Goal: Task Accomplishment & Management: Use online tool/utility

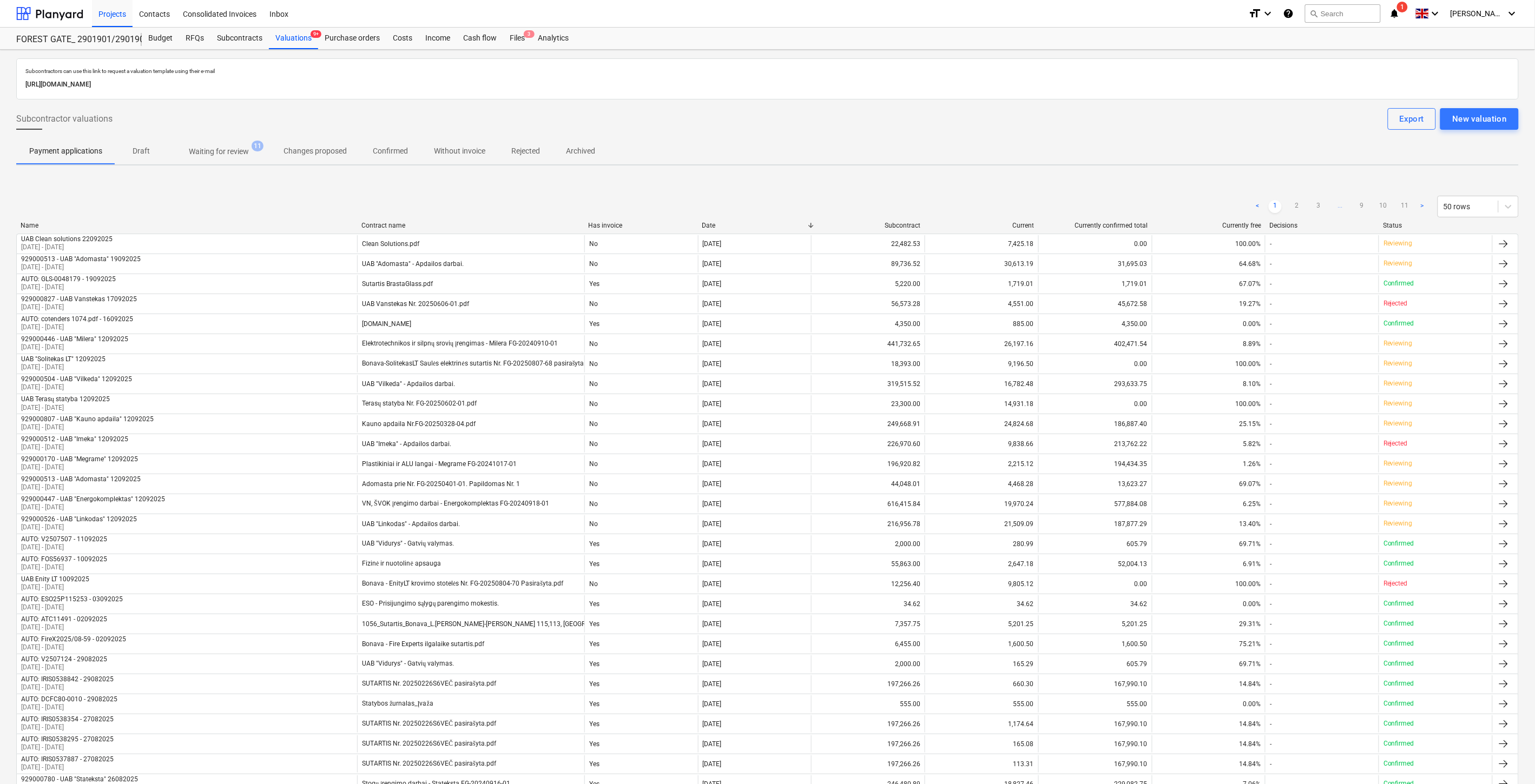
click at [236, 158] on span "Waiting for review 11" at bounding box center [219, 151] width 104 height 19
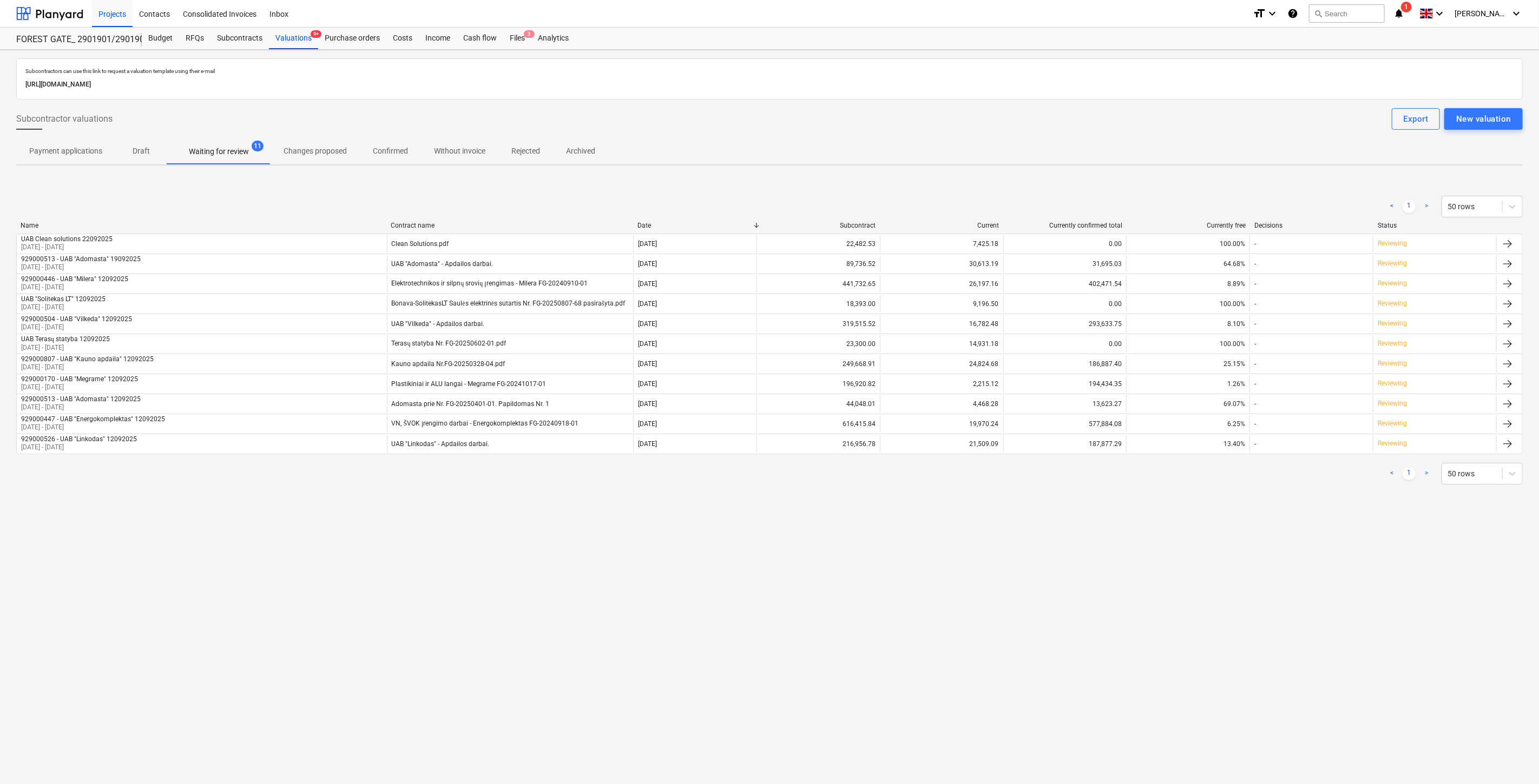
click at [557, 566] on div "Subcontractors can use this link to request a valuation template using their e-…" at bounding box center [770, 417] width 1539 height 735
click at [588, 538] on div "Subcontractors can use this link to request a valuation template using their e-…" at bounding box center [770, 417] width 1539 height 735
click at [859, 667] on div "Subcontractors can use this link to request a valuation template using their e-…" at bounding box center [770, 417] width 1539 height 735
click at [898, 644] on div "Subcontractors can use this link to request a valuation template using their e-…" at bounding box center [770, 417] width 1539 height 735
click at [534, 149] on p "Rejected" at bounding box center [525, 151] width 29 height 11
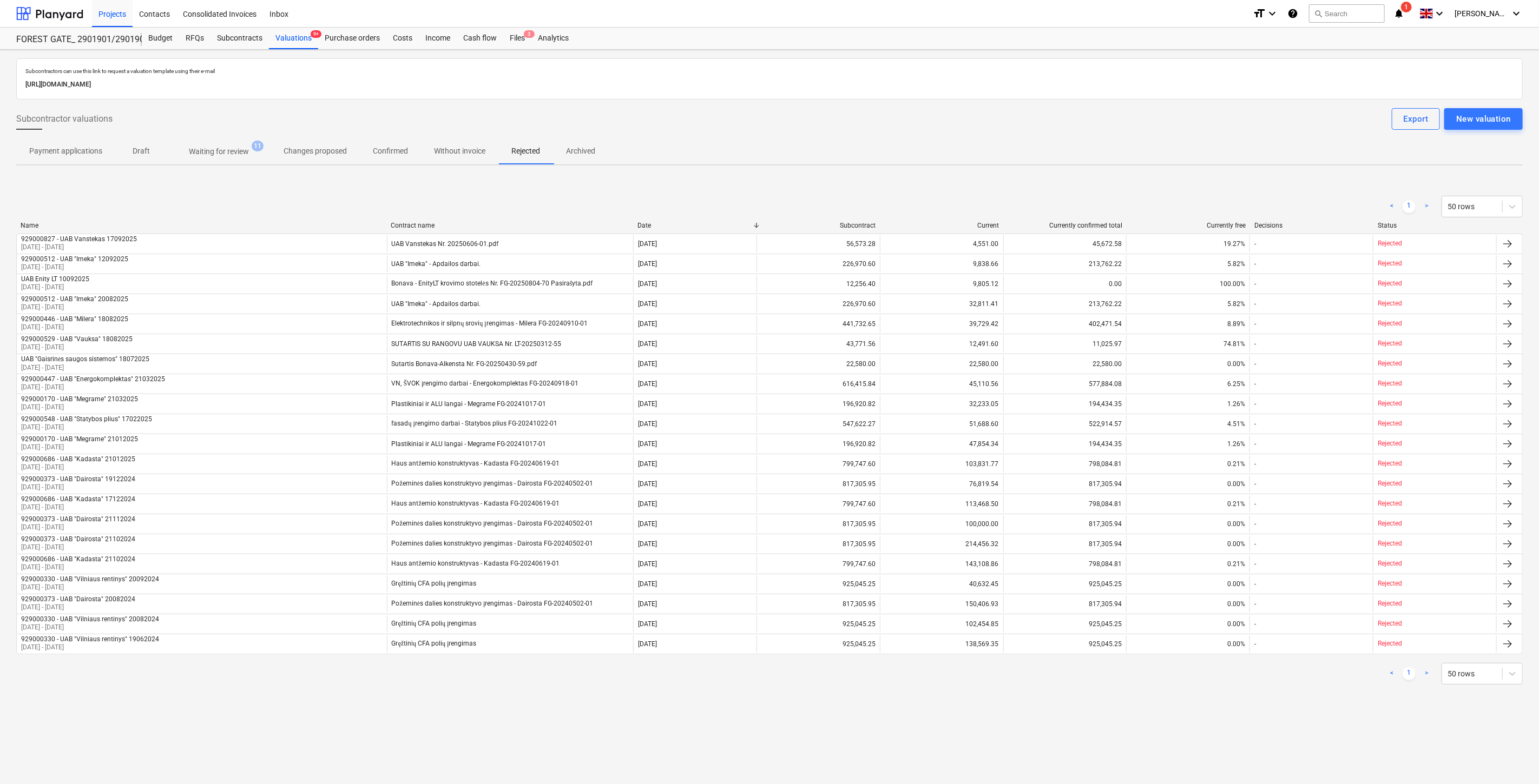
click at [244, 149] on p "Waiting for review" at bounding box center [219, 151] width 60 height 11
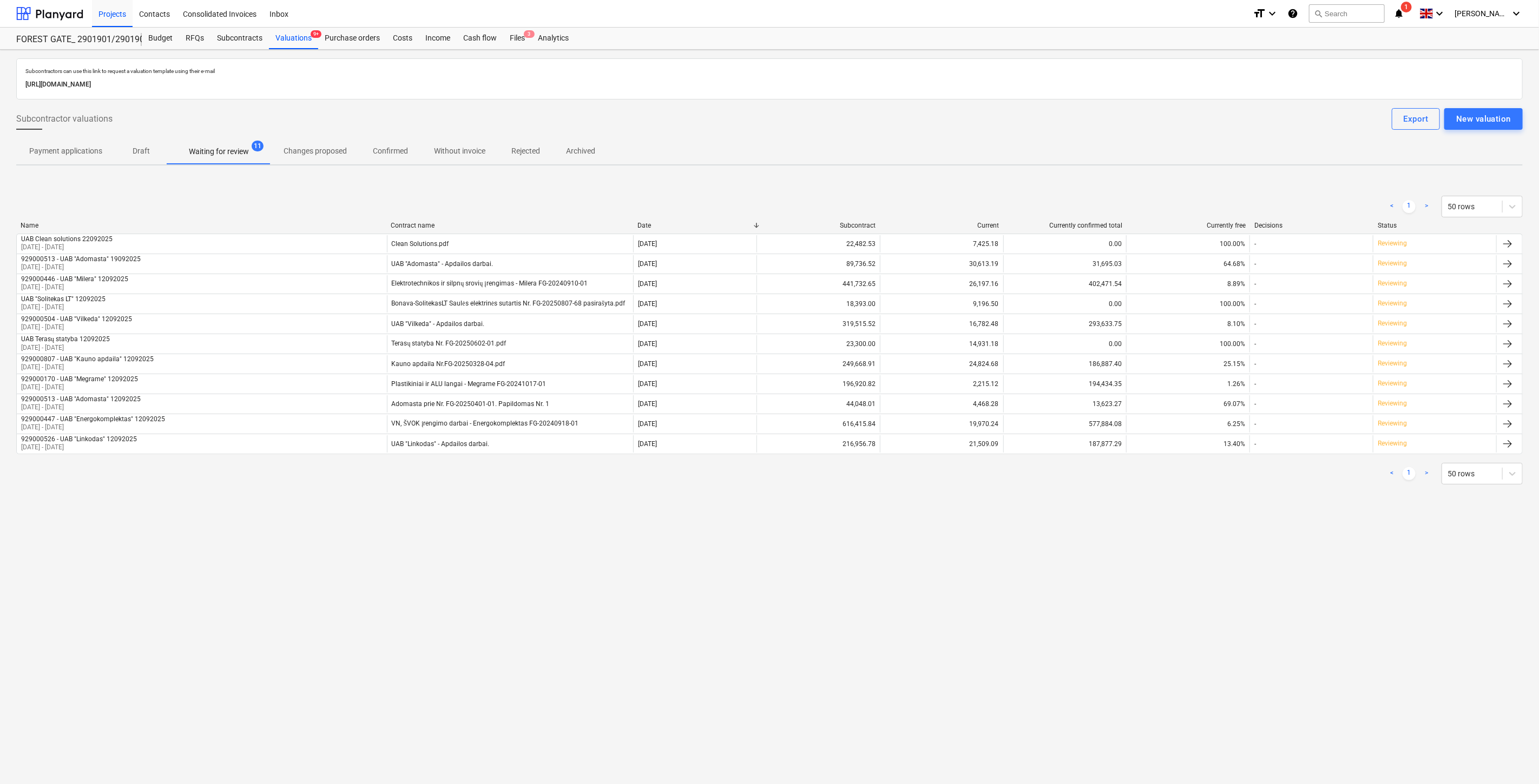
drag, startPoint x: 1230, startPoint y: 585, endPoint x: 1243, endPoint y: 570, distance: 19.8
click at [1231, 584] on div "Subcontractors can use this link to request a valuation template using their e-…" at bounding box center [770, 417] width 1539 height 735
click at [1243, 570] on div "Subcontractors can use this link to request a valuation template using their e-…" at bounding box center [770, 417] width 1539 height 735
click at [527, 47] on div "Files 3" at bounding box center [517, 38] width 28 height 22
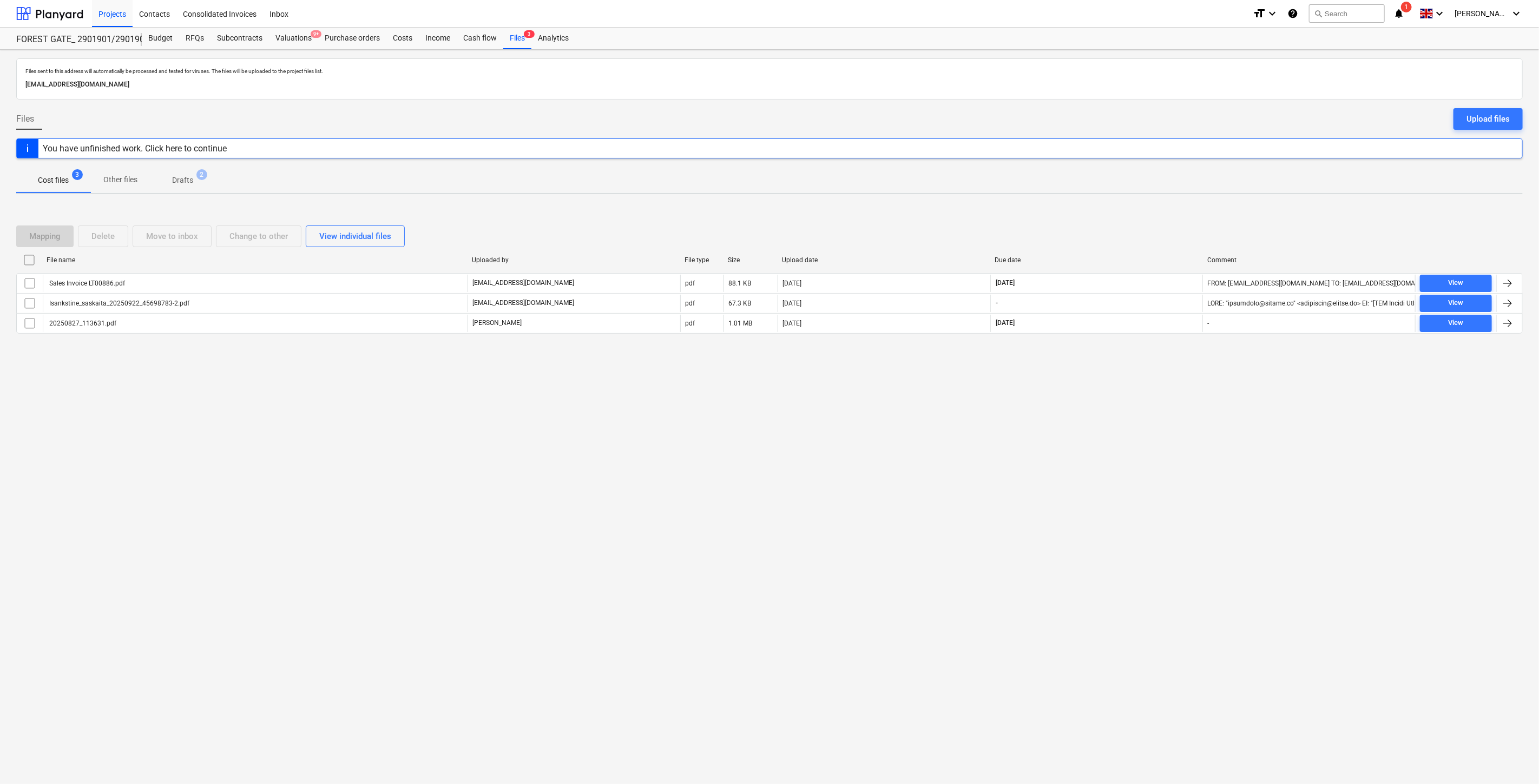
click at [1086, 519] on div "Files sent to this address will automatically be processed and tested for virus…" at bounding box center [770, 417] width 1539 height 735
click at [1125, 459] on div "Files sent to this address will automatically be processed and tested for virus…" at bounding box center [770, 417] width 1539 height 735
drag, startPoint x: 1141, startPoint y: 239, endPoint x: 1168, endPoint y: 225, distance: 30.4
click at [1143, 238] on div "Mapping Delete Move to inbox Change to other View individual files" at bounding box center [769, 236] width 1506 height 22
click at [1168, 226] on div "Mapping Delete Move to inbox Change to other View individual files" at bounding box center [769, 236] width 1506 height 22
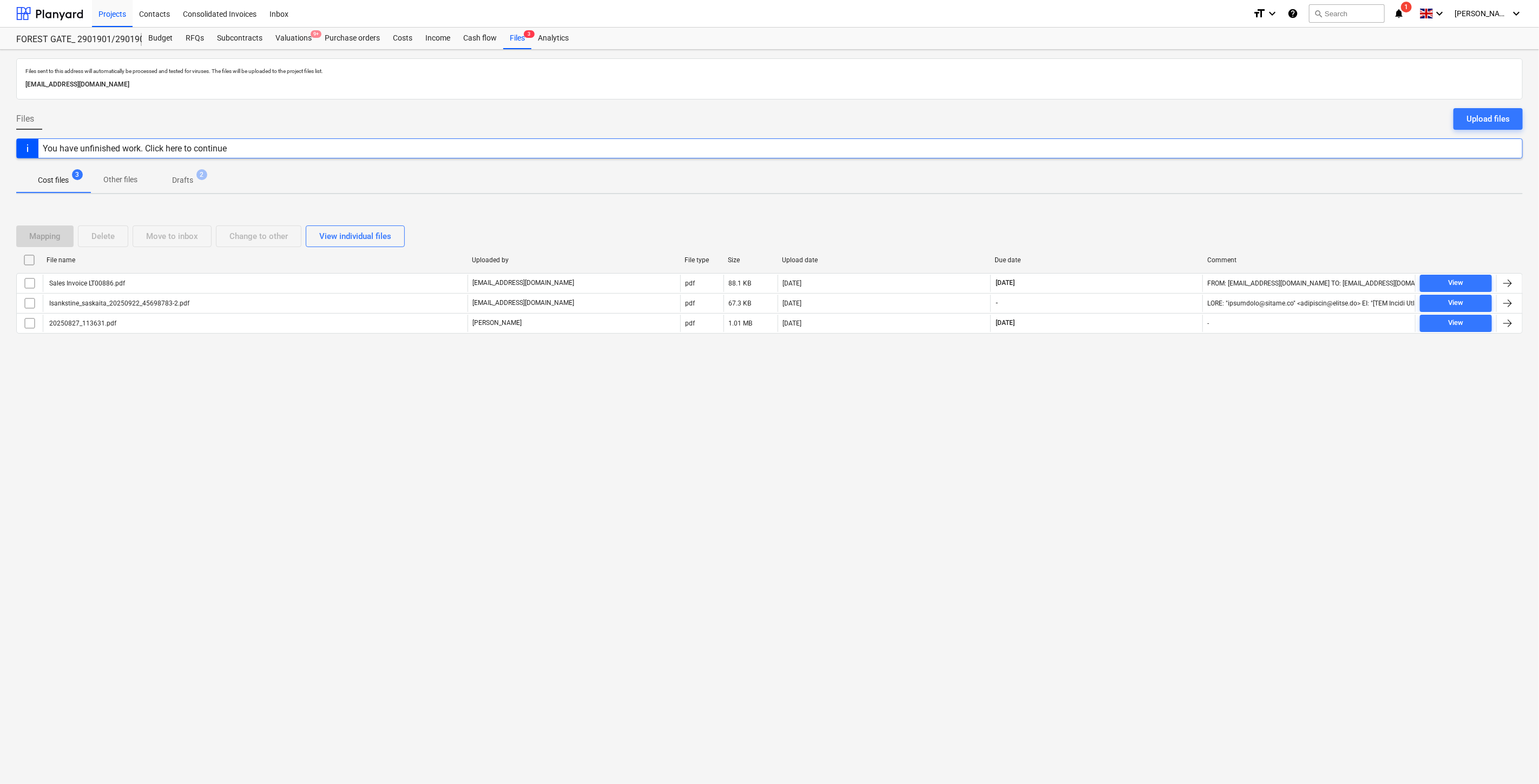
click at [1194, 208] on div "Mapping Delete Move to inbox Change to other View individual files File name Up…" at bounding box center [769, 284] width 1506 height 163
click at [1203, 204] on div "Mapping Delete Move to inbox Change to other View individual files File name Up…" at bounding box center [769, 284] width 1506 height 163
click at [1151, 227] on div "Mapping Delete Move to inbox Change to other View individual files" at bounding box center [769, 236] width 1506 height 22
click at [1168, 210] on div "Mapping Delete Move to inbox Change to other View individual files File name Up…" at bounding box center [769, 284] width 1506 height 163
drag, startPoint x: 334, startPoint y: 41, endPoint x: 341, endPoint y: 48, distance: 9.9
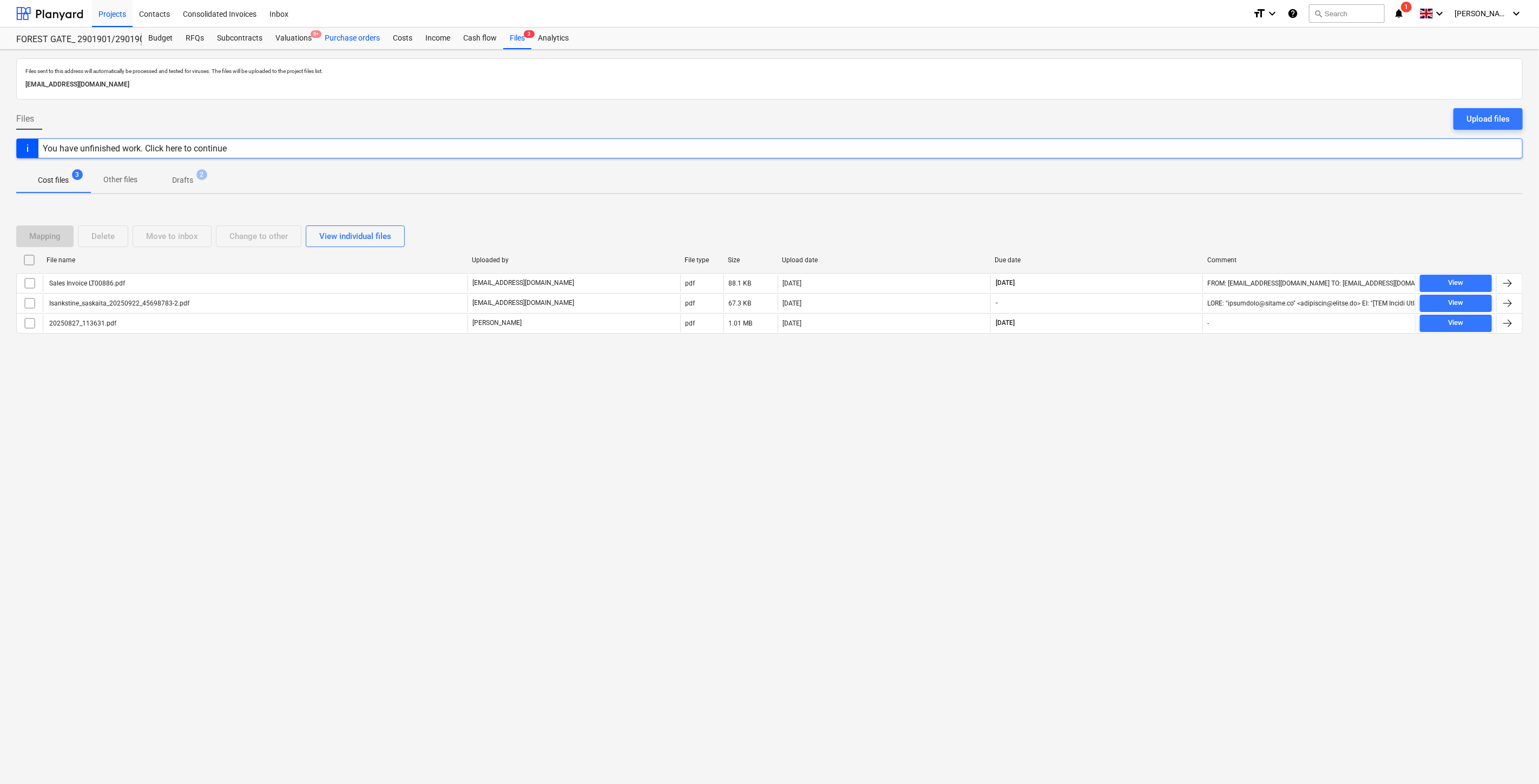
click at [334, 41] on div "Purchase orders" at bounding box center [353, 38] width 69 height 22
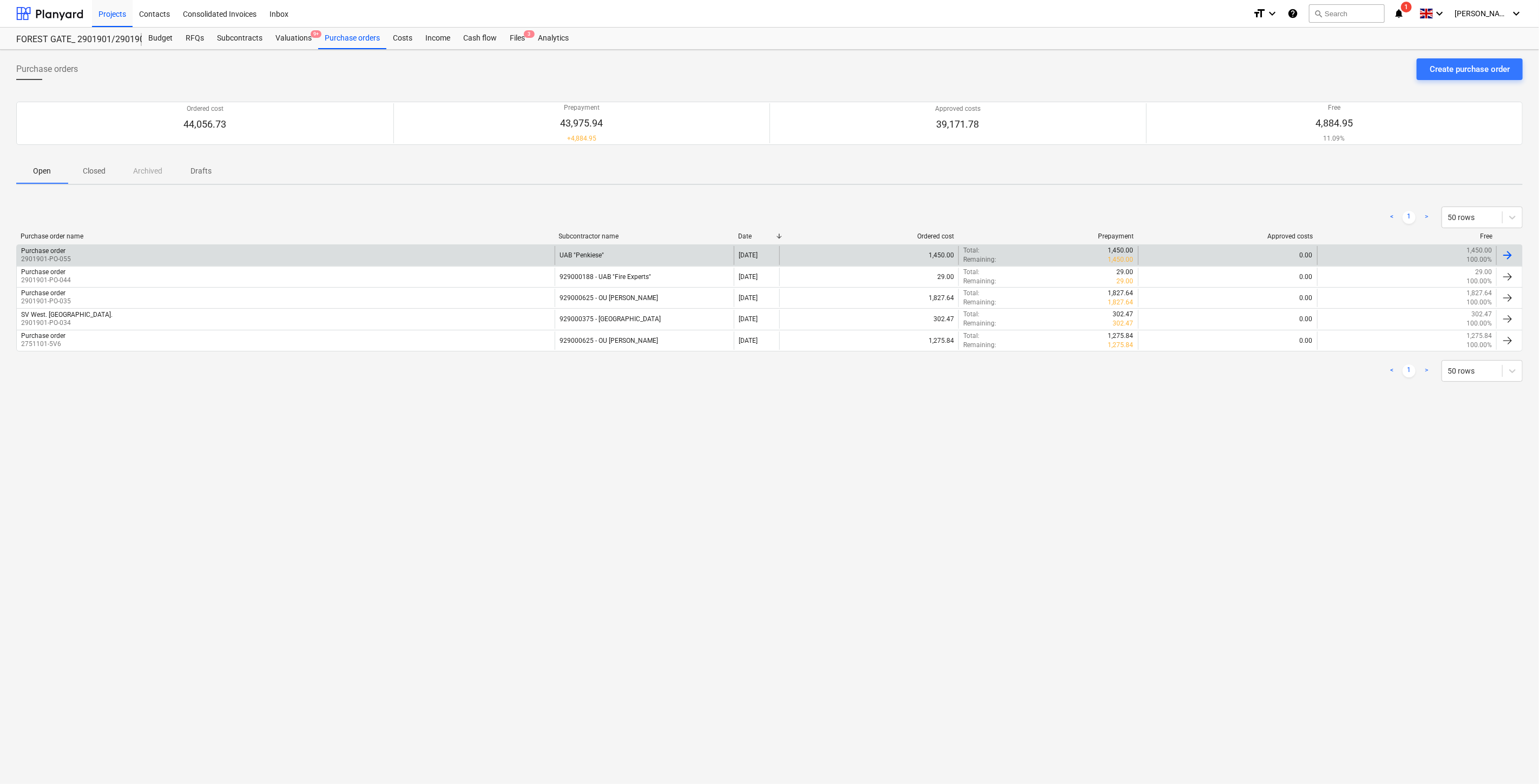
click at [500, 257] on div "Purchase order 2901901-PO-055" at bounding box center [286, 255] width 538 height 18
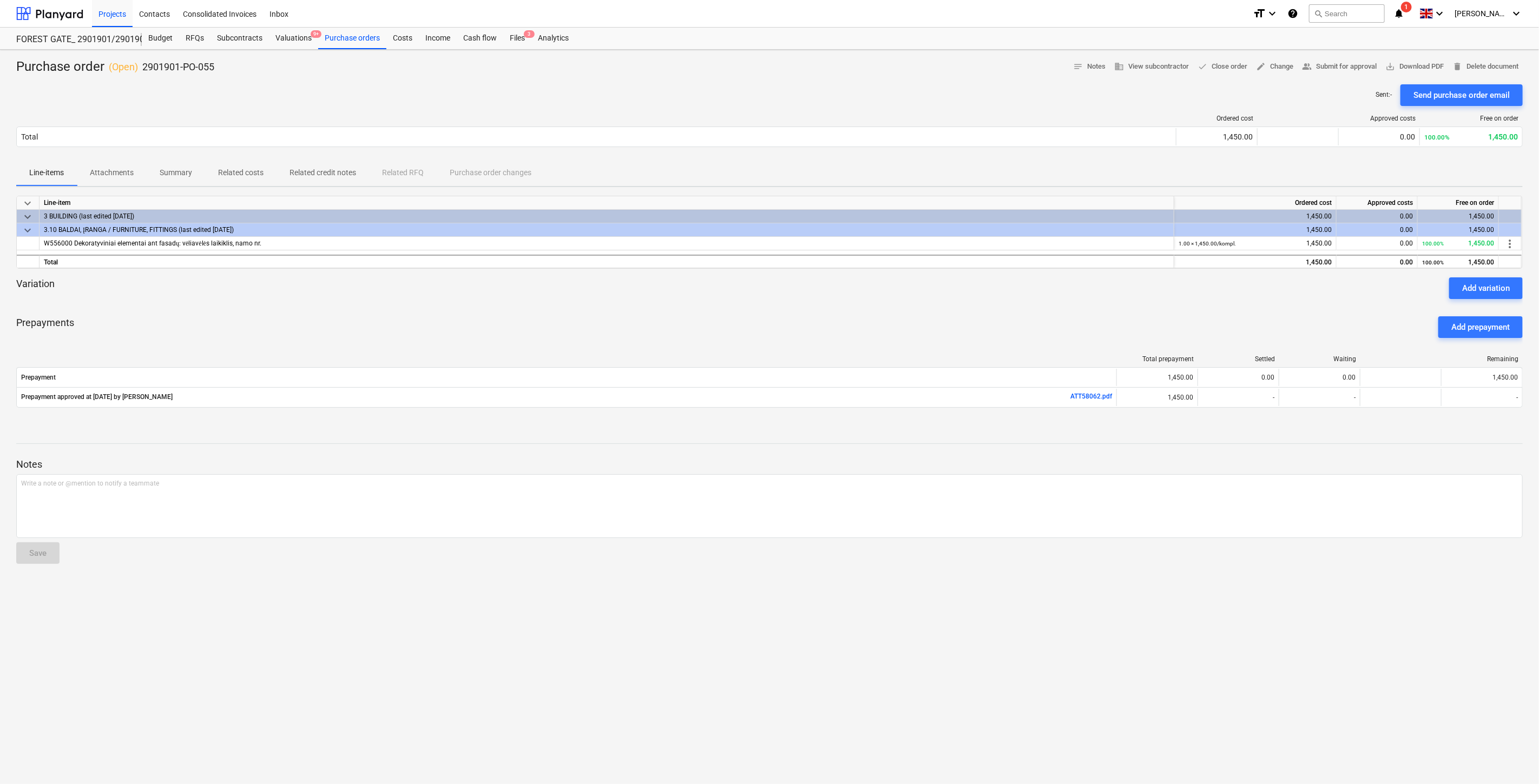
click at [845, 329] on div "Prepayments Add prepayment" at bounding box center [769, 327] width 1506 height 39
click at [1004, 328] on div "Prepayments Add prepayment" at bounding box center [769, 327] width 1506 height 39
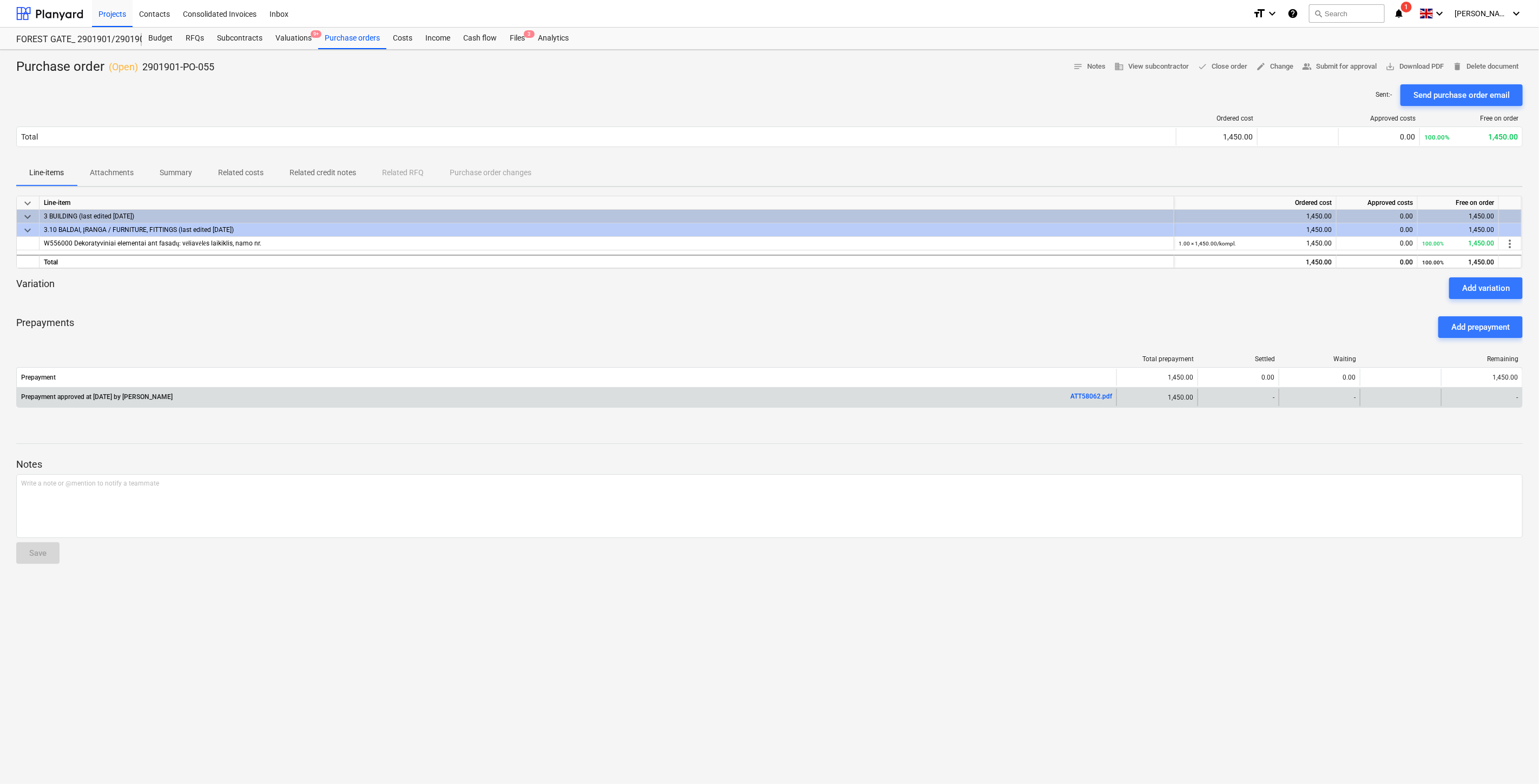
click at [1076, 397] on link "ATT58062.pdf" at bounding box center [1090, 396] width 41 height 8
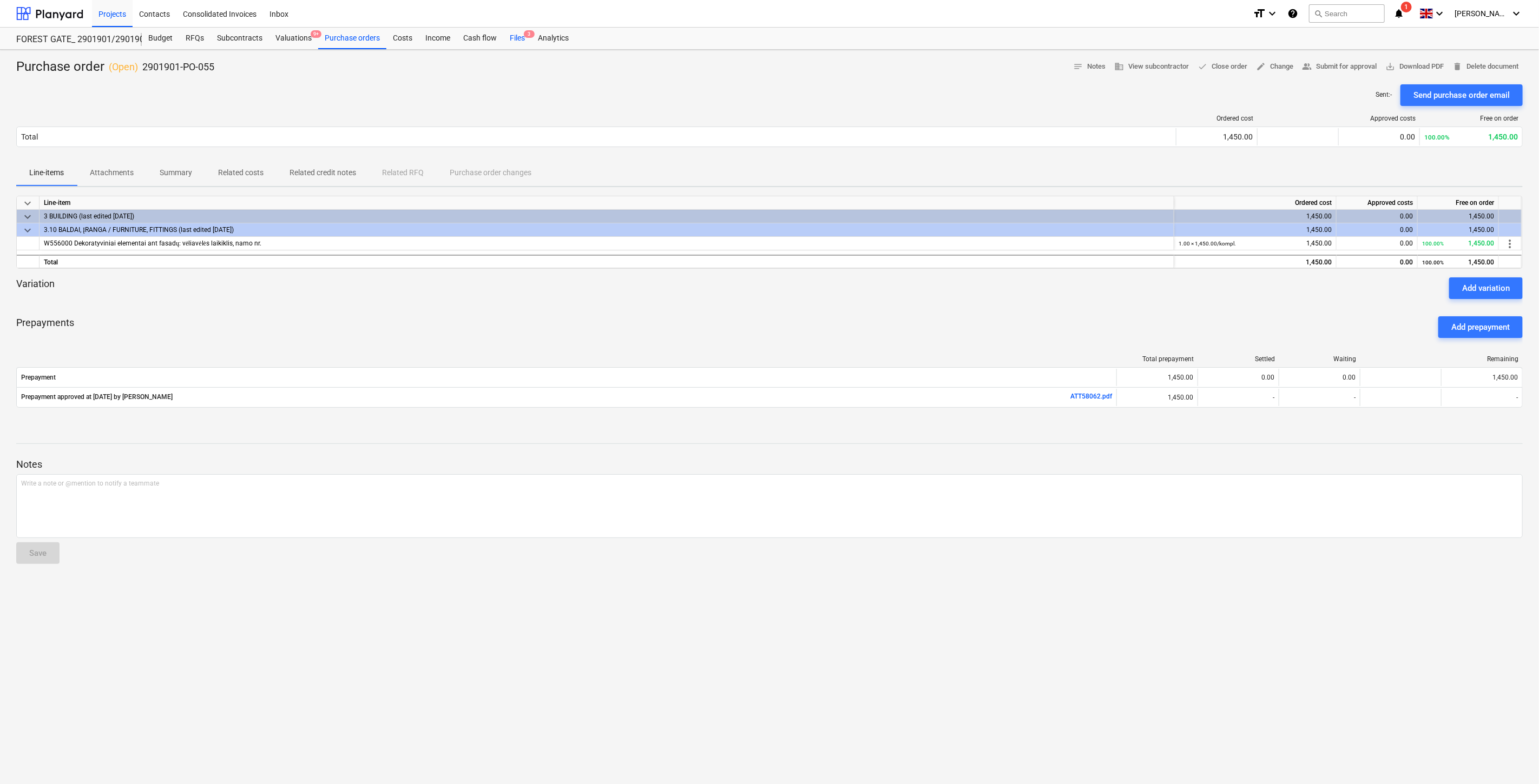
click at [517, 39] on div "Files 3" at bounding box center [517, 38] width 28 height 22
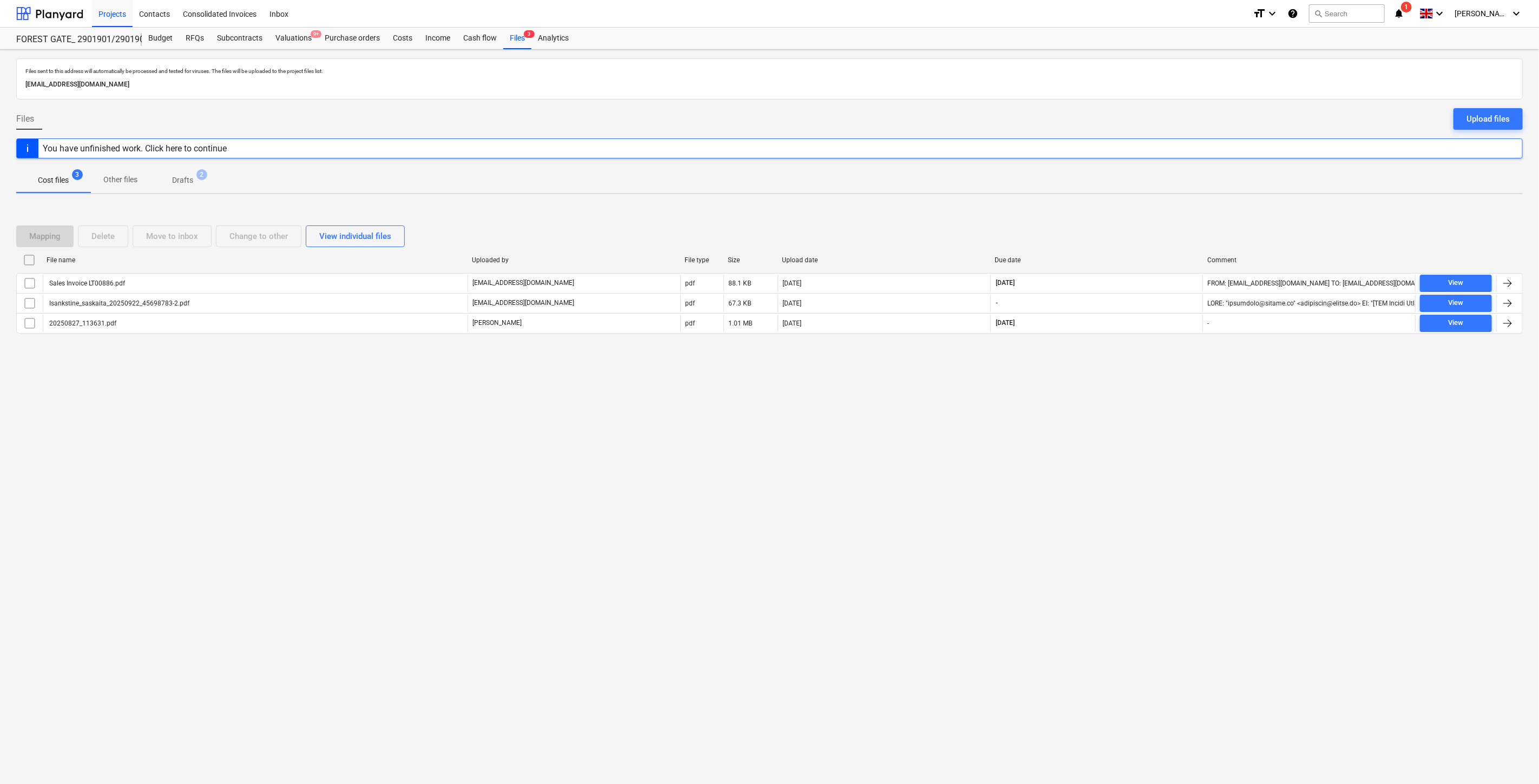
click at [285, 462] on div "Files sent to this address will automatically be processed and tested for virus…" at bounding box center [770, 417] width 1539 height 735
click at [1134, 400] on div "Files sent to this address will automatically be processed and tested for virus…" at bounding box center [770, 417] width 1539 height 735
drag, startPoint x: 1156, startPoint y: 383, endPoint x: 1107, endPoint y: 393, distance: 50.0
click at [1149, 384] on div "Files sent to this address will automatically be processed and tested for virus…" at bounding box center [770, 417] width 1539 height 735
click at [1073, 445] on div "Files sent to this address will automatically be processed and tested for virus…" at bounding box center [770, 417] width 1539 height 735
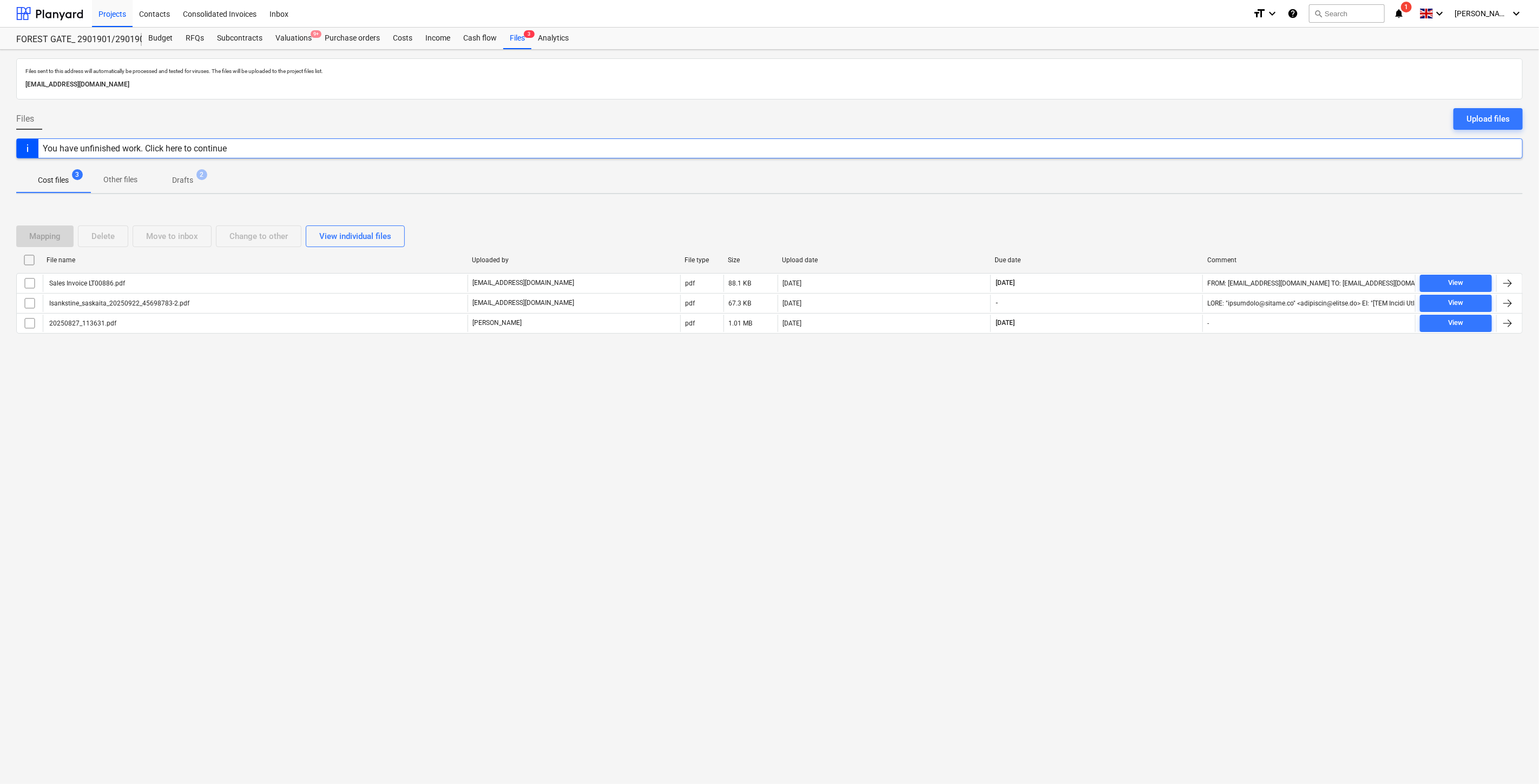
click at [1089, 425] on div "Files sent to this address will automatically be processed and tested for virus…" at bounding box center [770, 417] width 1539 height 735
drag, startPoint x: 1071, startPoint y: 475, endPoint x: 1112, endPoint y: 433, distance: 58.7
click at [1071, 476] on div "Files sent to this address will automatically be processed and tested for virus…" at bounding box center [770, 417] width 1539 height 735
drag, startPoint x: 1112, startPoint y: 433, endPoint x: 74, endPoint y: 417, distance: 1038.1
click at [1111, 433] on div "Files sent to this address will automatically be processed and tested for virus…" at bounding box center [770, 417] width 1539 height 735
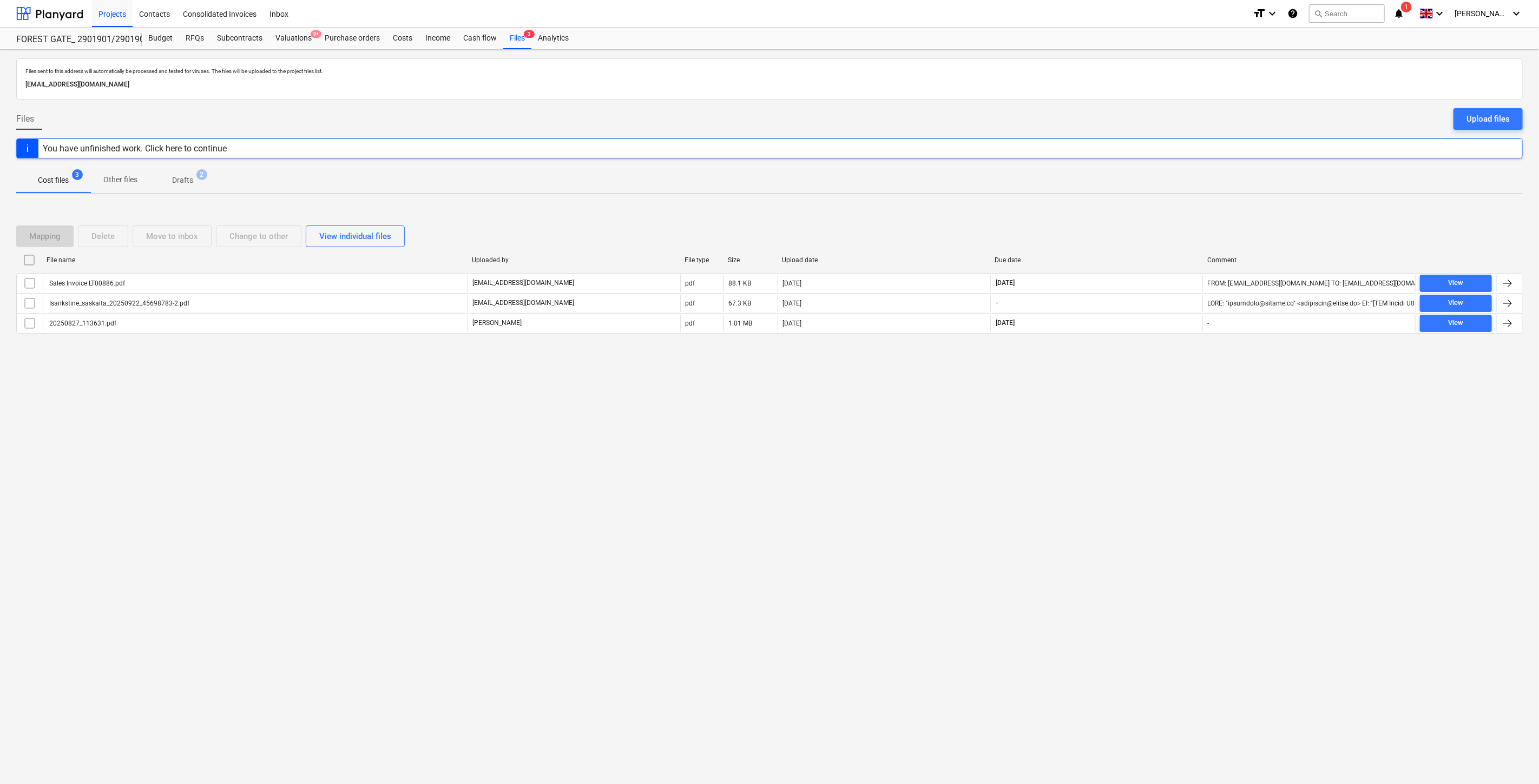
drag, startPoint x: 1120, startPoint y: 491, endPoint x: 1129, endPoint y: 472, distance: 21.0
click at [1126, 477] on div "Files sent to this address will automatically be processed and tested for virus…" at bounding box center [770, 417] width 1539 height 735
click at [1143, 455] on div "Files sent to this address will automatically be processed and tested for virus…" at bounding box center [770, 417] width 1539 height 735
click at [67, 7] on div at bounding box center [49, 13] width 67 height 27
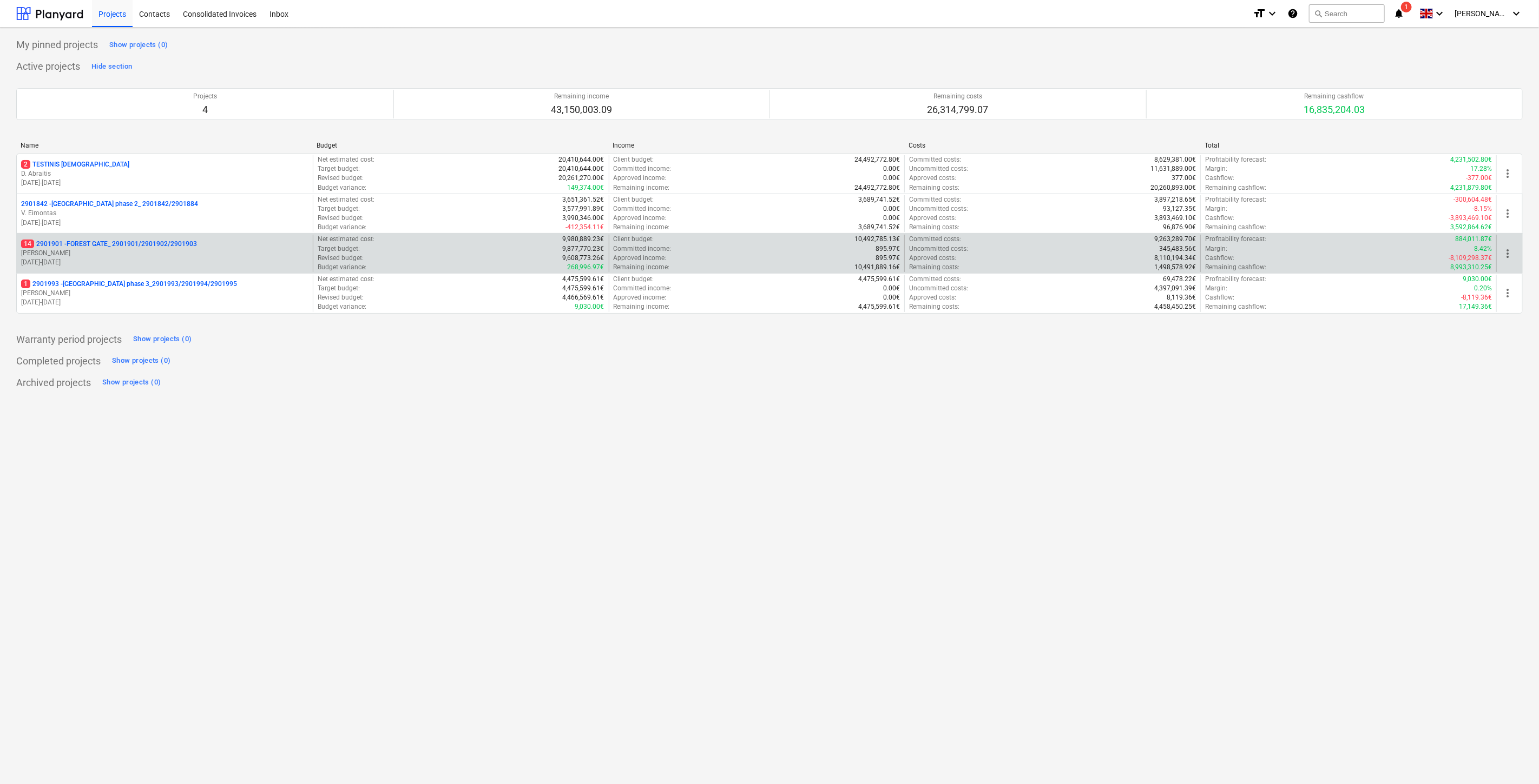
click at [161, 250] on p "[PERSON_NAME]" at bounding box center [164, 253] width 288 height 9
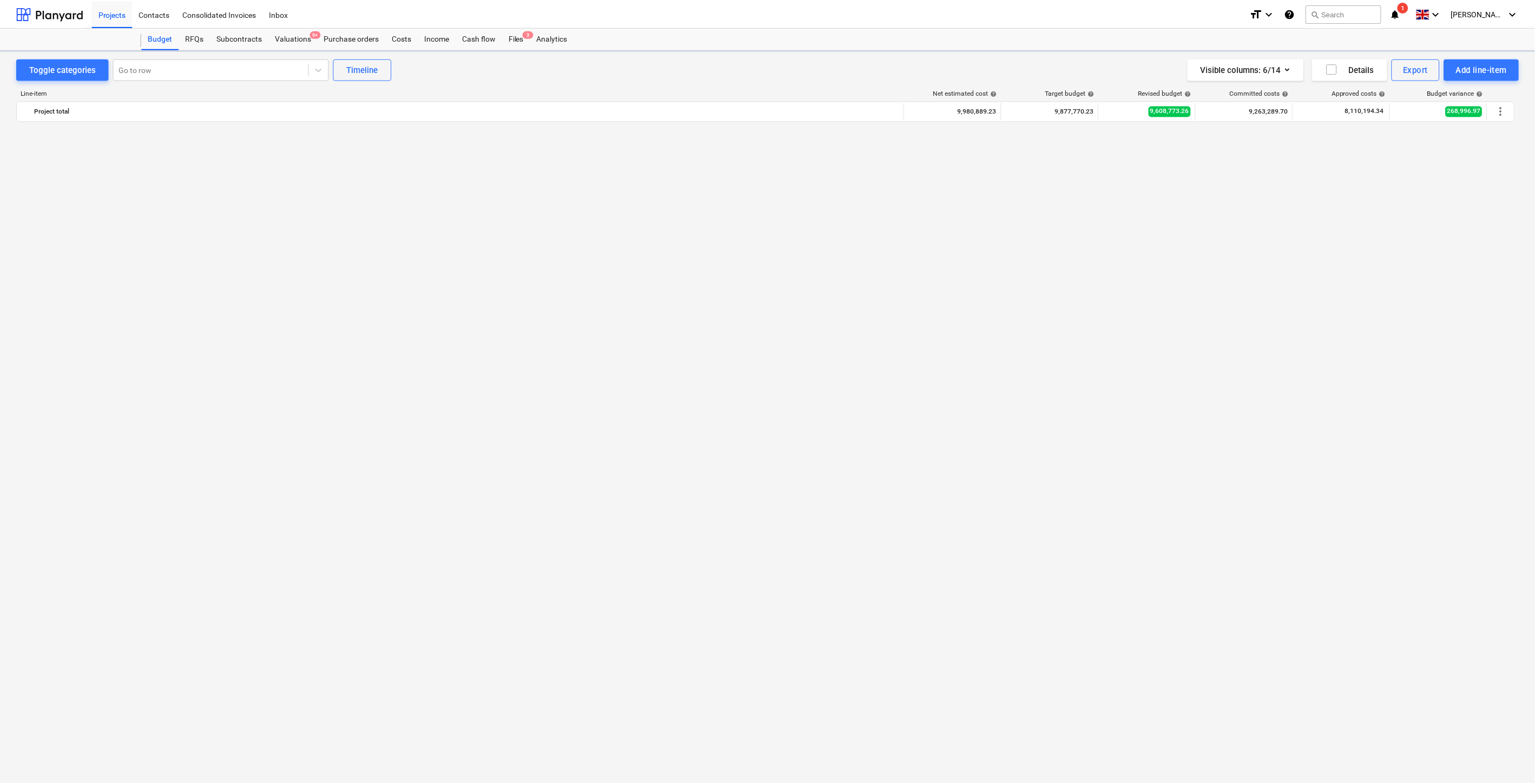
scroll to position [1242, 0]
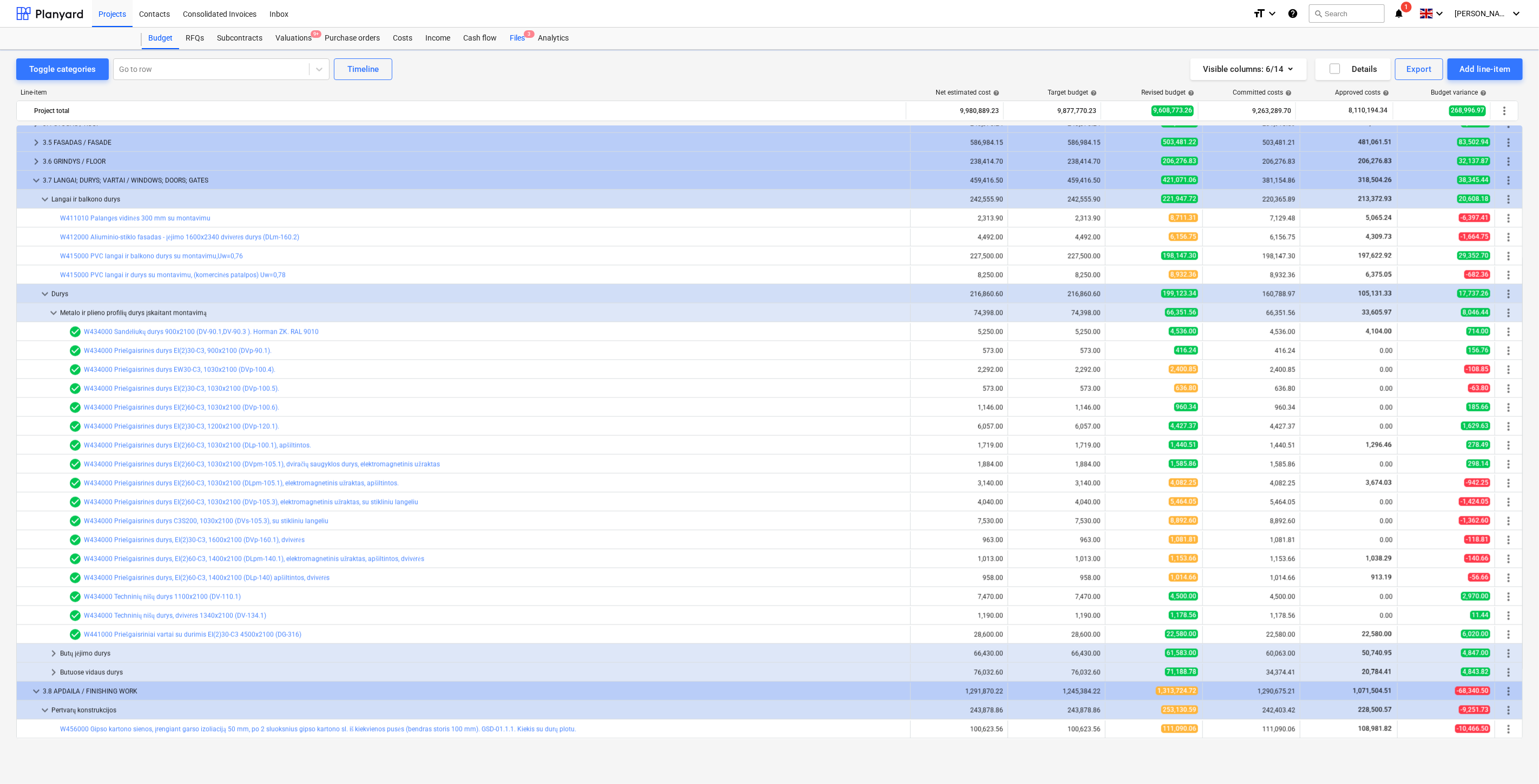
click at [517, 39] on div "Files 3" at bounding box center [517, 38] width 28 height 22
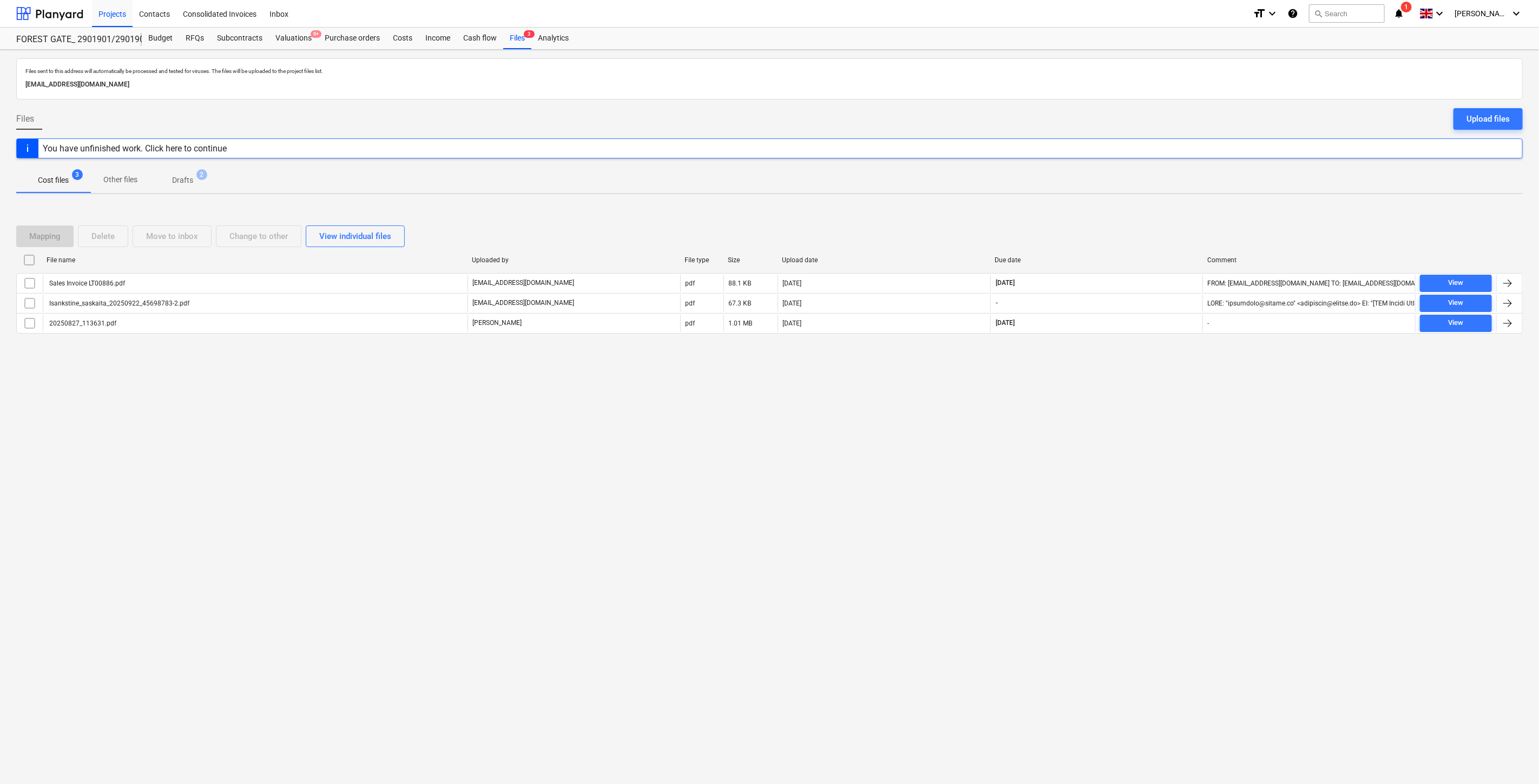
drag, startPoint x: 1480, startPoint y: 117, endPoint x: 1467, endPoint y: 121, distance: 13.6
click at [1480, 117] on div "Upload files" at bounding box center [1487, 119] width 43 height 14
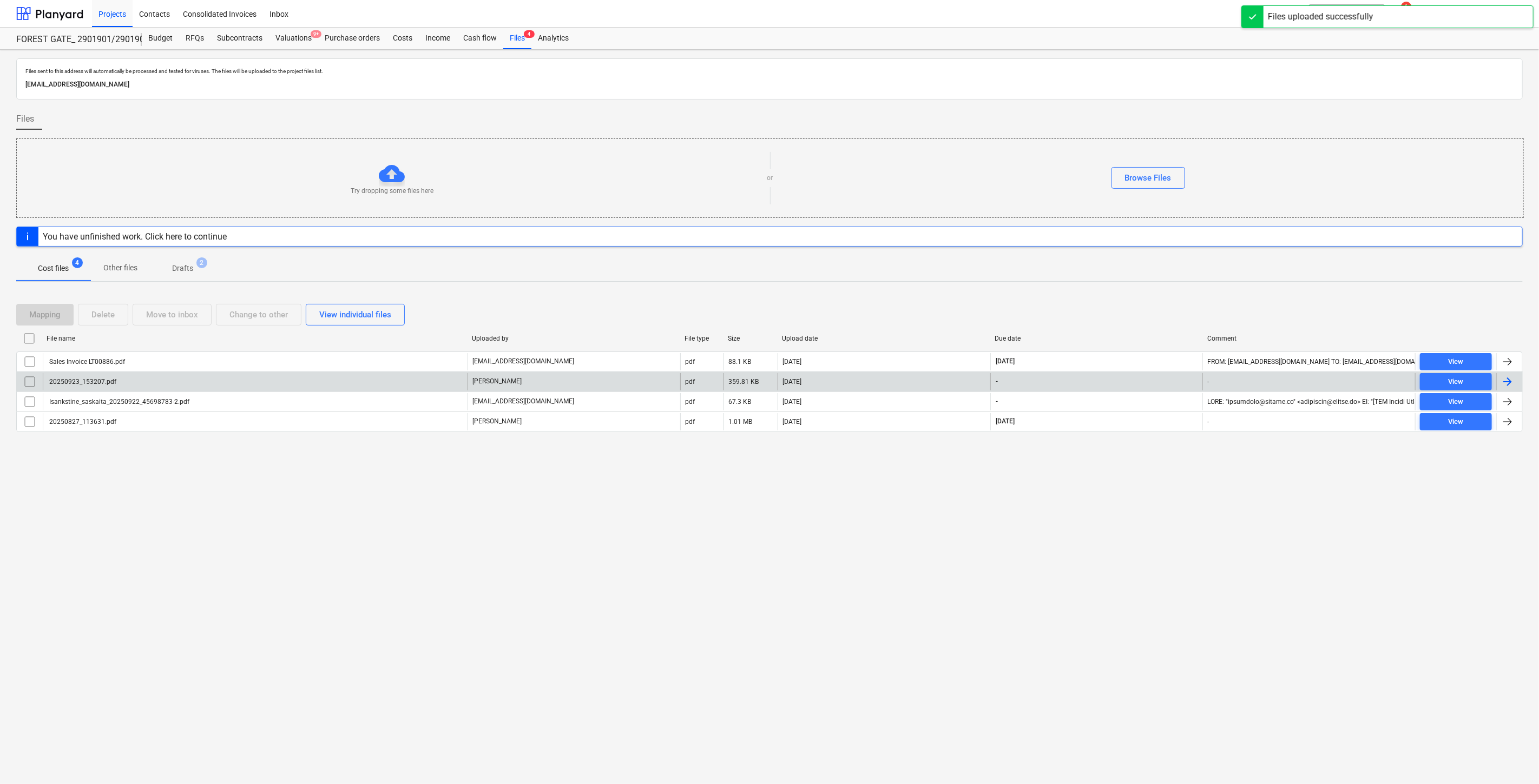
click at [317, 381] on div "20250923_153207.pdf" at bounding box center [255, 382] width 425 height 18
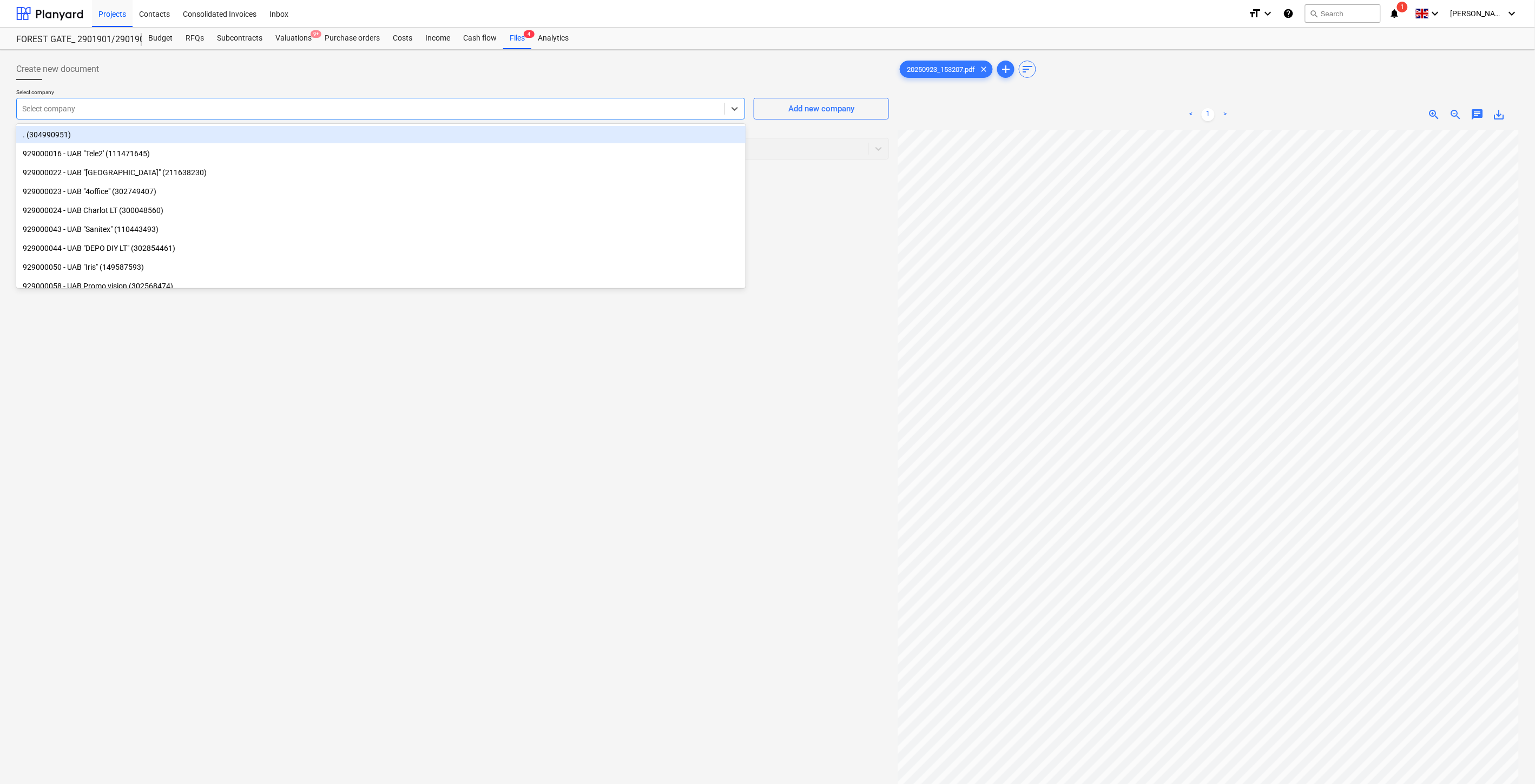
click at [398, 99] on div "Select company" at bounding box center [380, 108] width 729 height 22
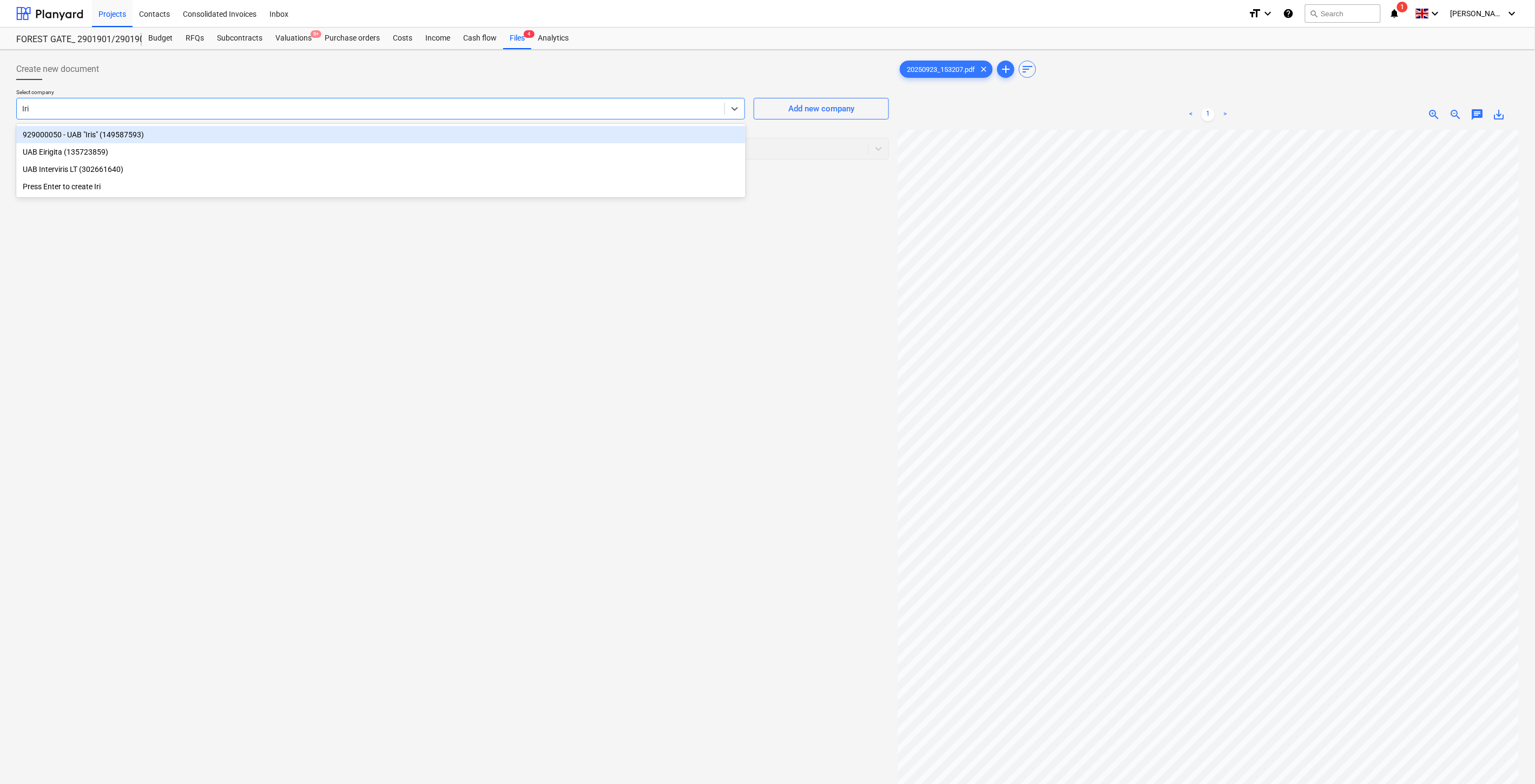
type input "Iris"
click at [396, 140] on div "929000050 - UAB "Iris" (149587593)" at bounding box center [380, 134] width 729 height 18
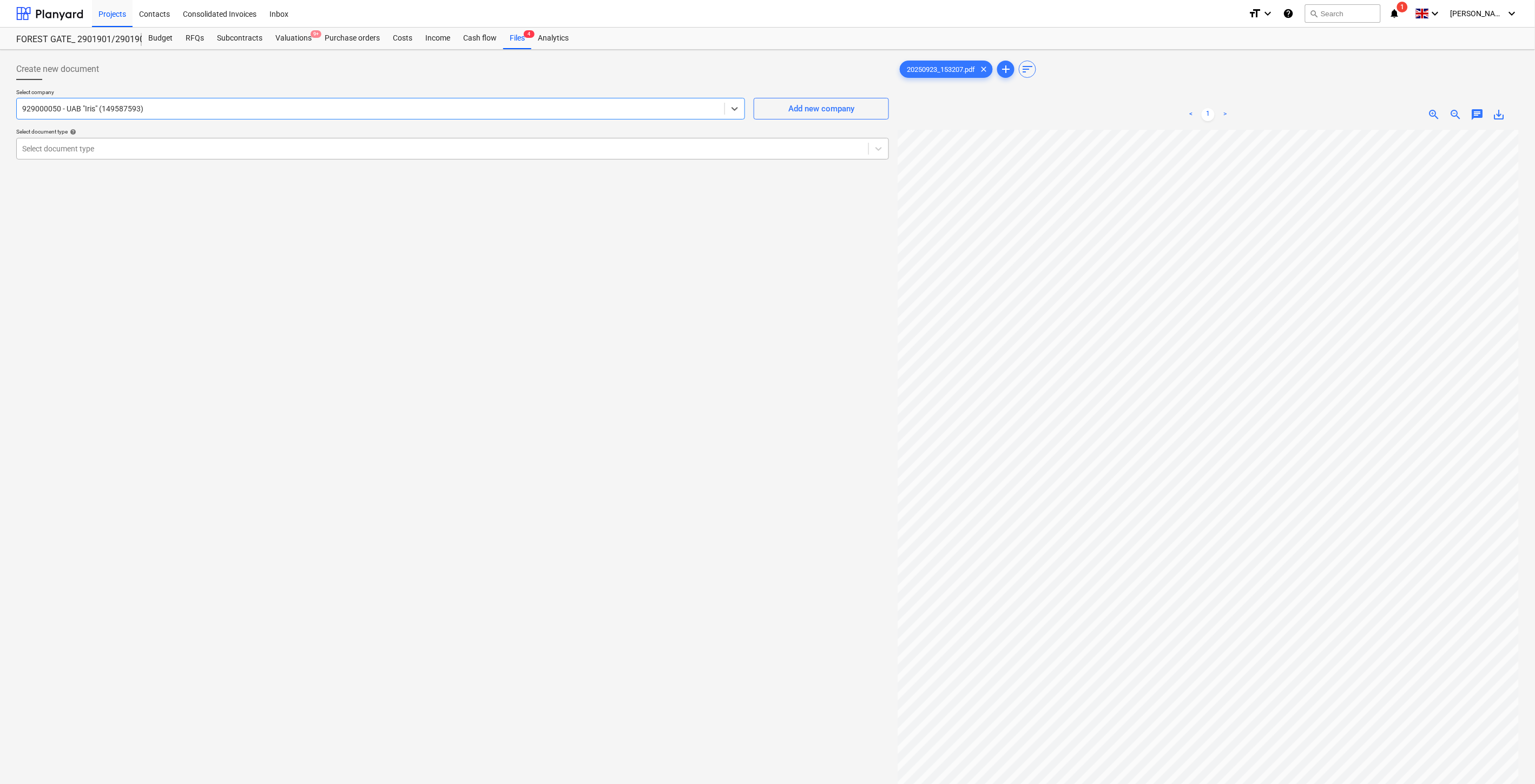
click at [388, 148] on div at bounding box center [442, 149] width 840 height 11
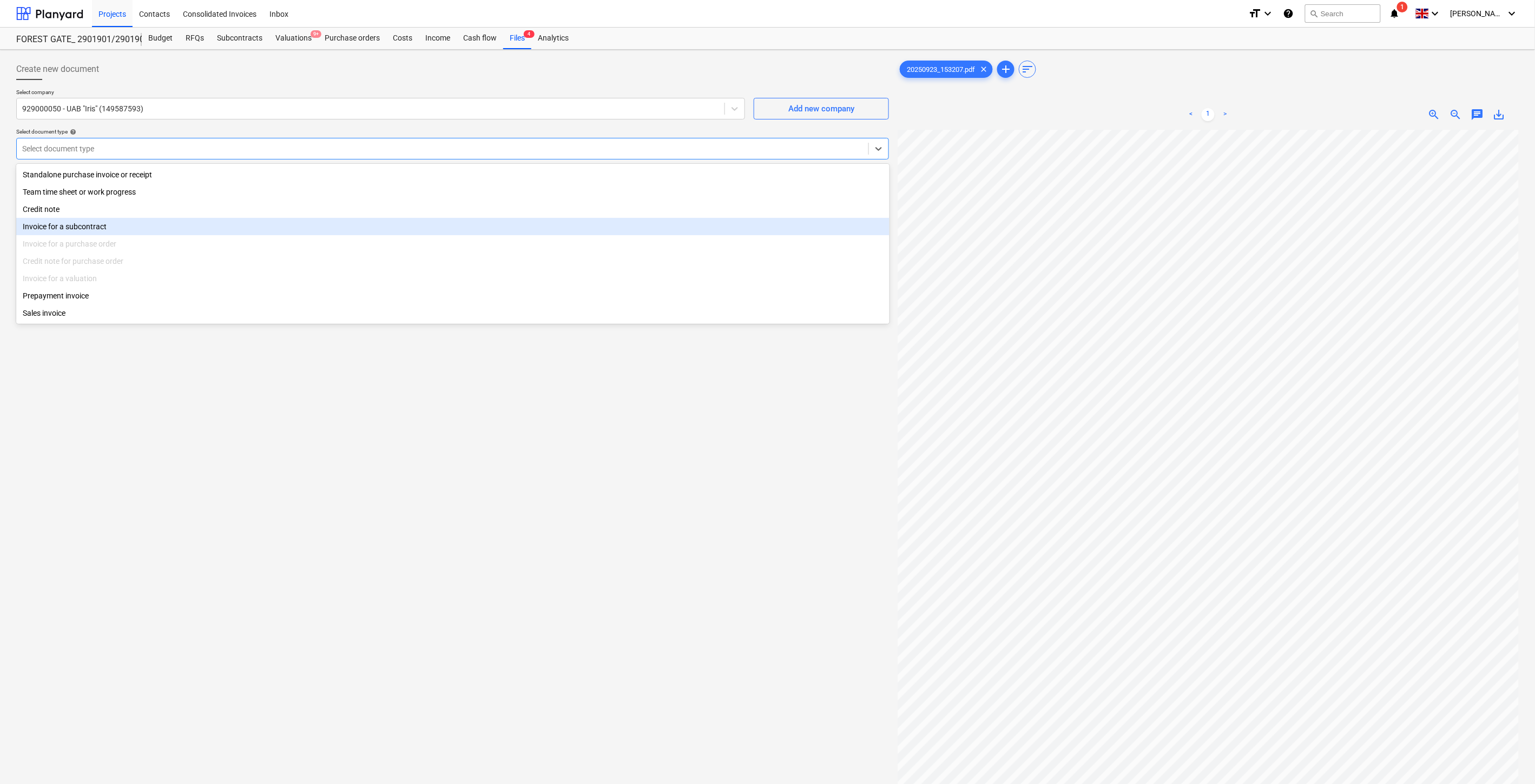
click at [236, 229] on div "Invoice for a subcontract" at bounding box center [452, 227] width 873 height 18
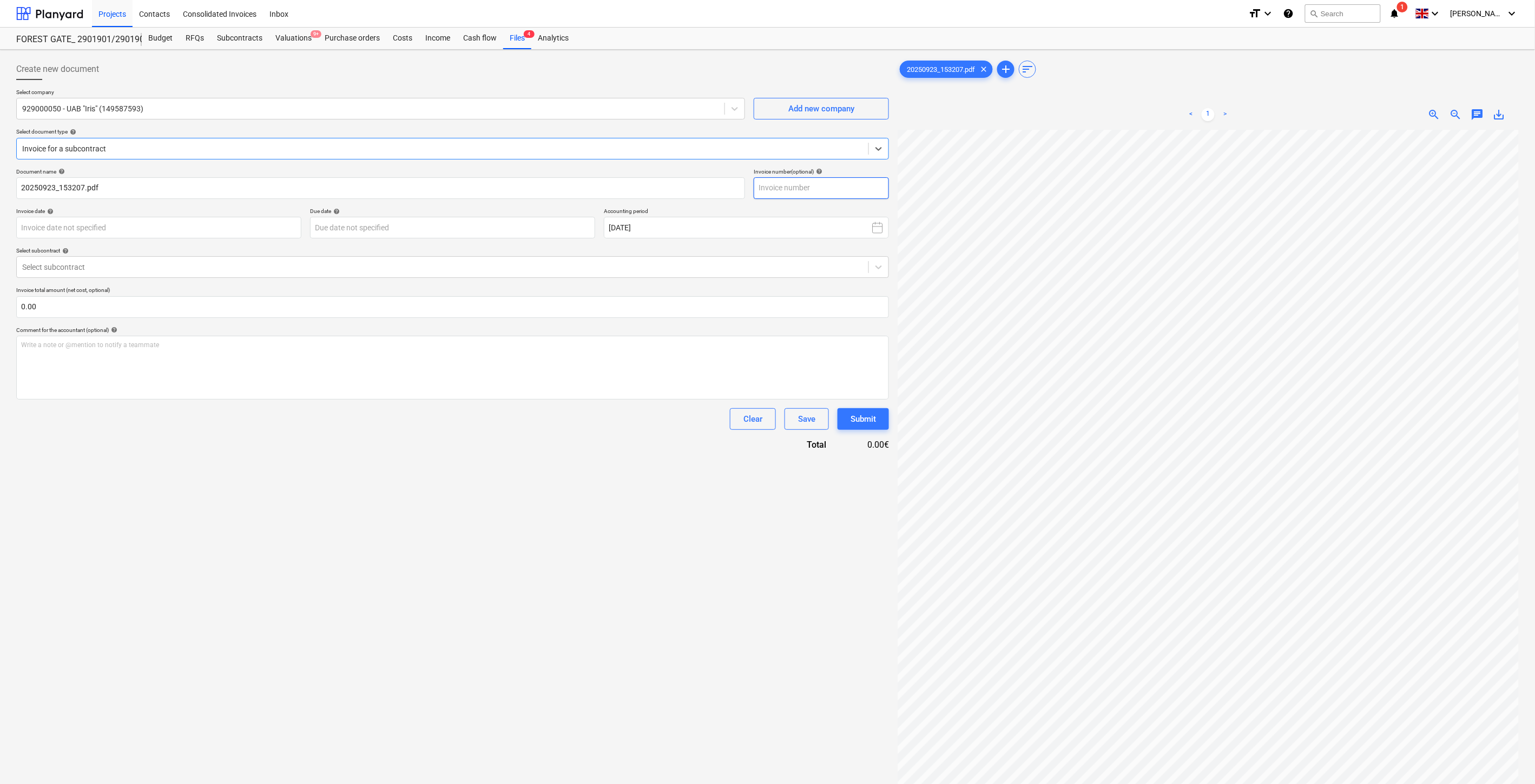
click at [862, 185] on input "text" at bounding box center [821, 188] width 135 height 22
type input "IRIS0542098"
click at [258, 235] on body "Projects Contacts Consolidated Invoices Inbox format_size keyboard_arrow_down h…" at bounding box center [768, 392] width 1535 height 784
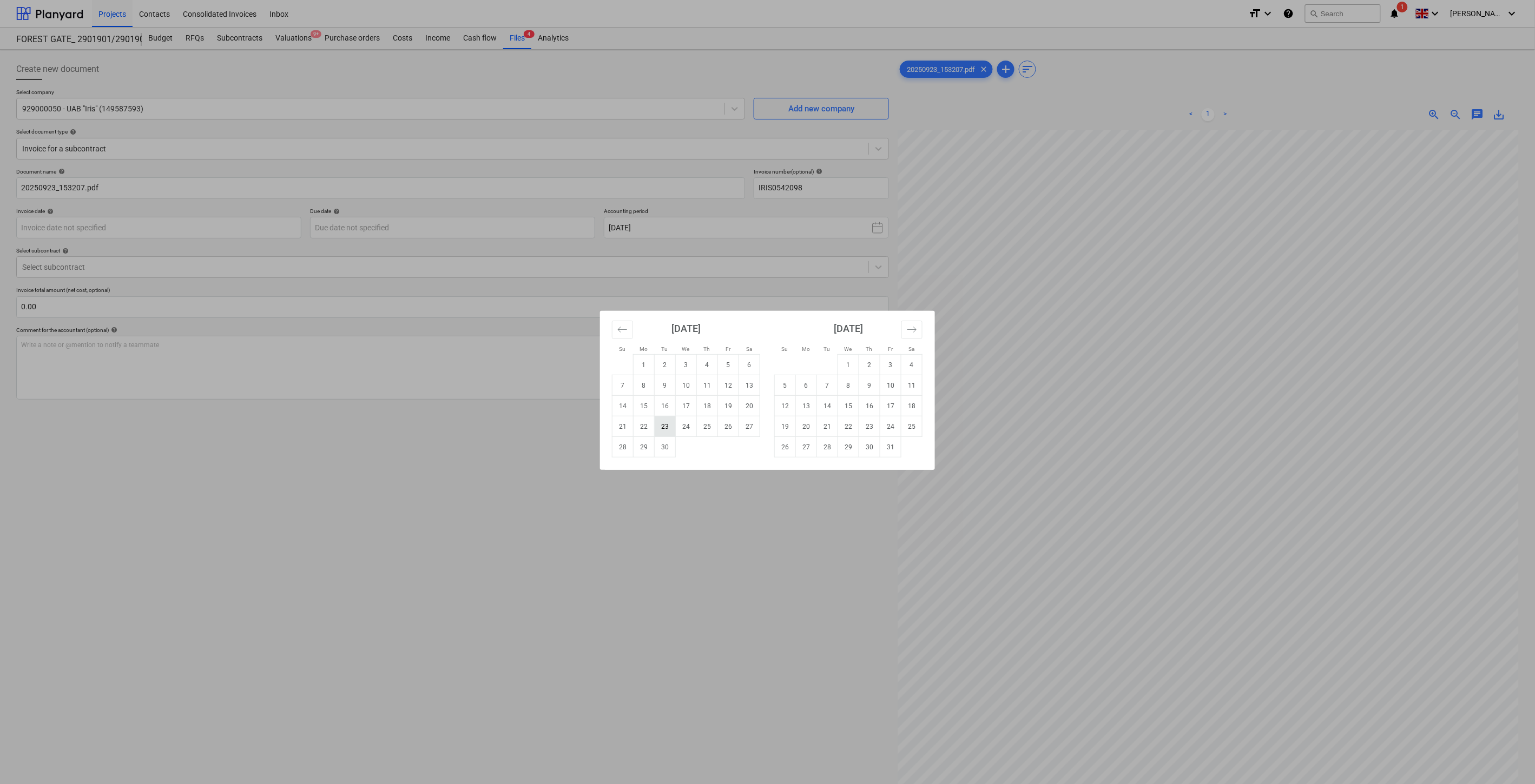
click at [666, 425] on td "23" at bounding box center [666, 426] width 21 height 20
type input "[DATE]"
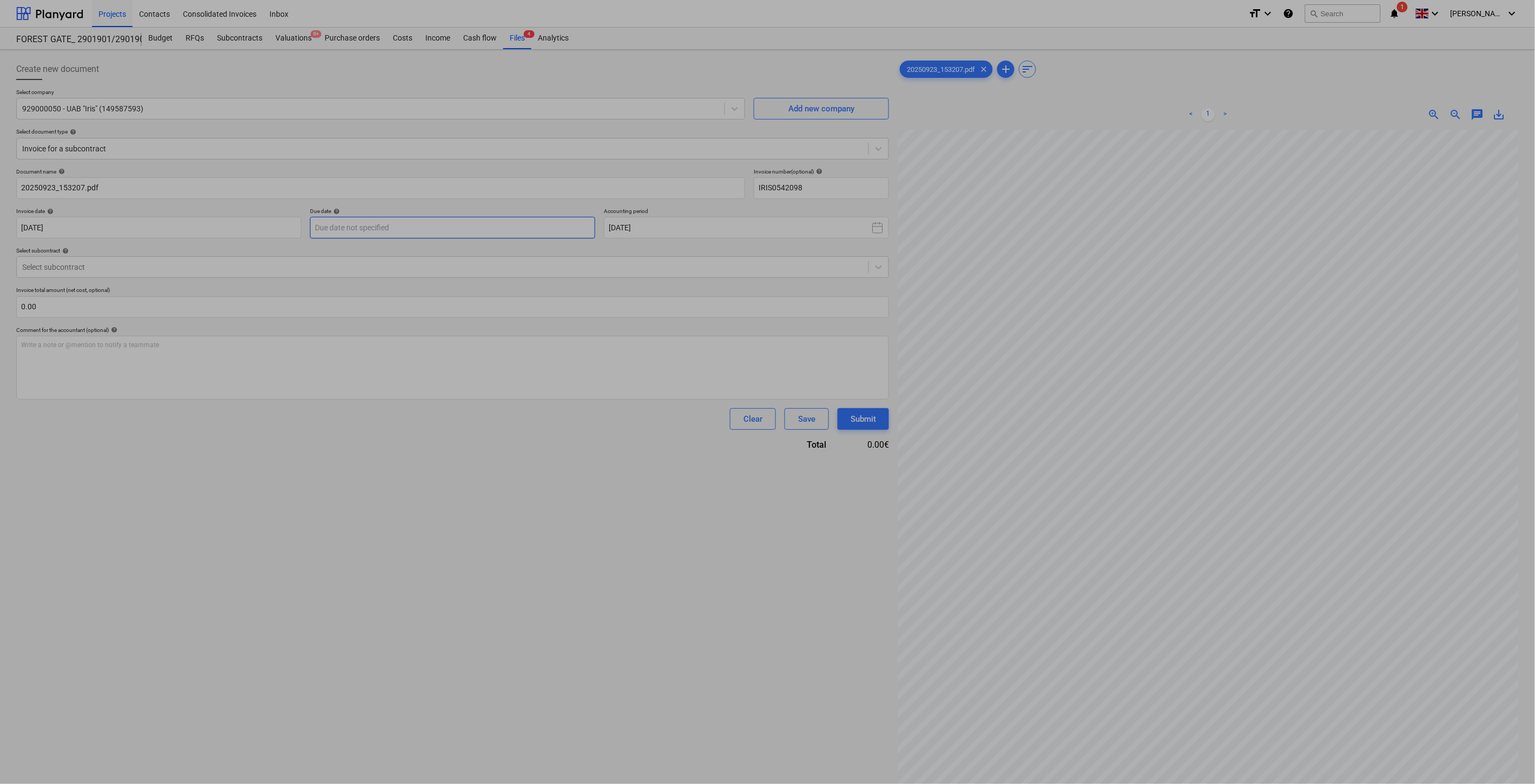
click at [513, 230] on body "Projects Contacts Consolidated Invoices Inbox format_size keyboard_arrow_down h…" at bounding box center [768, 392] width 1535 height 784
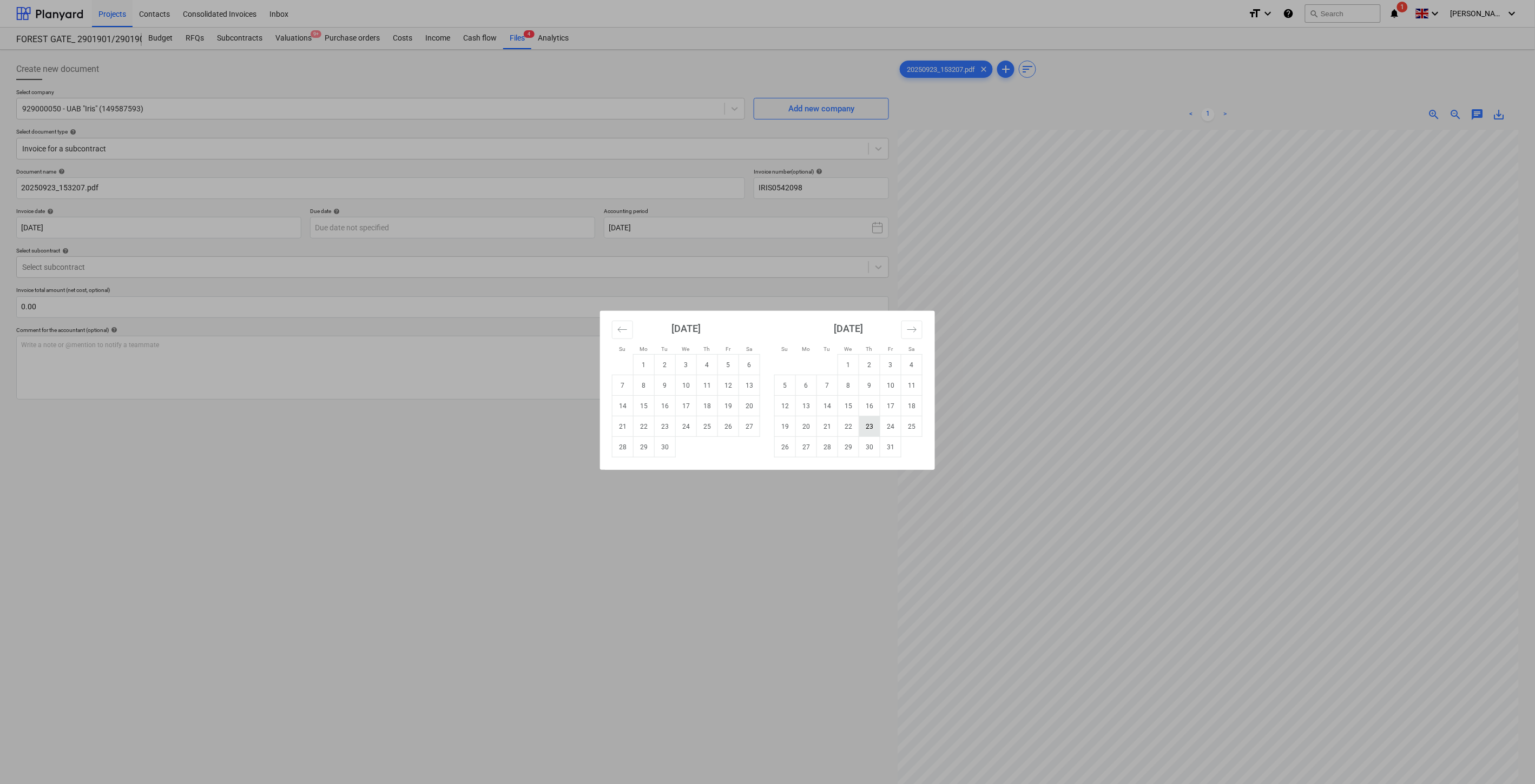
drag, startPoint x: 867, startPoint y: 426, endPoint x: 792, endPoint y: 384, distance: 86.0
click at [867, 425] on td "23" at bounding box center [869, 426] width 21 height 20
type input "[DATE]"
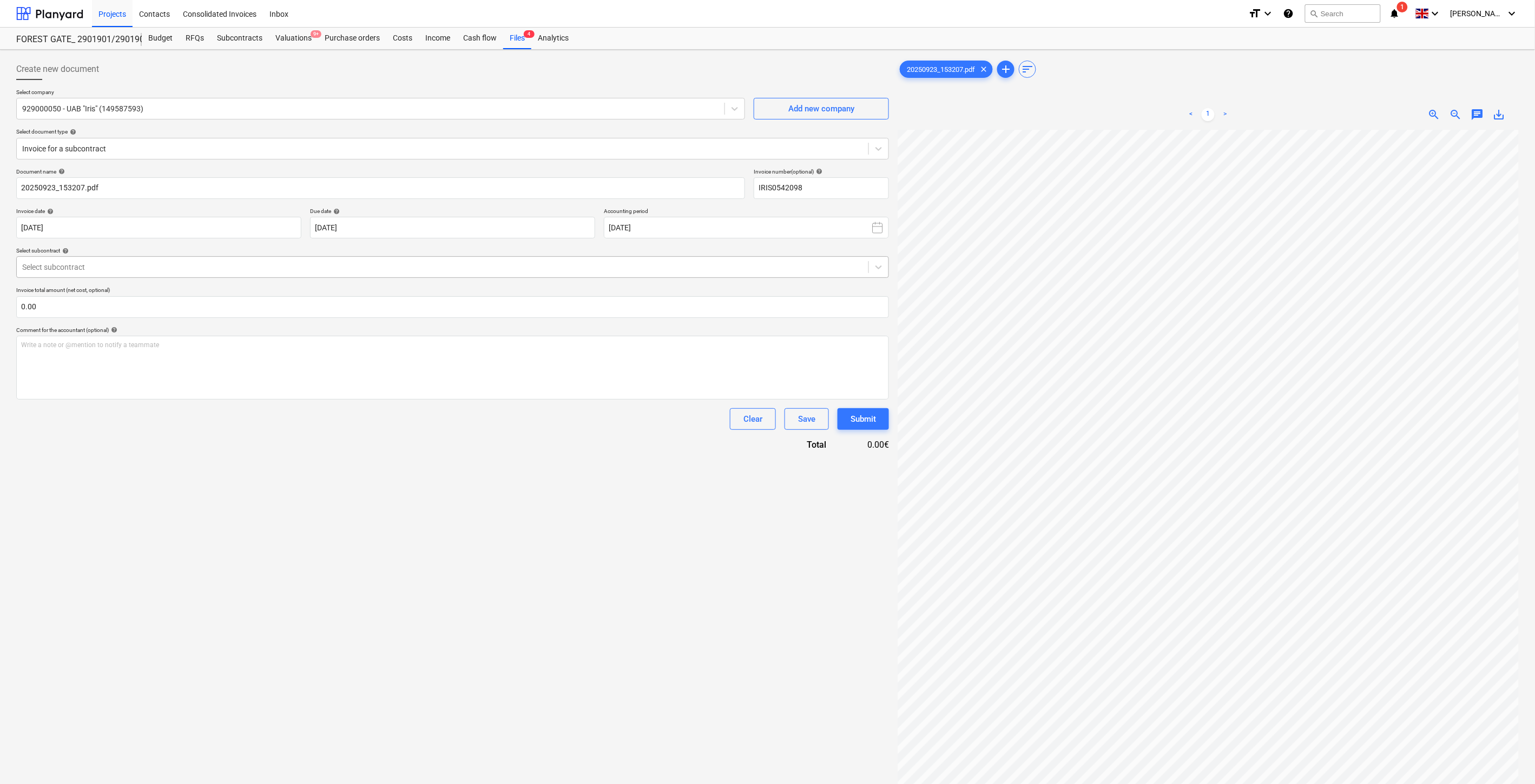
click at [474, 266] on div at bounding box center [442, 267] width 840 height 11
click at [455, 784] on div "2901901-SO-077 | SUTARTIS Nr. 20250226S6VEČ pasirašyta.pdf" at bounding box center [768, 800] width 1535 height 18
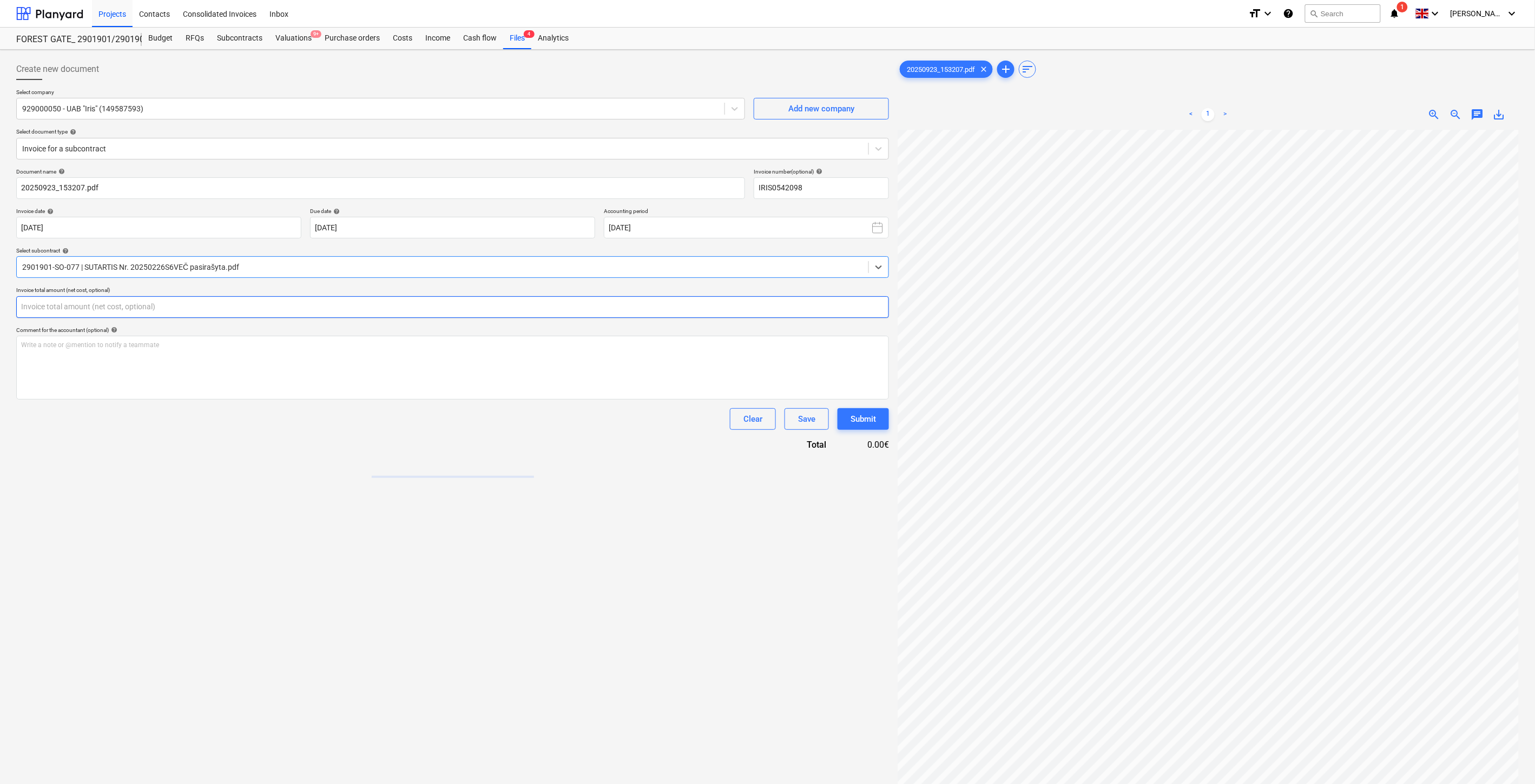
click at [440, 309] on input "text" at bounding box center [452, 307] width 872 height 22
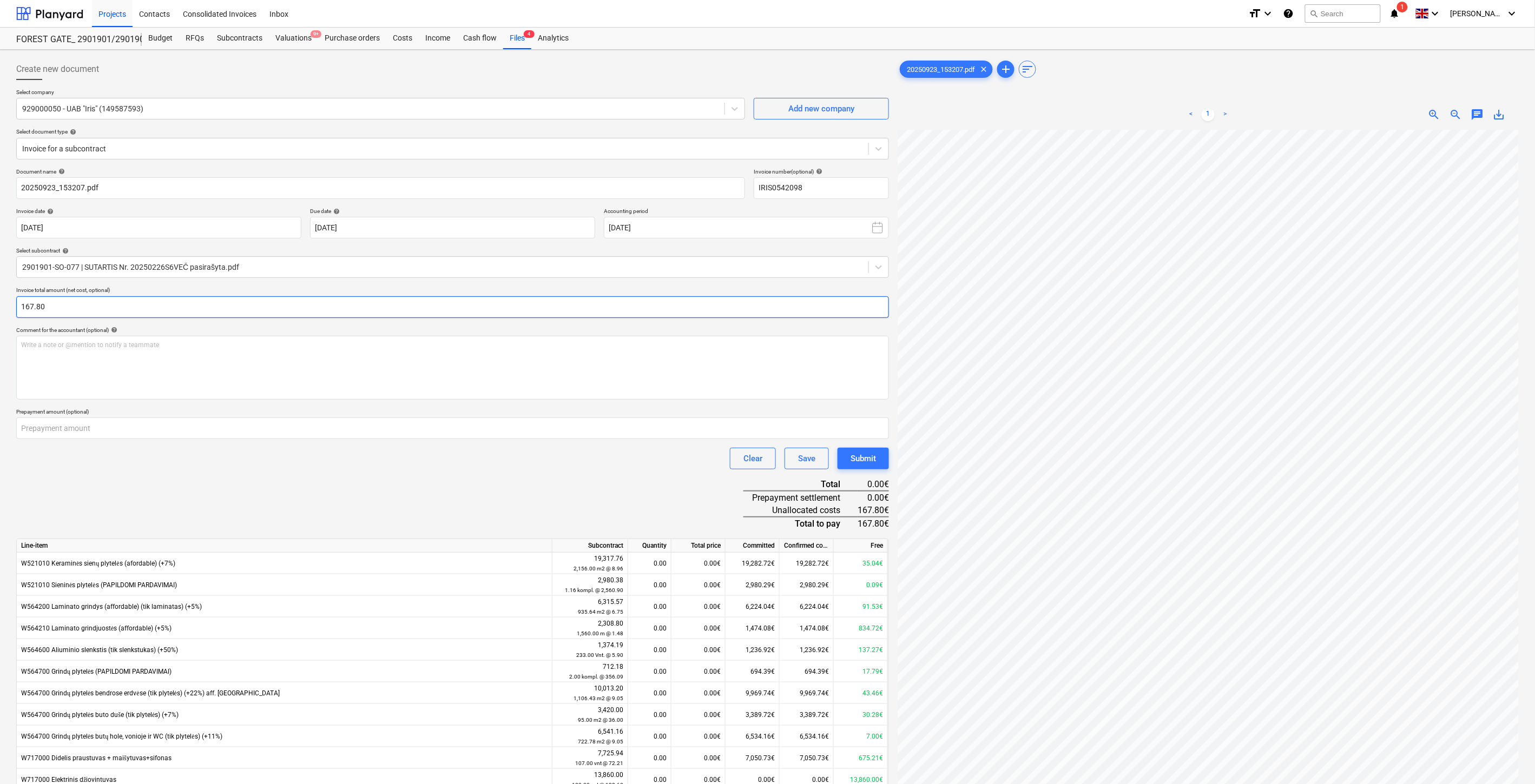
type input "167.80"
click at [392, 497] on div "Document name help 20250923_153207.pdf Invoice number (optional) help IRIS05420…" at bounding box center [452, 529] width 872 height 723
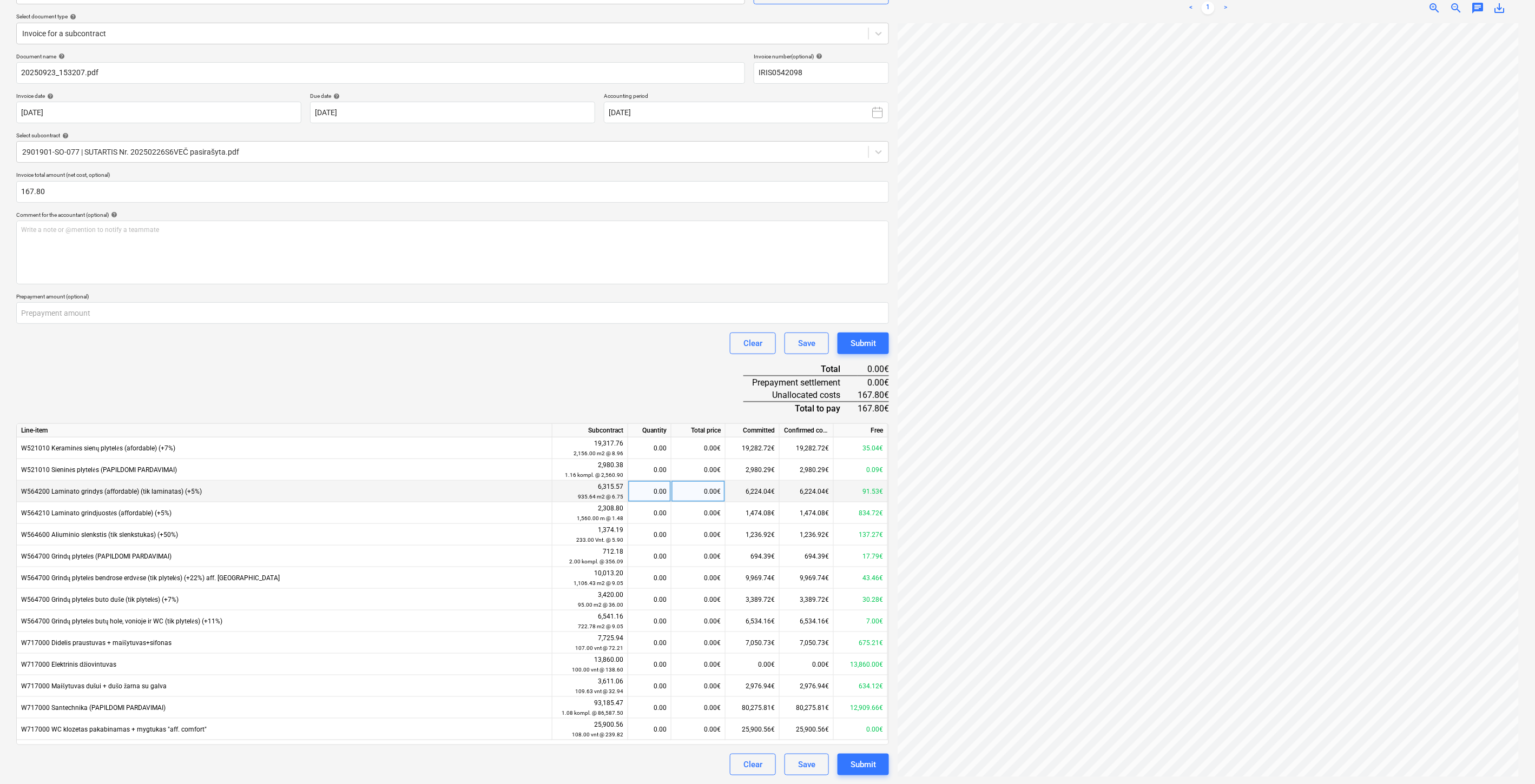
scroll to position [116, 0]
click at [683, 489] on div "0.00€" at bounding box center [699, 491] width 55 height 22
type input "167.80"
click at [666, 372] on div "Document name help 20250923_153207.pdf Invoice number (optional) help IRIS05420…" at bounding box center [452, 414] width 872 height 723
click at [790, 759] on button "Save" at bounding box center [806, 765] width 44 height 22
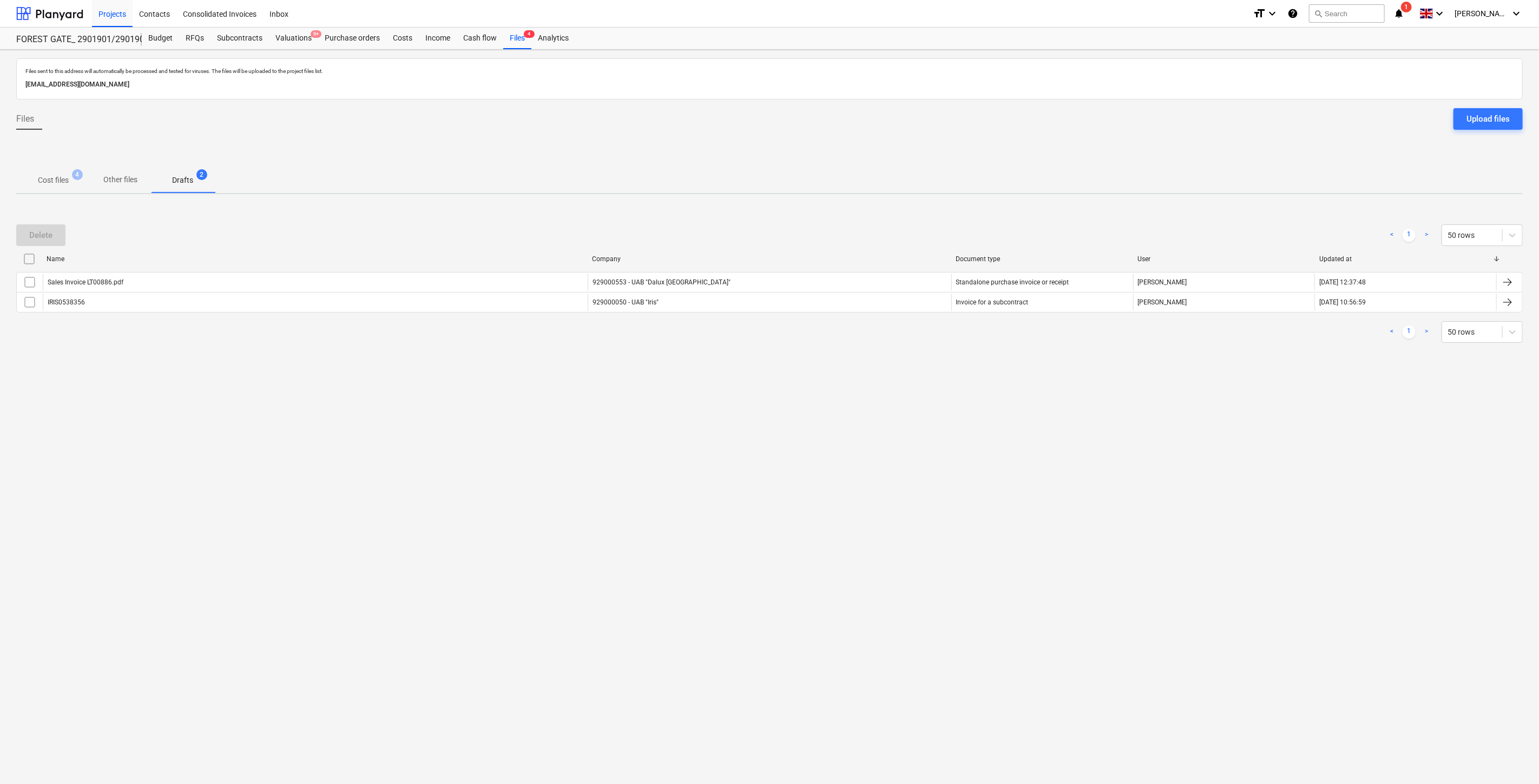
click at [46, 177] on p "Cost files" at bounding box center [53, 180] width 31 height 11
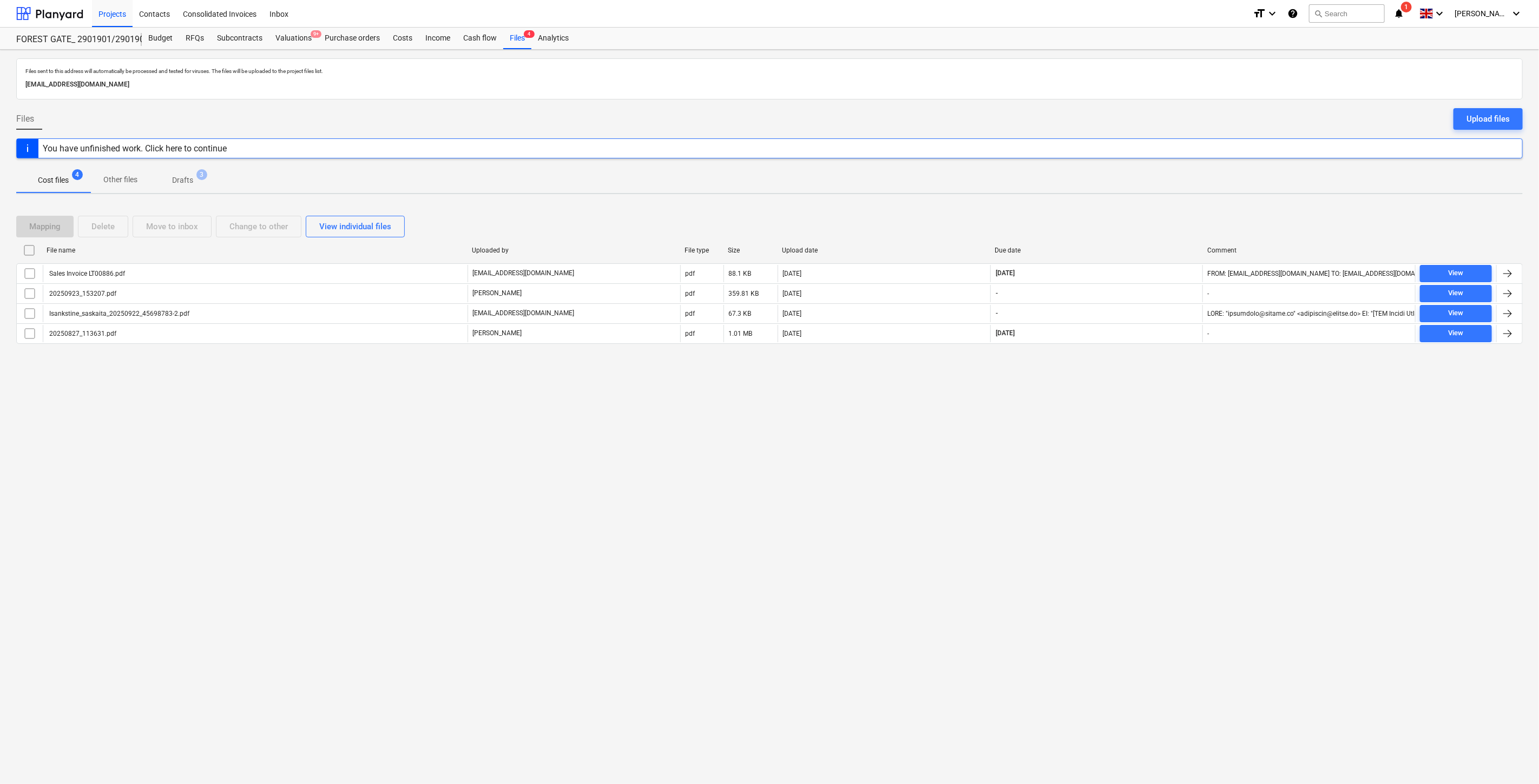
click at [1130, 216] on div "Mapping Delete Move to inbox Change to other View individual files" at bounding box center [769, 227] width 1506 height 22
click at [1149, 208] on div "Mapping Delete Move to inbox Change to other View individual files File name Up…" at bounding box center [769, 284] width 1506 height 163
click at [1129, 224] on div "Mapping Delete Move to inbox Change to other View individual files" at bounding box center [769, 227] width 1506 height 22
click at [1144, 217] on div "Mapping Delete Move to inbox Change to other View individual files" at bounding box center [769, 227] width 1506 height 22
drag, startPoint x: 1172, startPoint y: 202, endPoint x: 1184, endPoint y: 198, distance: 12.6
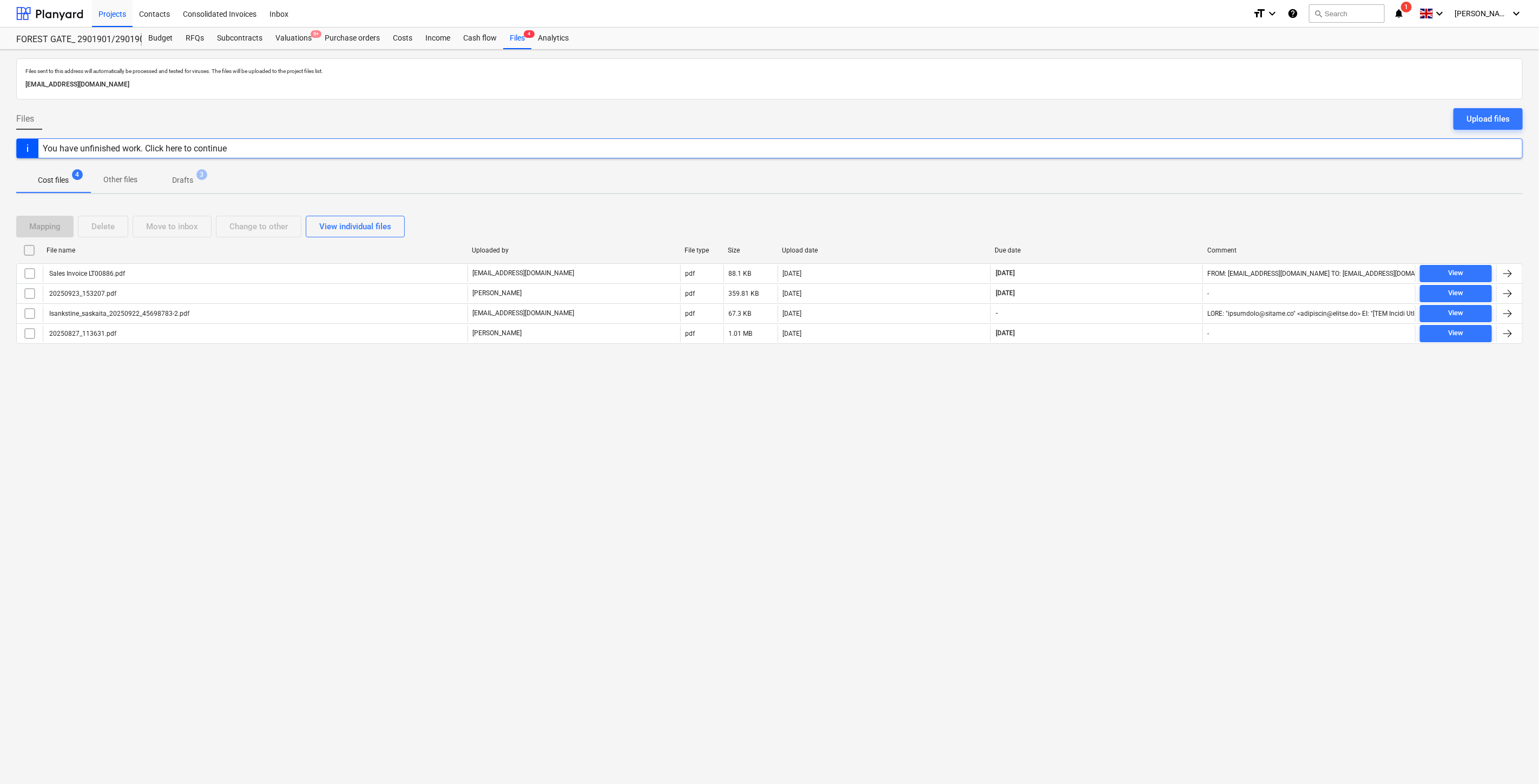
click at [1174, 202] on div "Files sent to this address will automatically be processed and tested for virus…" at bounding box center [770, 417] width 1539 height 735
click at [1184, 198] on div "Files sent to this address will automatically be processed and tested for virus…" at bounding box center [770, 417] width 1539 height 735
click at [1139, 220] on div "Mapping Delete Move to inbox Change to other View individual files" at bounding box center [769, 227] width 1506 height 22
click at [1148, 214] on div "Mapping Delete Move to inbox Change to other View individual files" at bounding box center [769, 227] width 1506 height 30
click at [1171, 211] on div "Mapping Delete Move to inbox Change to other View individual files File name Up…" at bounding box center [769, 284] width 1506 height 163
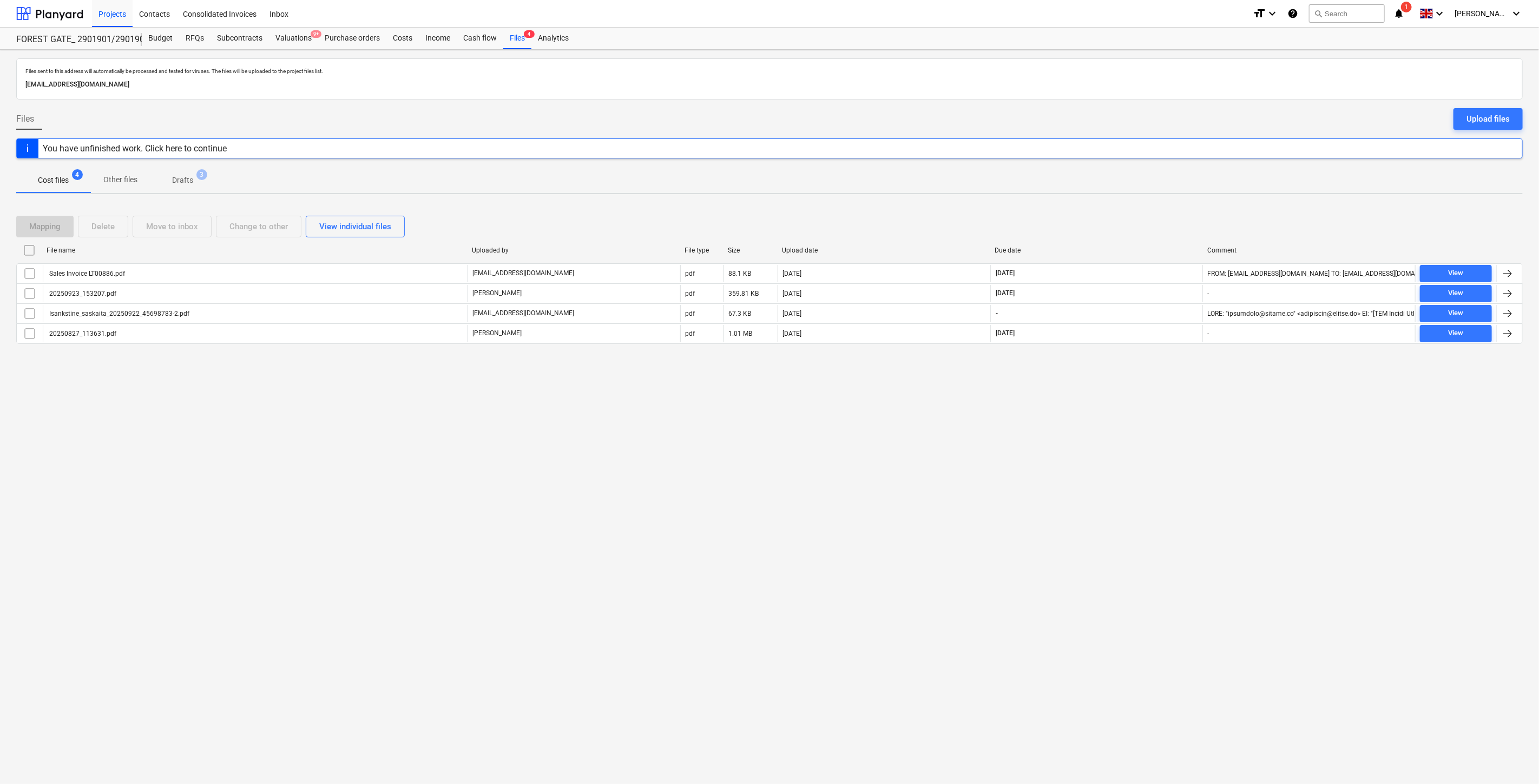
click at [1185, 203] on div "Mapping Delete Move to inbox Change to other View individual files File name Up…" at bounding box center [769, 284] width 1506 height 163
drag, startPoint x: 1146, startPoint y: 235, endPoint x: 1158, endPoint y: 223, distance: 17.0
click at [1148, 233] on div "Mapping Delete Move to inbox Change to other View individual files" at bounding box center [769, 227] width 1506 height 22
click at [1158, 223] on div "Mapping Delete Move to inbox Change to other View individual files" at bounding box center [769, 227] width 1506 height 22
drag, startPoint x: 1167, startPoint y: 217, endPoint x: 1177, endPoint y: 209, distance: 12.8
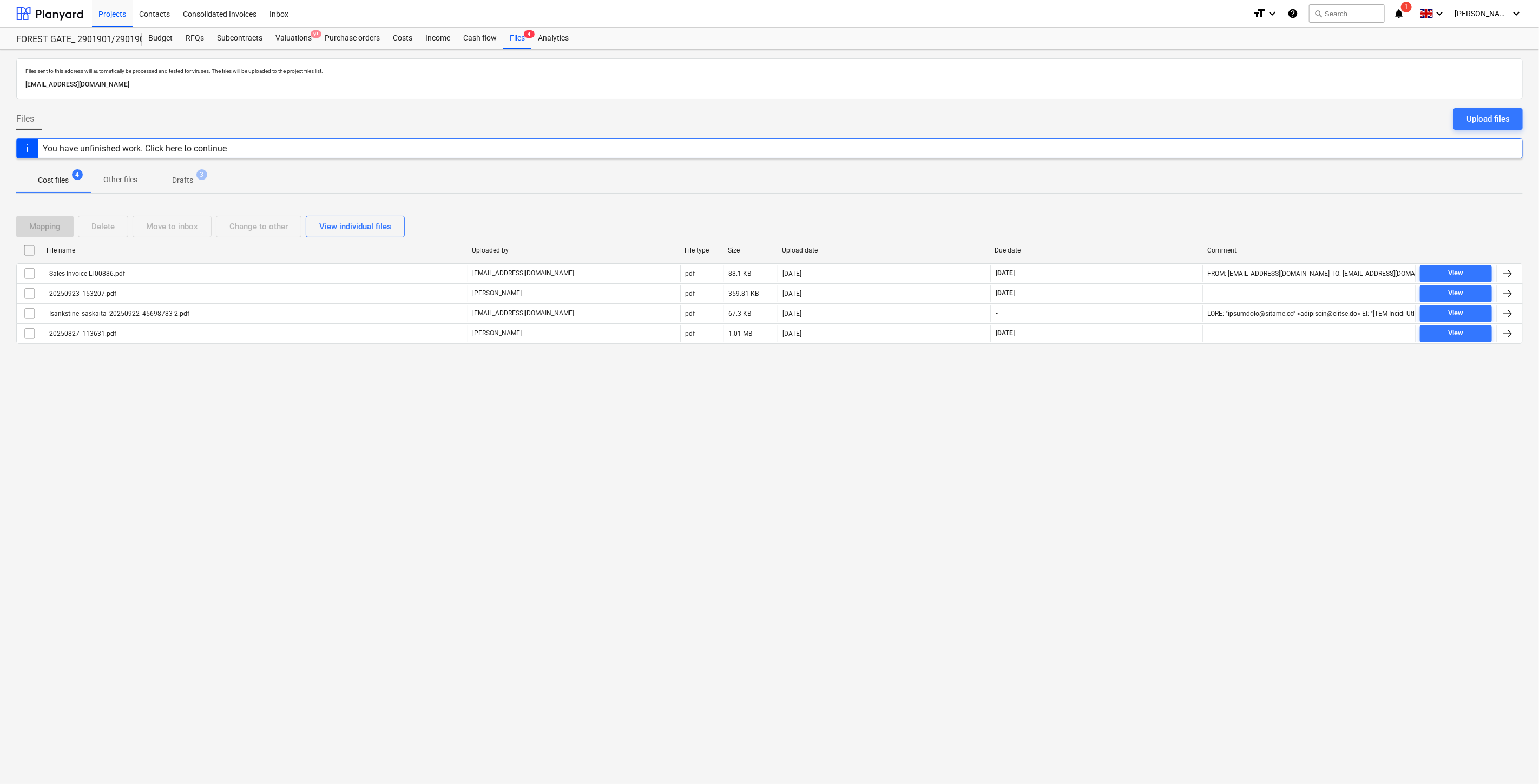
click at [1169, 216] on div "Mapping Delete Move to inbox Change to other View individual files" at bounding box center [769, 227] width 1506 height 22
click at [1177, 209] on div "Mapping Delete Move to inbox Change to other View individual files File name Up…" at bounding box center [769, 284] width 1506 height 163
click at [1156, 231] on div "Mapping Delete Move to inbox Change to other View individual files" at bounding box center [769, 227] width 1506 height 22
click at [1172, 218] on div "Mapping Delete Move to inbox Change to other View individual files" at bounding box center [769, 227] width 1506 height 22
click at [346, 35] on div "Purchase orders" at bounding box center [353, 38] width 69 height 22
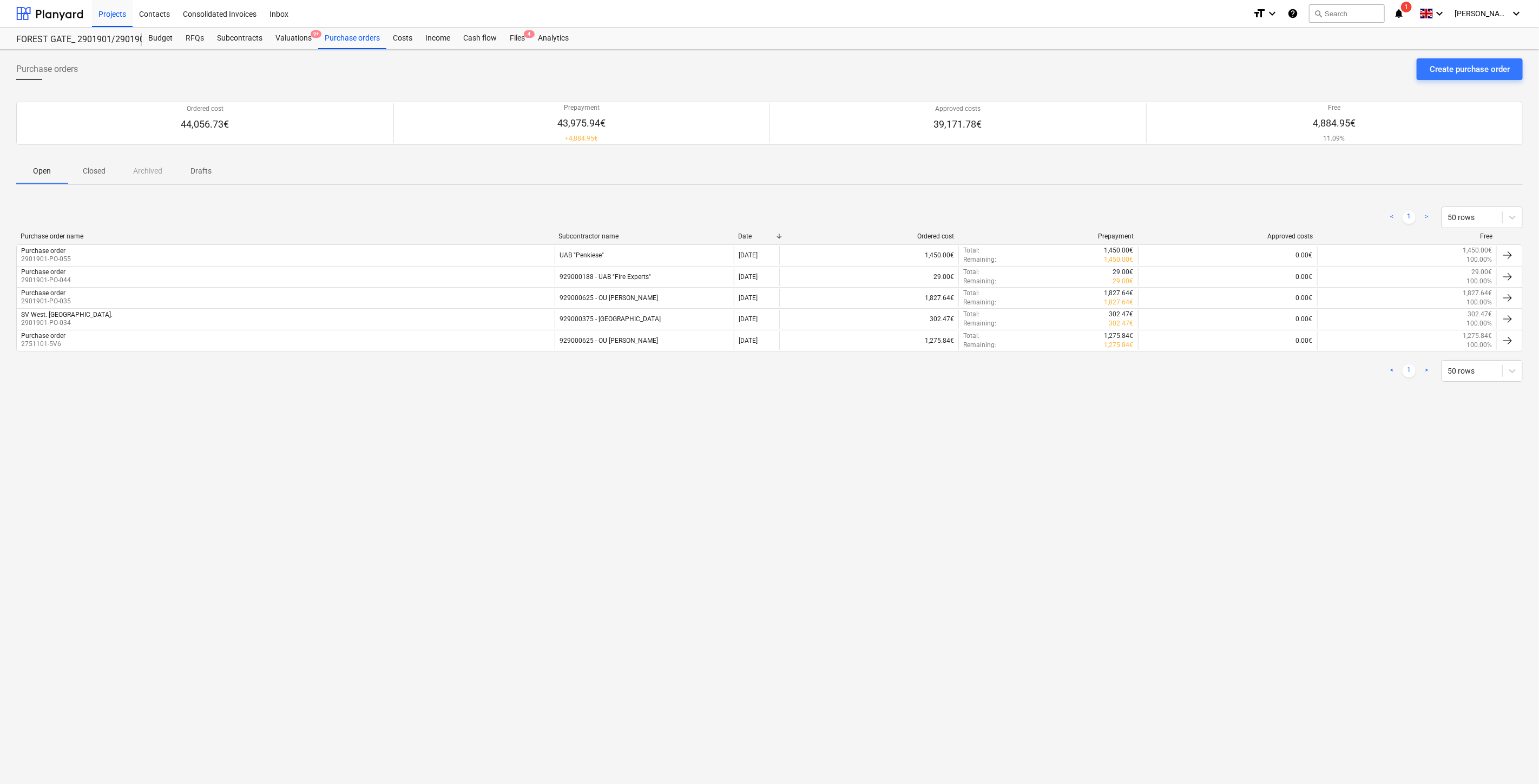
click at [830, 470] on div "Purchase orders Create purchase order Ordered cost 44,056.73€ Prepayment 43,975…" at bounding box center [770, 417] width 1539 height 735
click at [874, 445] on div "Purchase orders Create purchase order Ordered cost 44,056.73€ Prepayment 43,975…" at bounding box center [770, 417] width 1539 height 735
click at [94, 177] on p "Closed" at bounding box center [94, 171] width 26 height 11
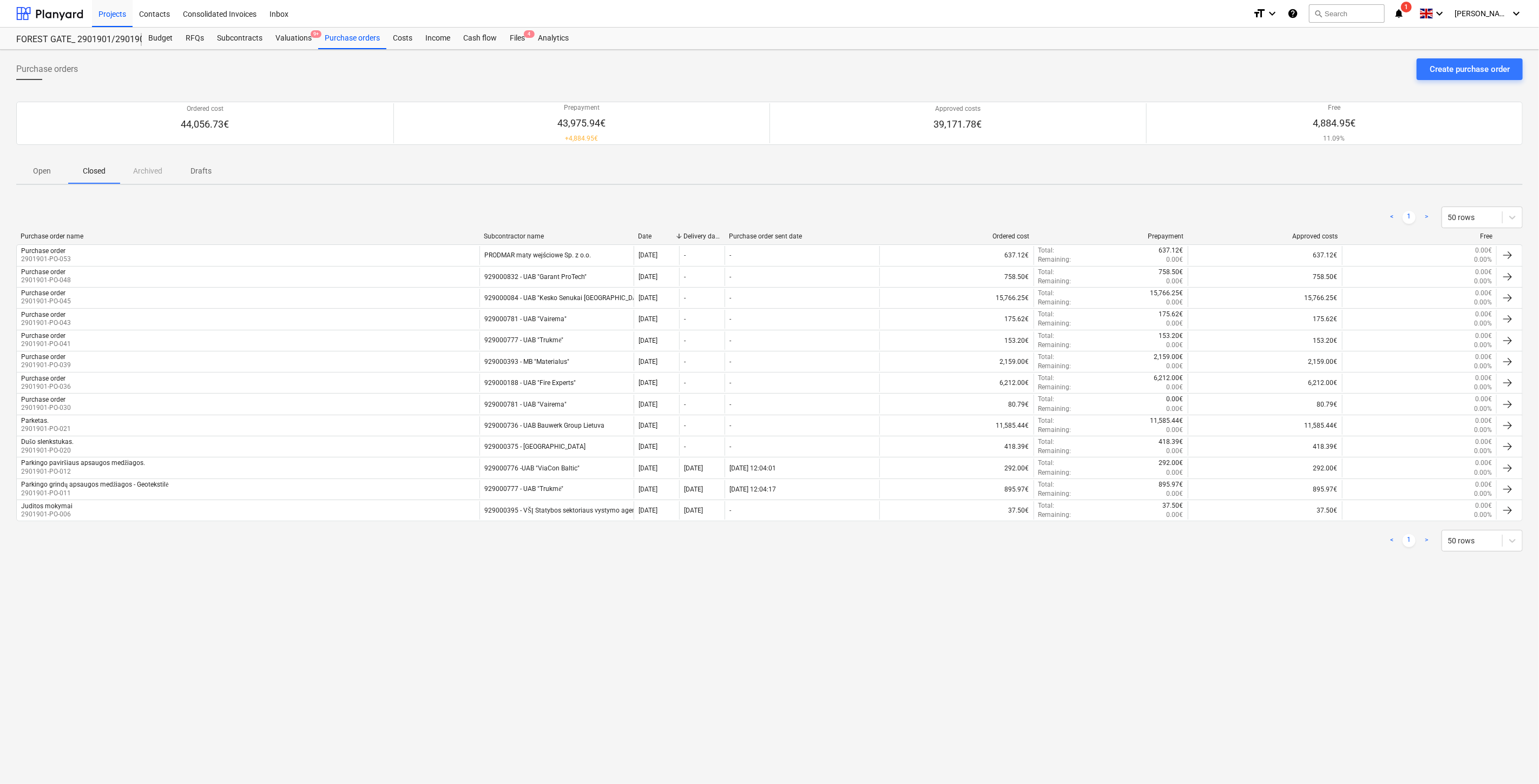
click at [192, 171] on p "Drafts" at bounding box center [201, 171] width 26 height 11
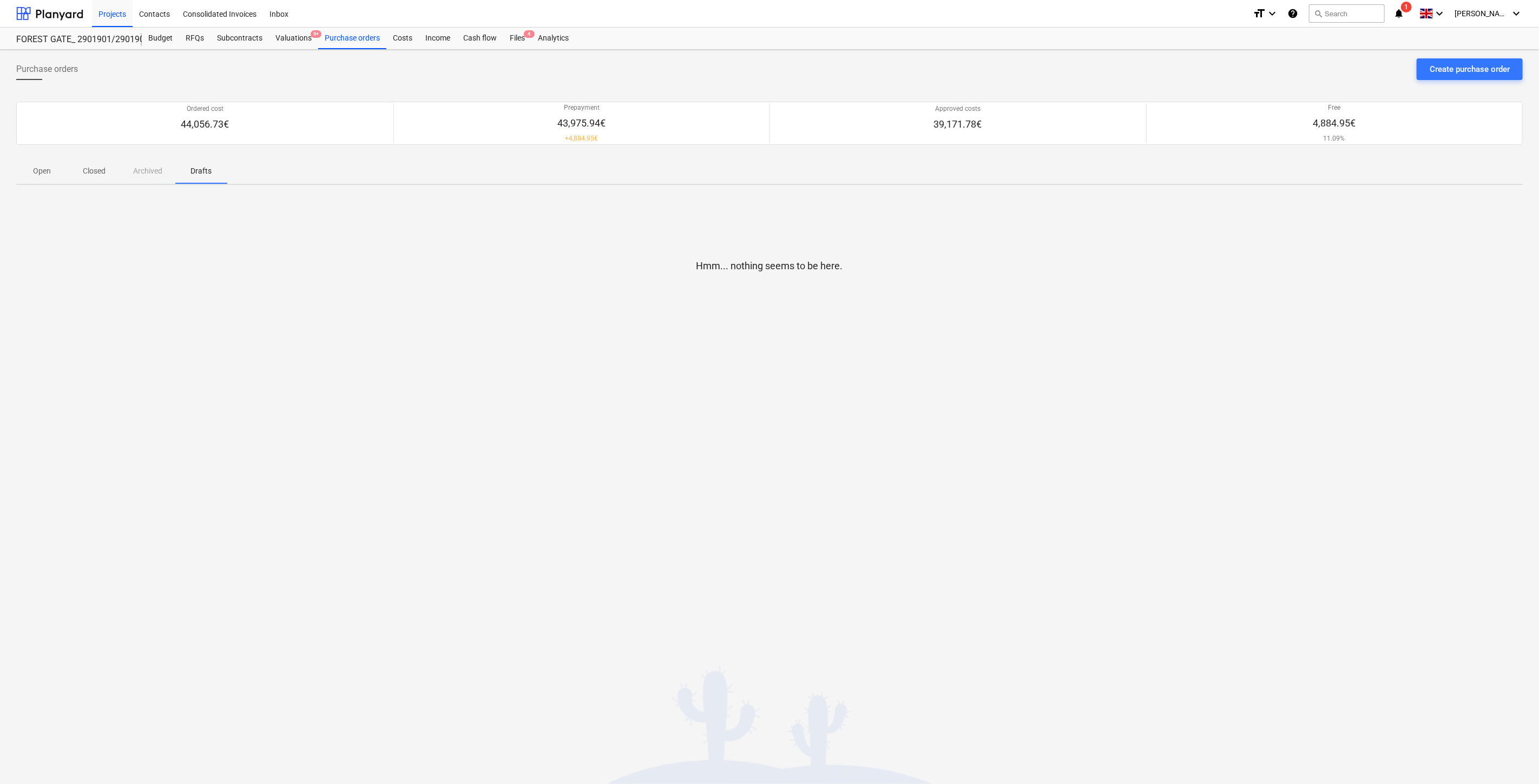
click at [98, 177] on span "Closed" at bounding box center [94, 171] width 52 height 18
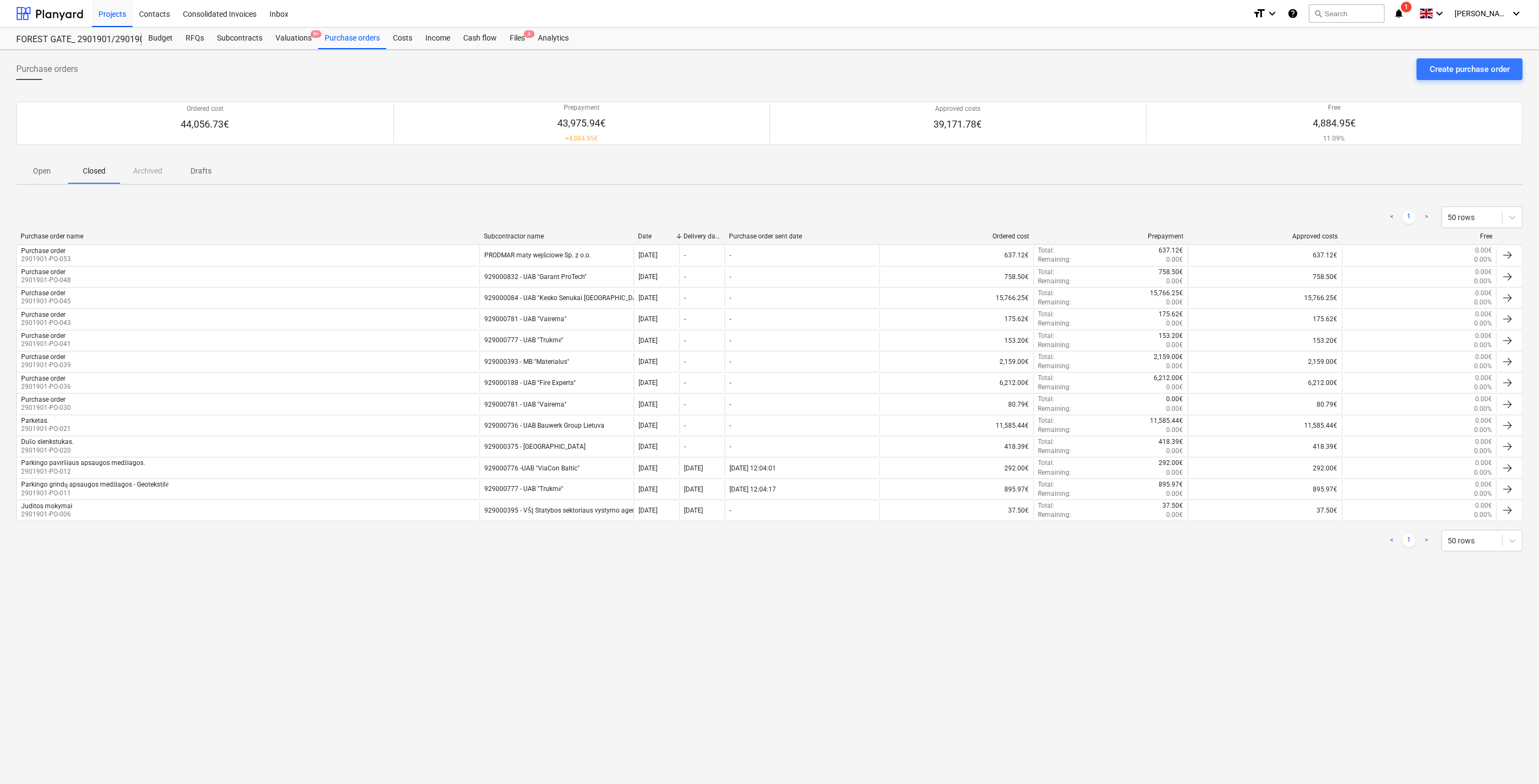
click at [46, 176] on p "Open" at bounding box center [42, 171] width 26 height 11
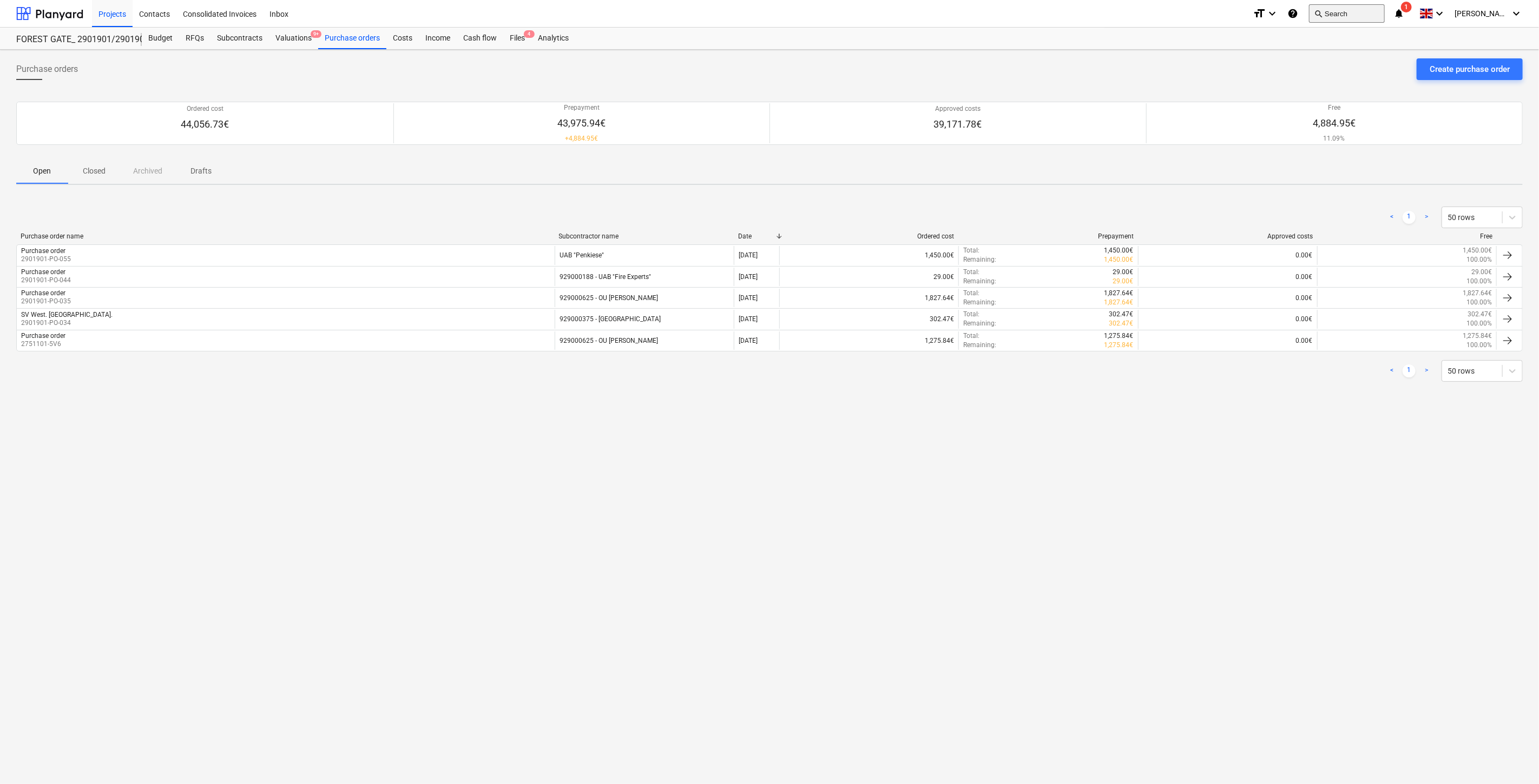
click at [1362, 18] on button "search Search" at bounding box center [1346, 13] width 76 height 18
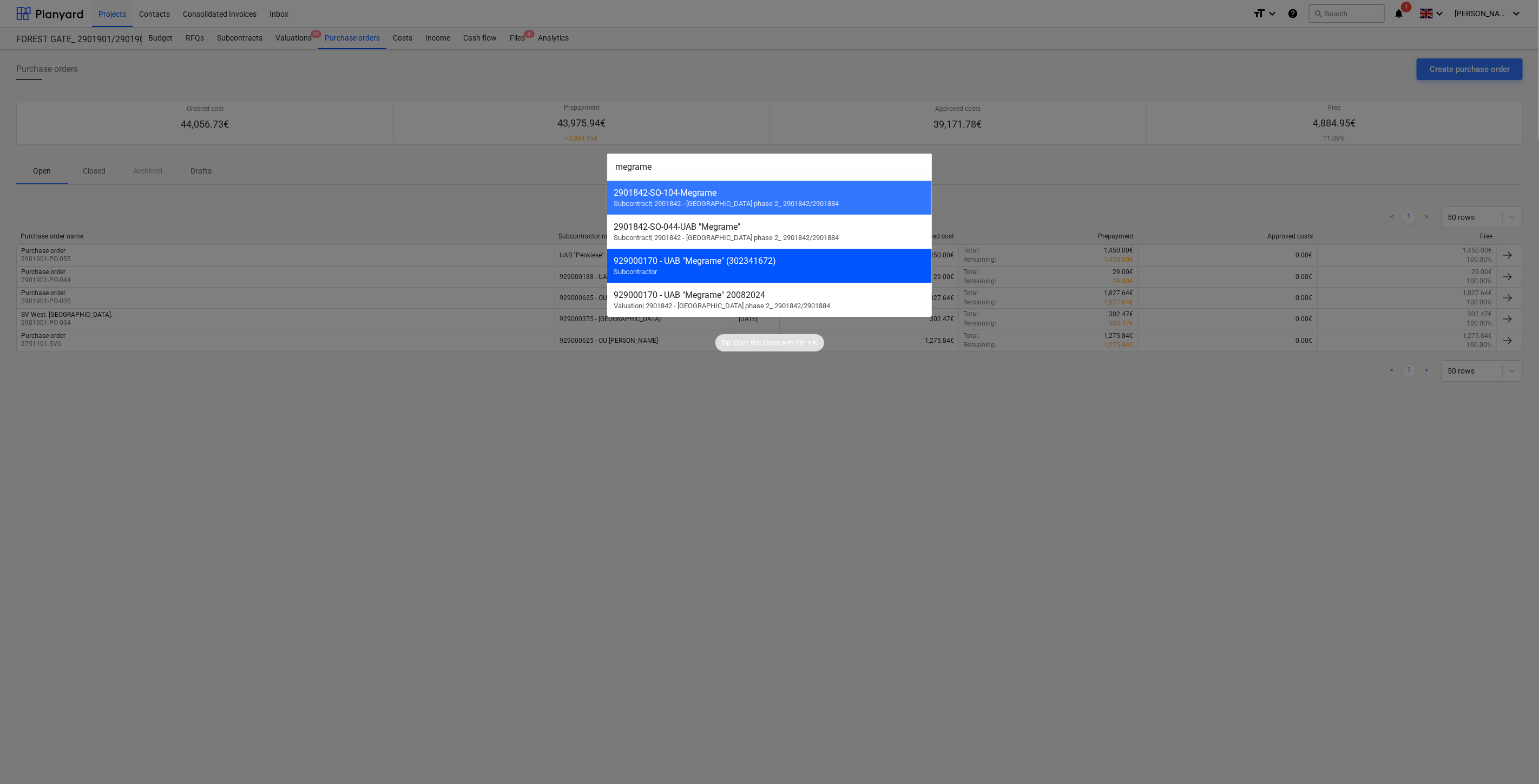
type input "megrame"
click at [783, 269] on div "929000170 - UAB "Megrame" (302341672) Subcontractor" at bounding box center [769, 265] width 325 height 34
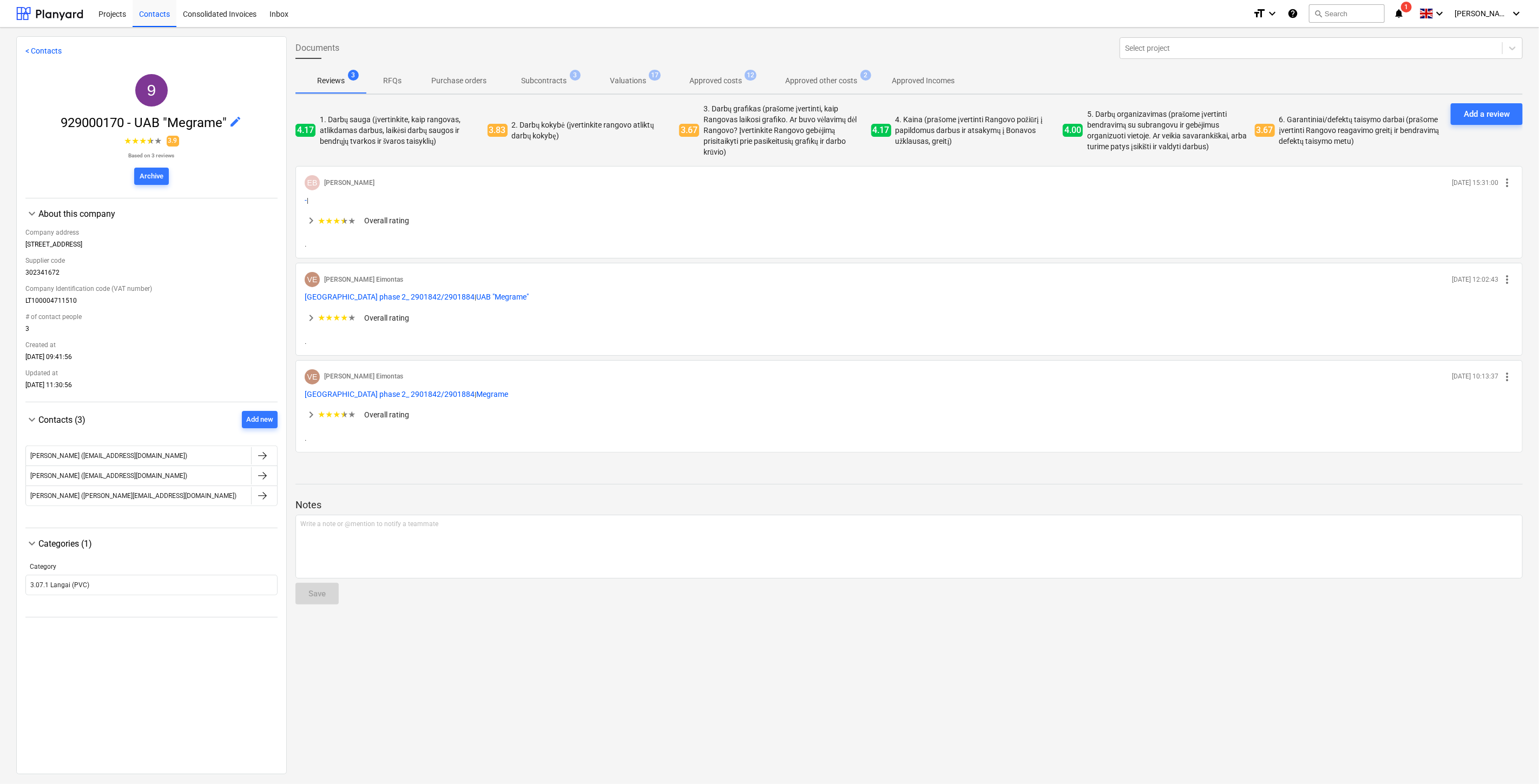
click at [548, 82] on p "Subcontracts" at bounding box center [544, 81] width 46 height 11
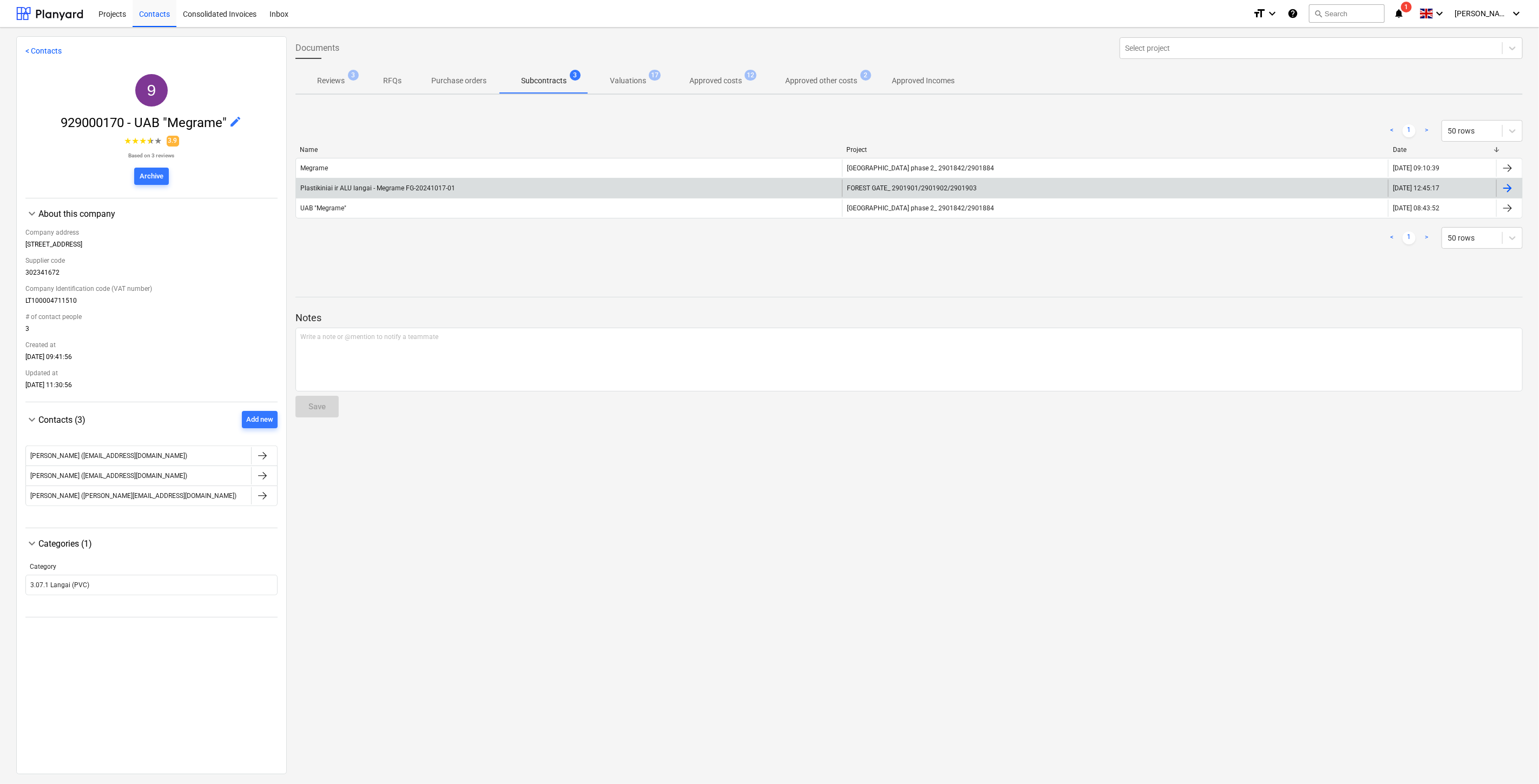
click at [583, 183] on div "Plastikiniai ir ALU langai - Megrame FG-20241017-01" at bounding box center [569, 188] width 546 height 18
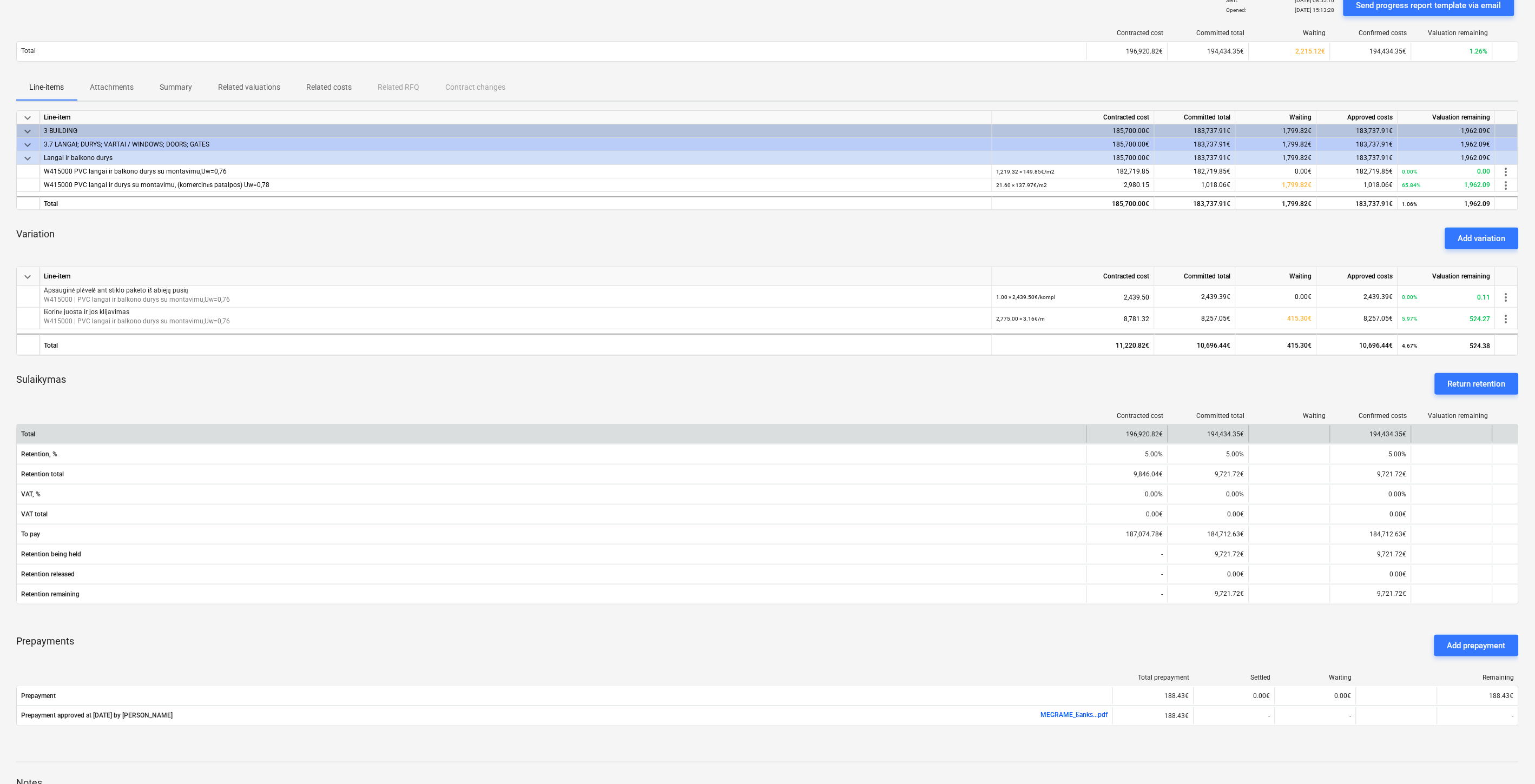
scroll to position [360, 0]
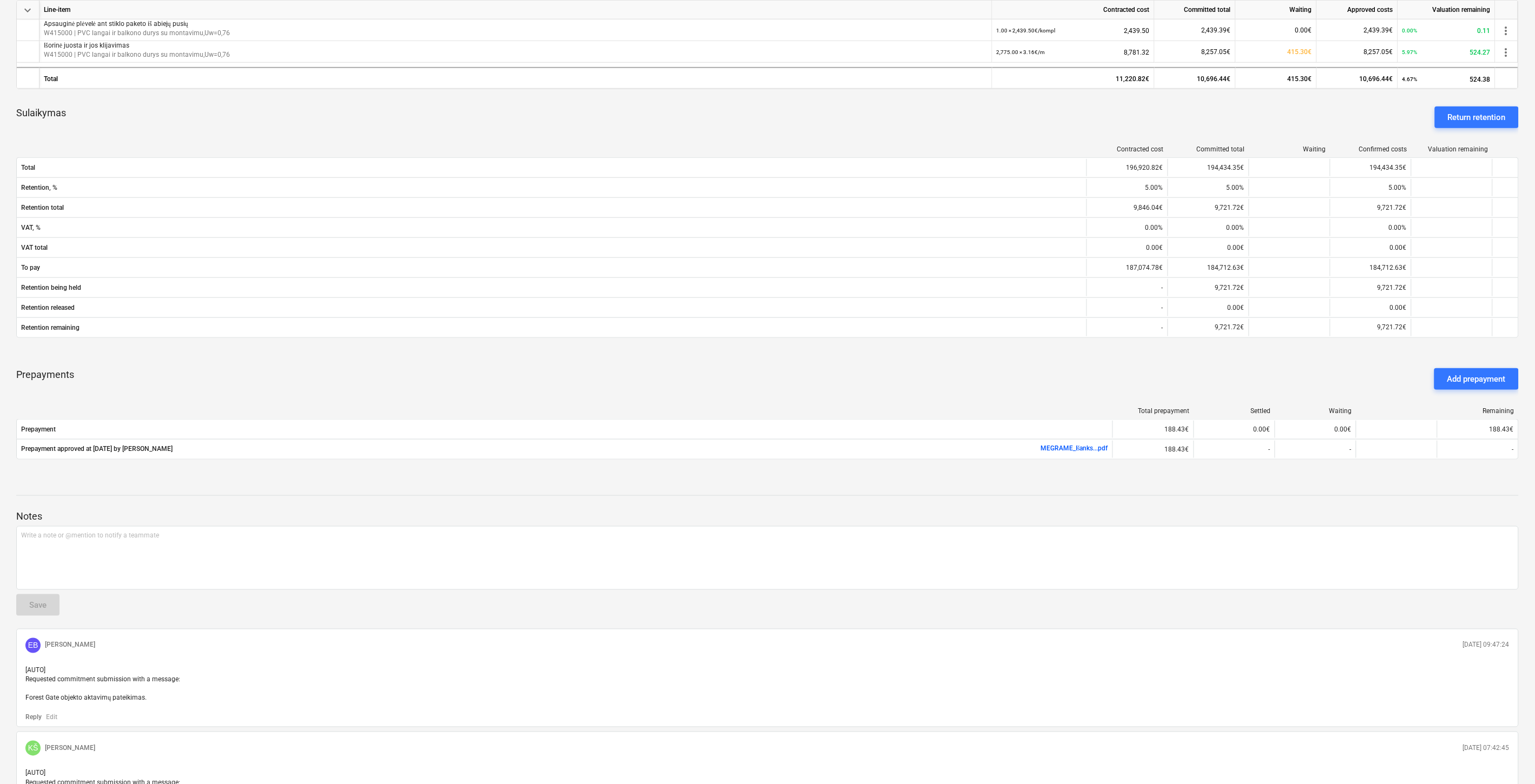
click at [968, 485] on div at bounding box center [767, 486] width 1502 height 9
click at [982, 482] on div at bounding box center [767, 486] width 1502 height 9
click at [947, 383] on div "Prepayments Add prepayment" at bounding box center [767, 379] width 1502 height 39
click at [964, 376] on div "Prepayments Add prepayment" at bounding box center [767, 379] width 1502 height 39
click at [979, 386] on div "Prepayments Add prepayment" at bounding box center [767, 379] width 1502 height 39
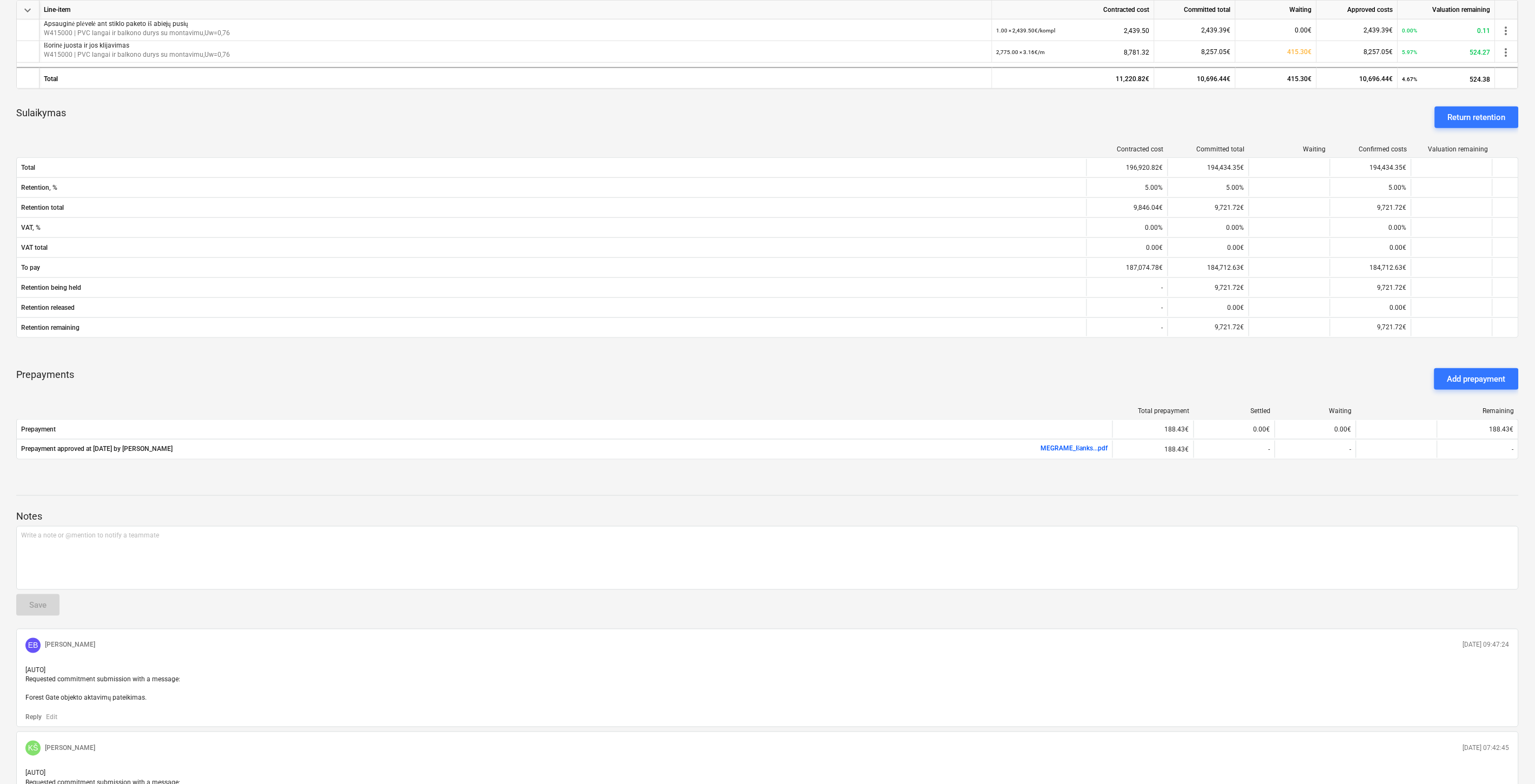
click at [1012, 379] on div "Prepayments Add prepayment" at bounding box center [767, 379] width 1502 height 39
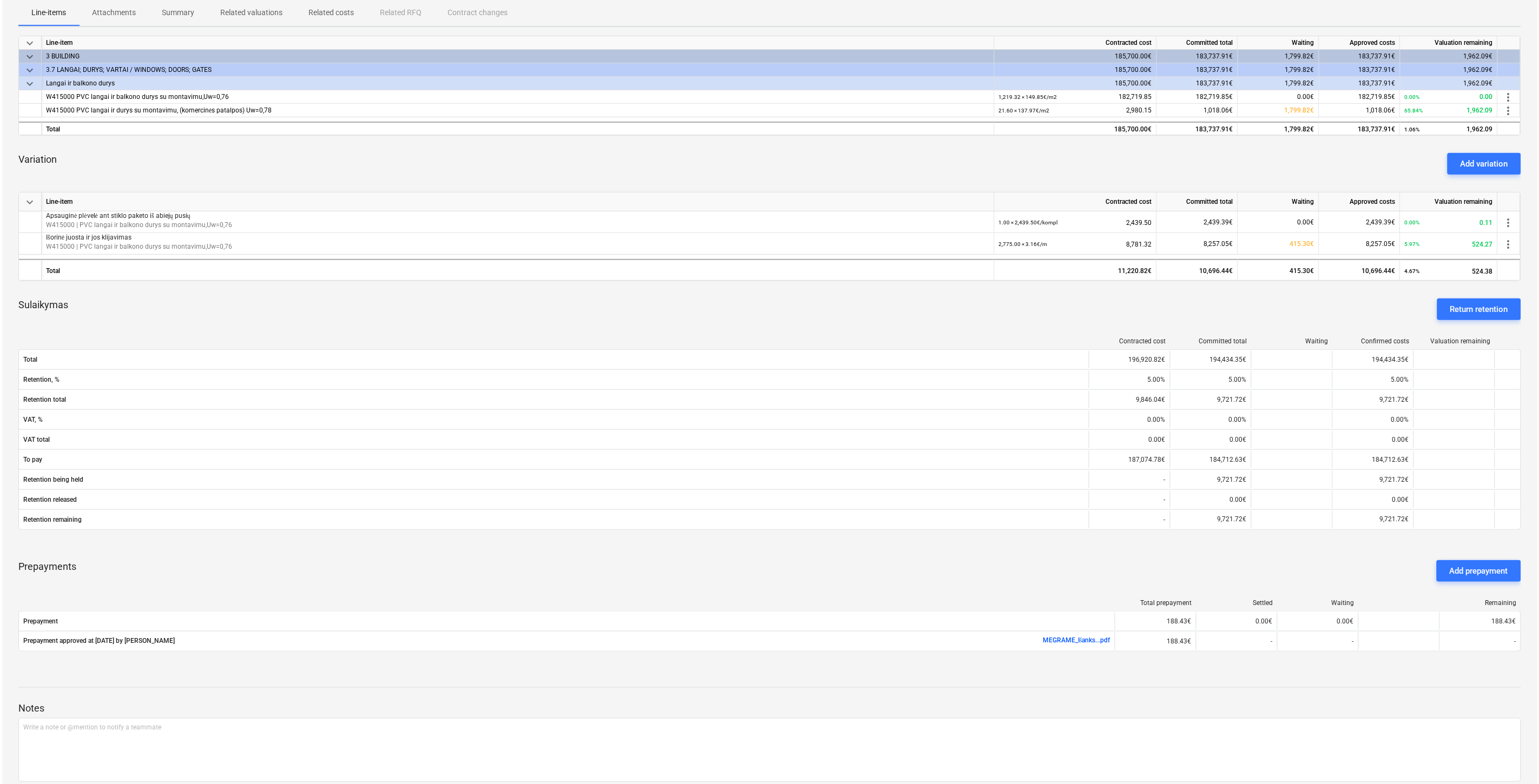
scroll to position [0, 0]
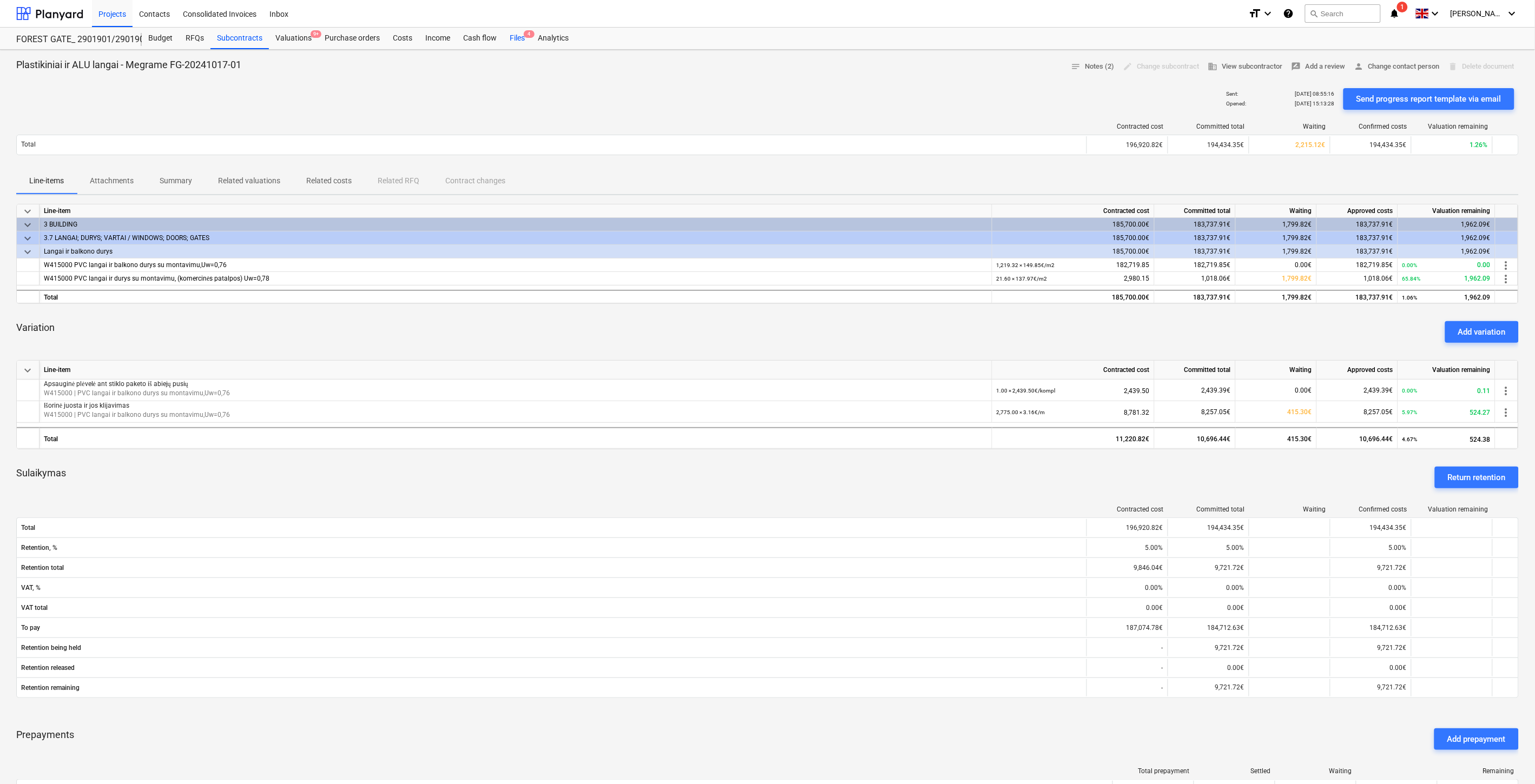
click at [511, 40] on div "Files 4" at bounding box center [517, 38] width 28 height 22
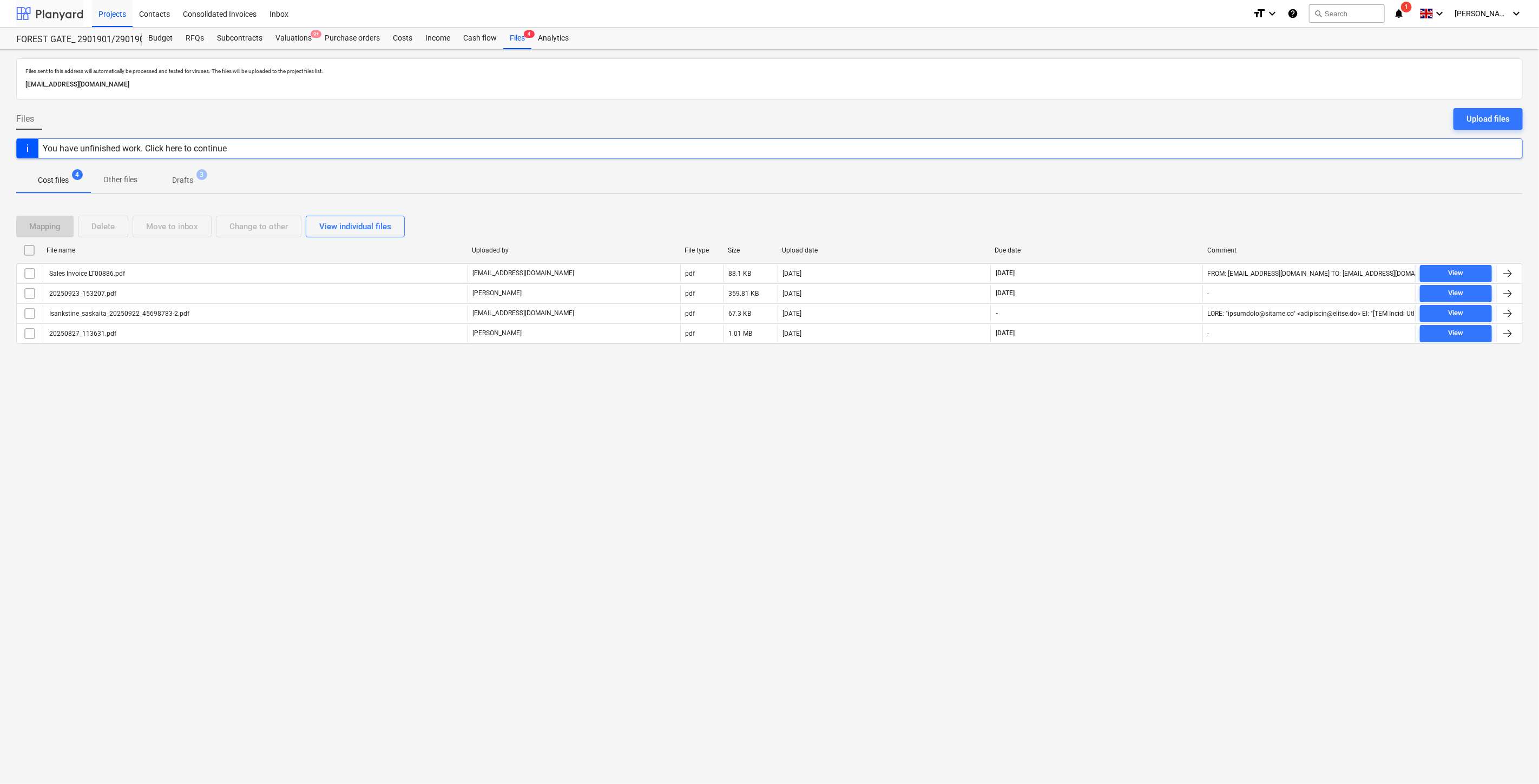
click at [79, 14] on div at bounding box center [49, 13] width 67 height 27
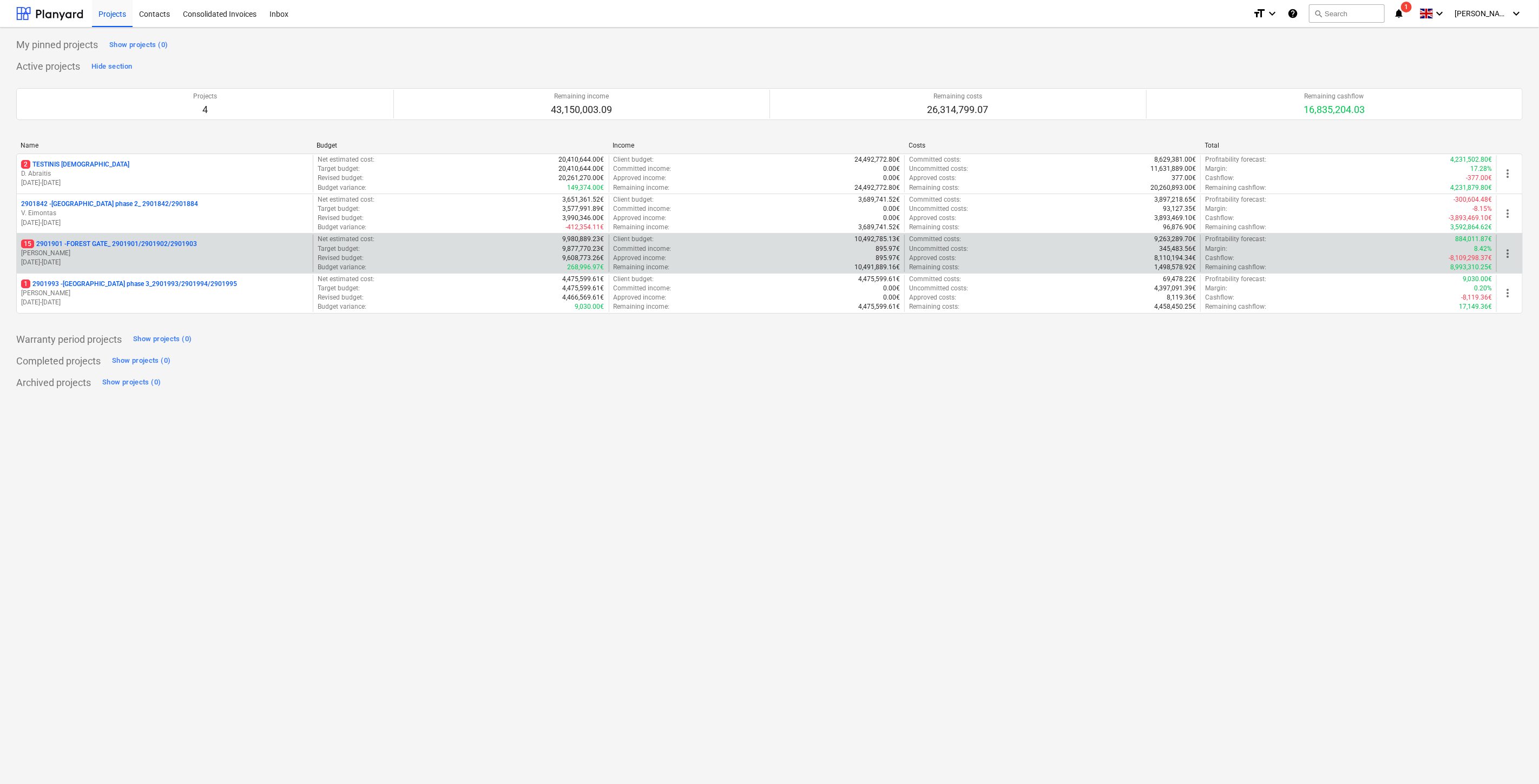
click at [120, 254] on p "[PERSON_NAME]" at bounding box center [164, 253] width 288 height 9
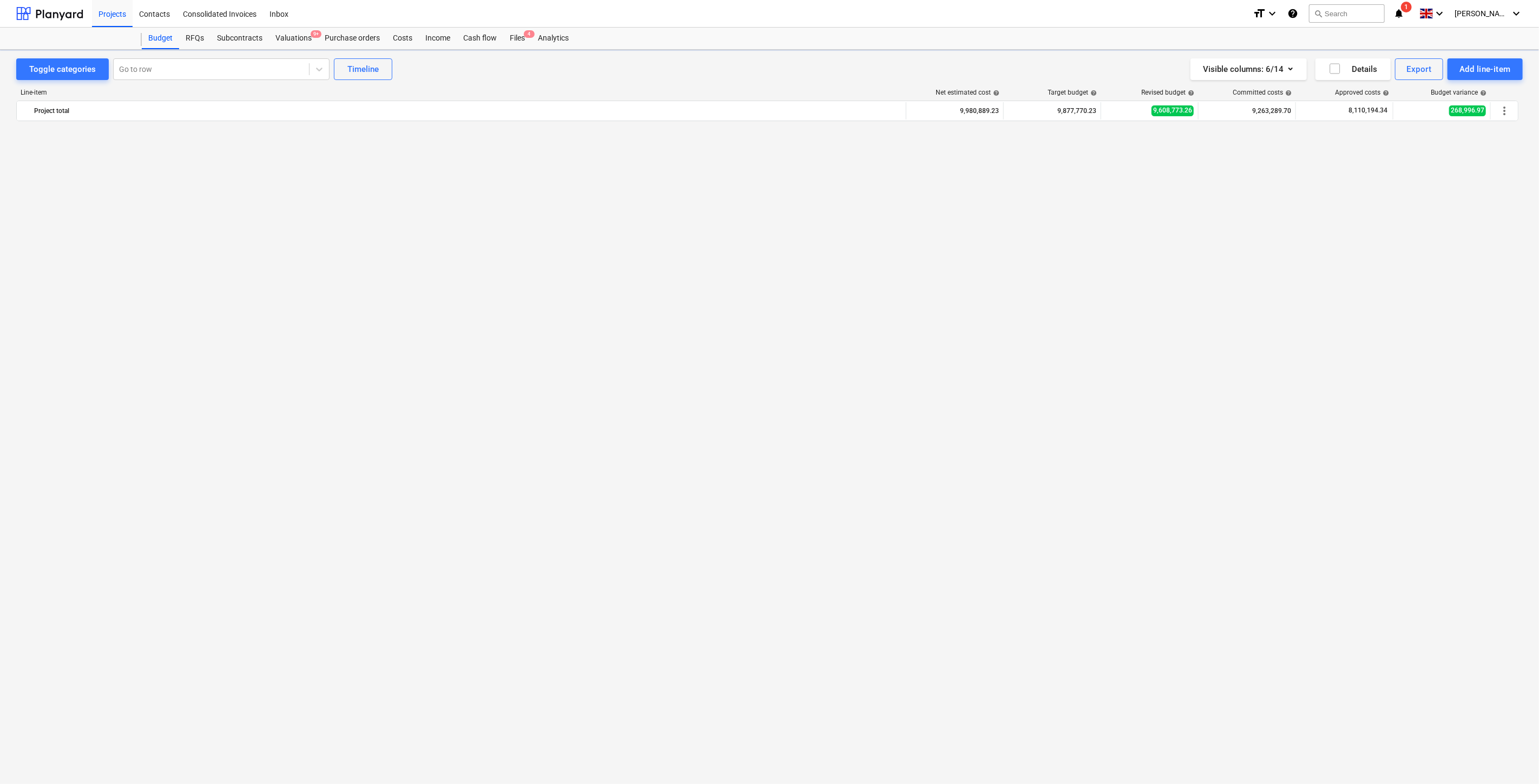
scroll to position [1242, 0]
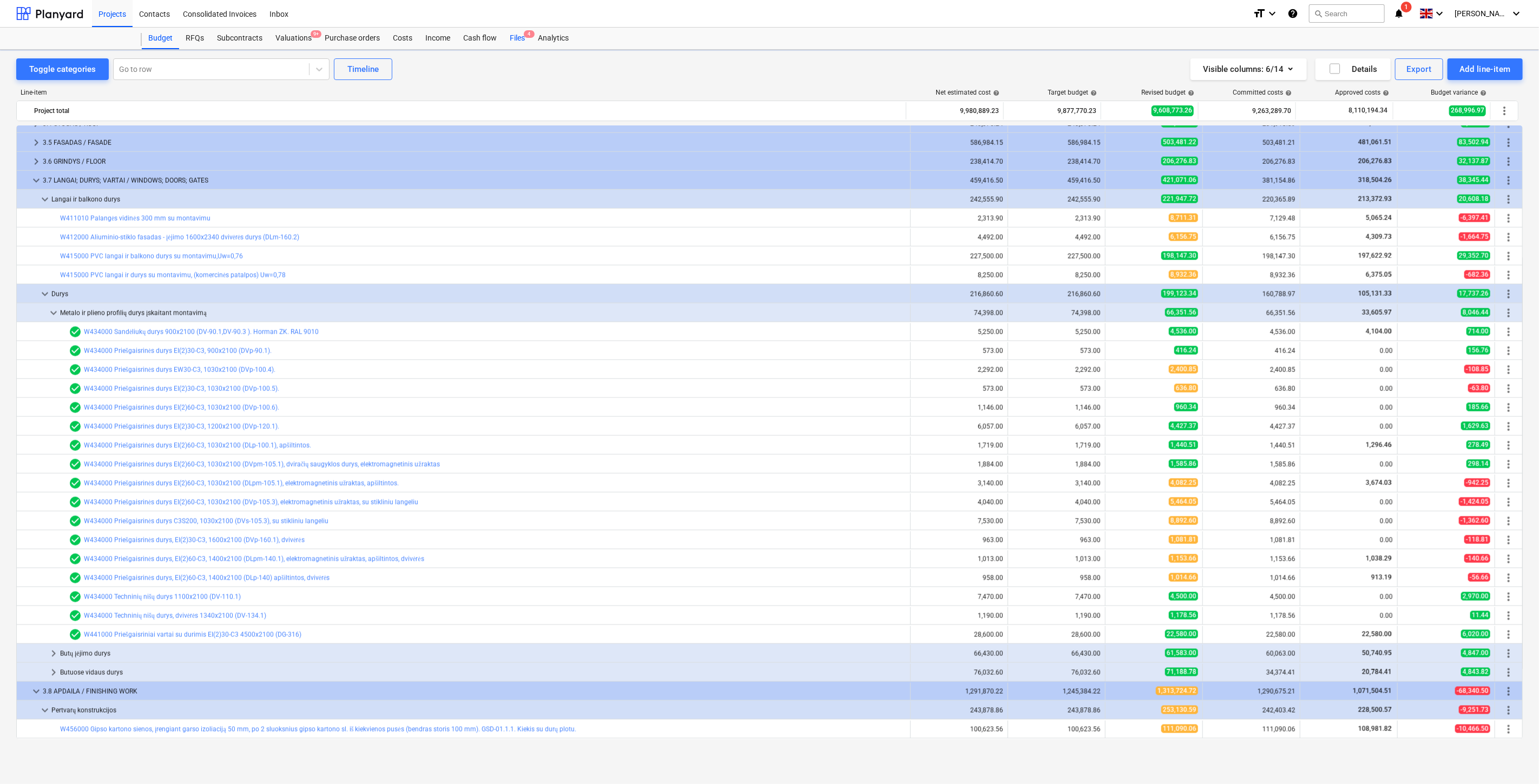
click at [517, 40] on div "Files 4" at bounding box center [517, 38] width 28 height 22
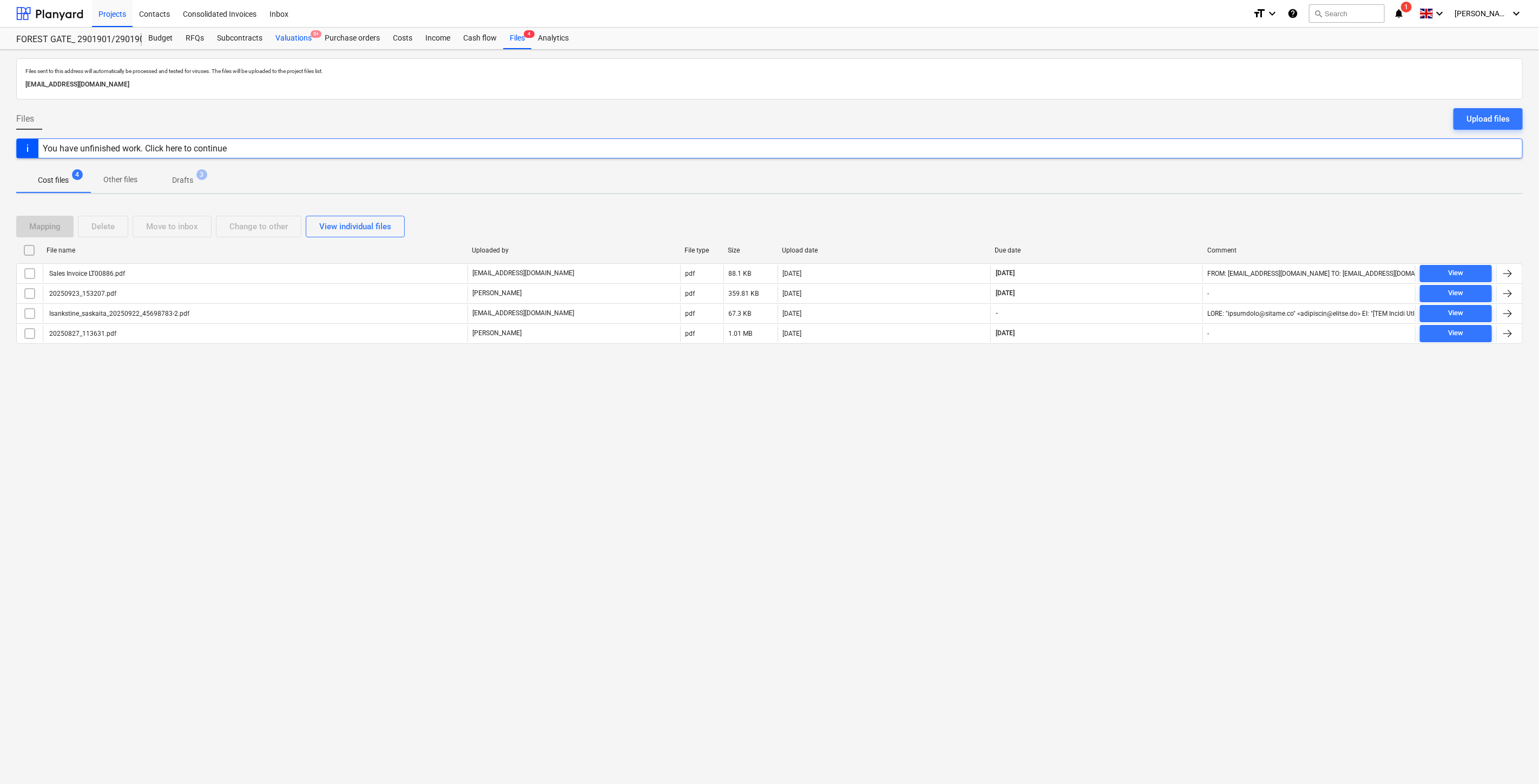
click at [289, 39] on div "Valuations 9+" at bounding box center [294, 38] width 49 height 22
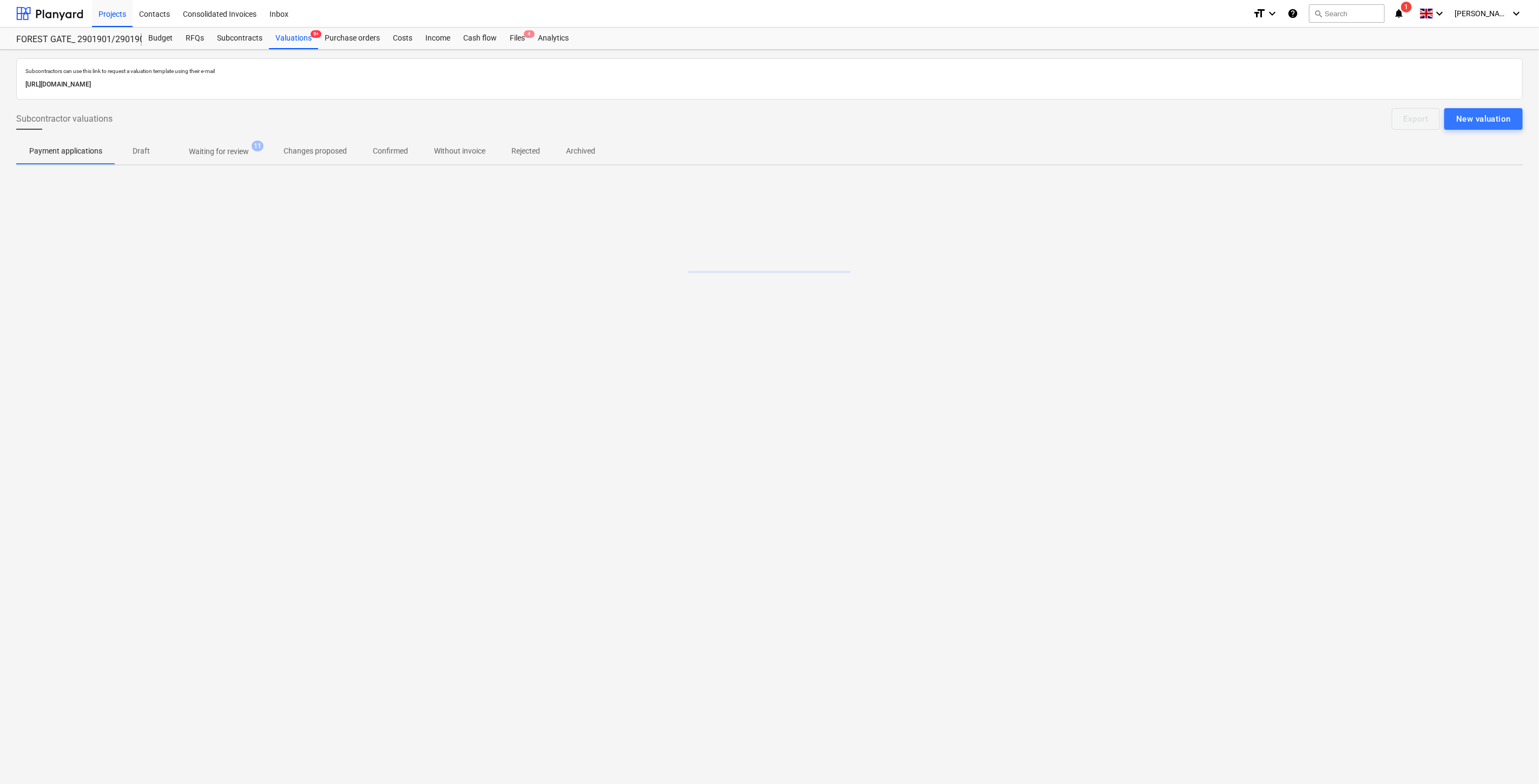
click at [223, 149] on p "Waiting for review" at bounding box center [219, 151] width 60 height 11
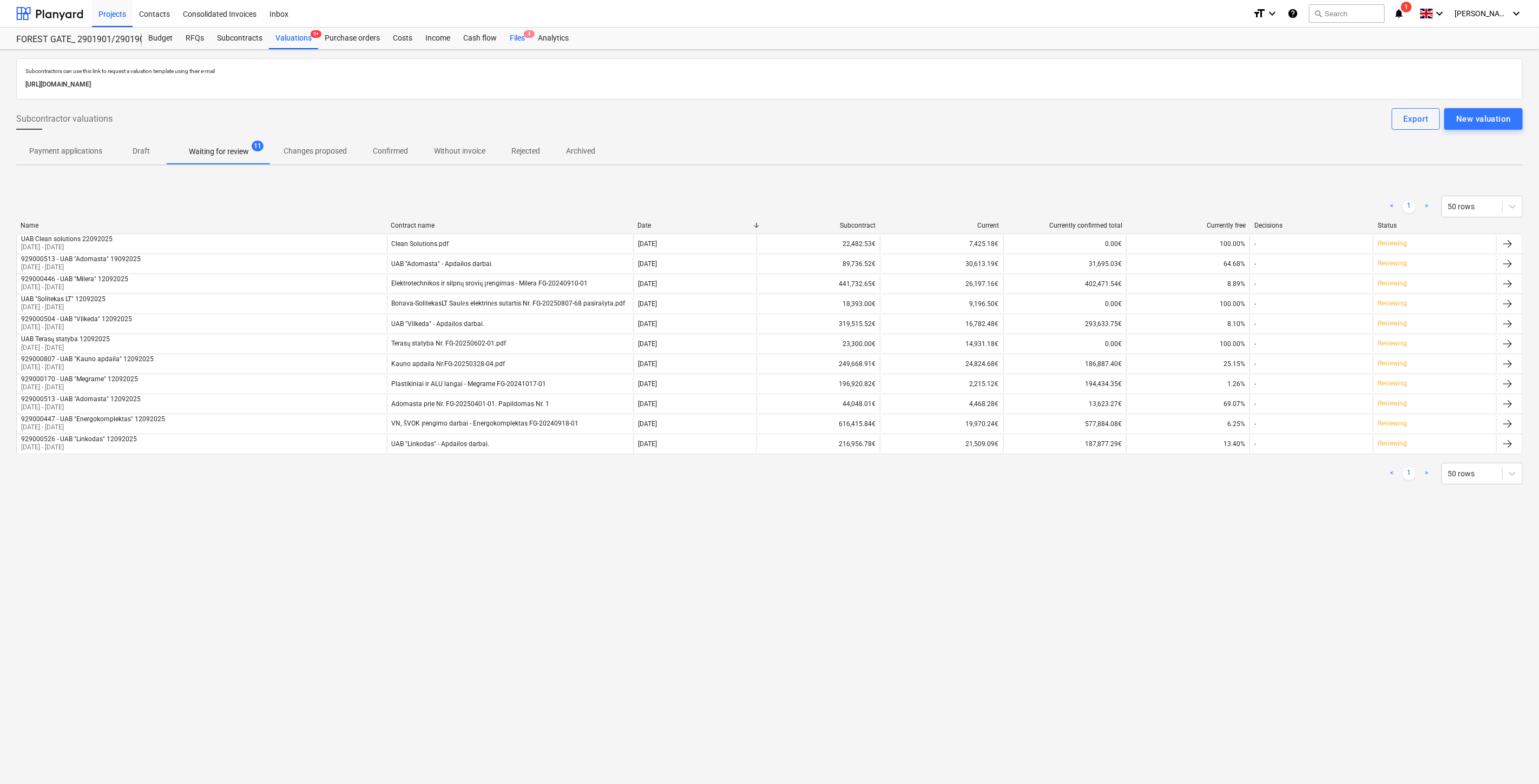
click at [524, 36] on span "4" at bounding box center [529, 33] width 11 height 8
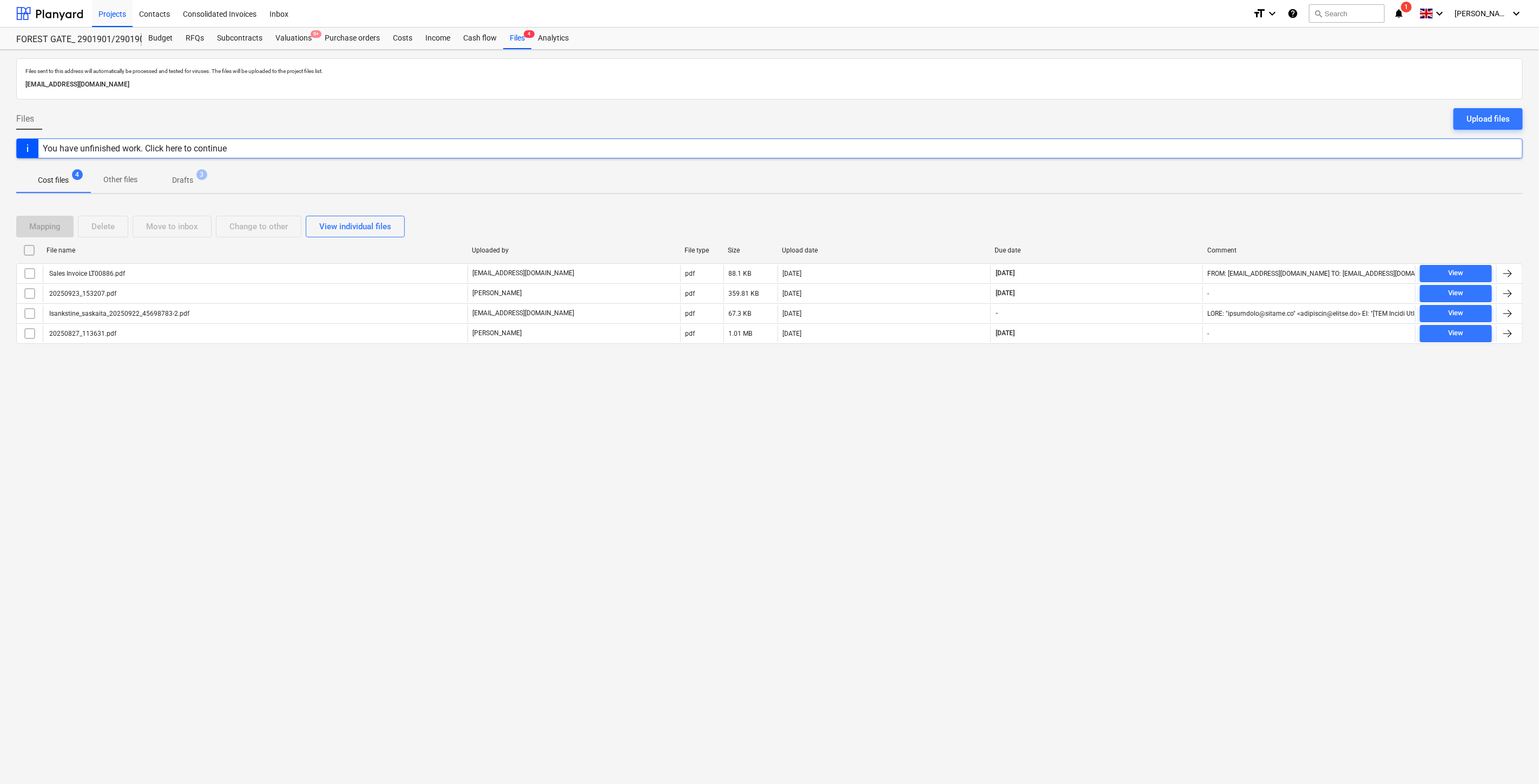
drag, startPoint x: 1108, startPoint y: 220, endPoint x: 1126, endPoint y: 211, distance: 20.1
click at [1108, 220] on div "Mapping Delete Move to inbox Change to other View individual files" at bounding box center [769, 227] width 1506 height 22
click at [1126, 211] on div "Mapping Delete Move to inbox Change to other View individual files File name Up…" at bounding box center [769, 284] width 1506 height 163
click at [310, 40] on div "Valuations 9+" at bounding box center [294, 38] width 49 height 22
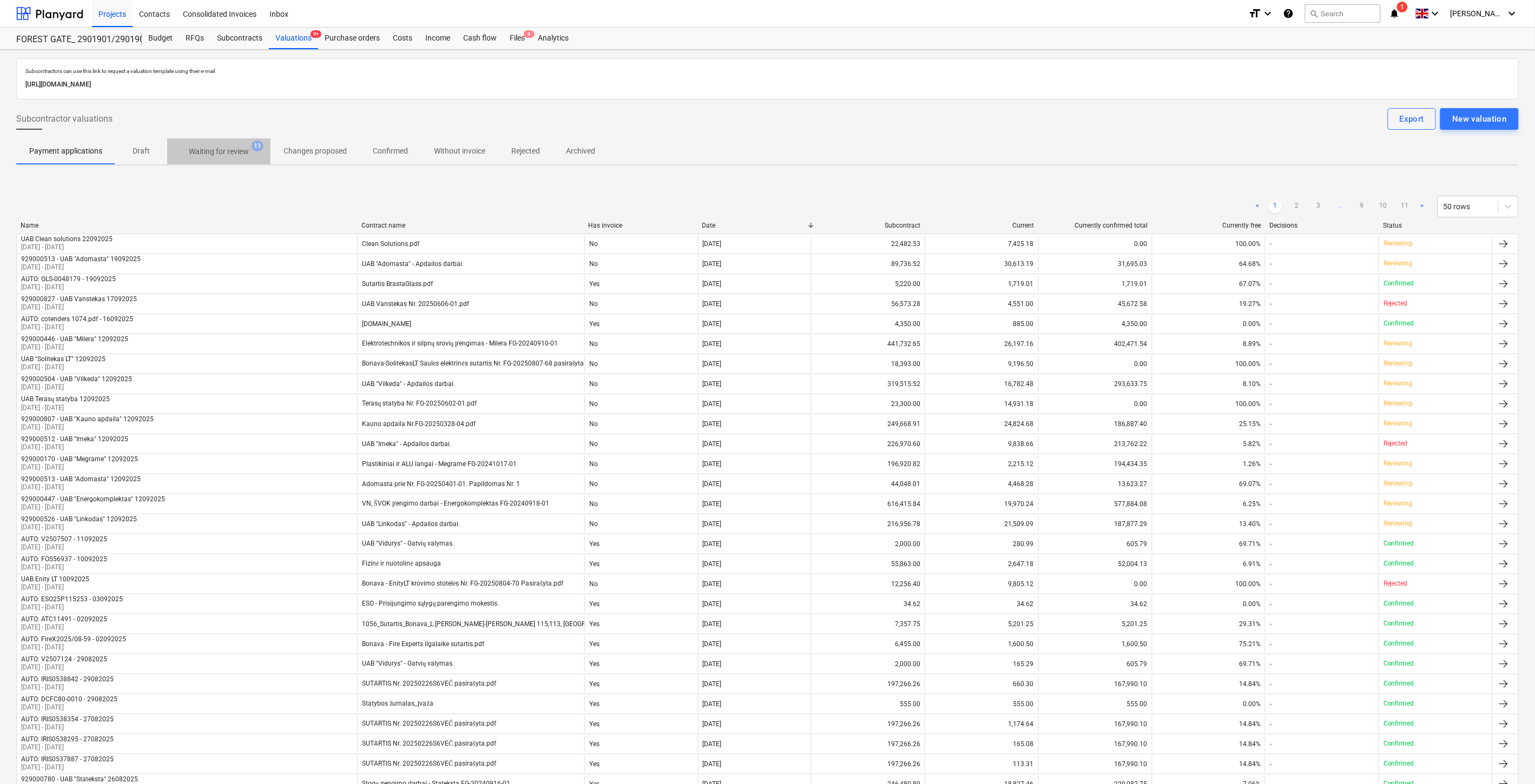
click at [223, 154] on p "Waiting for review" at bounding box center [219, 151] width 60 height 11
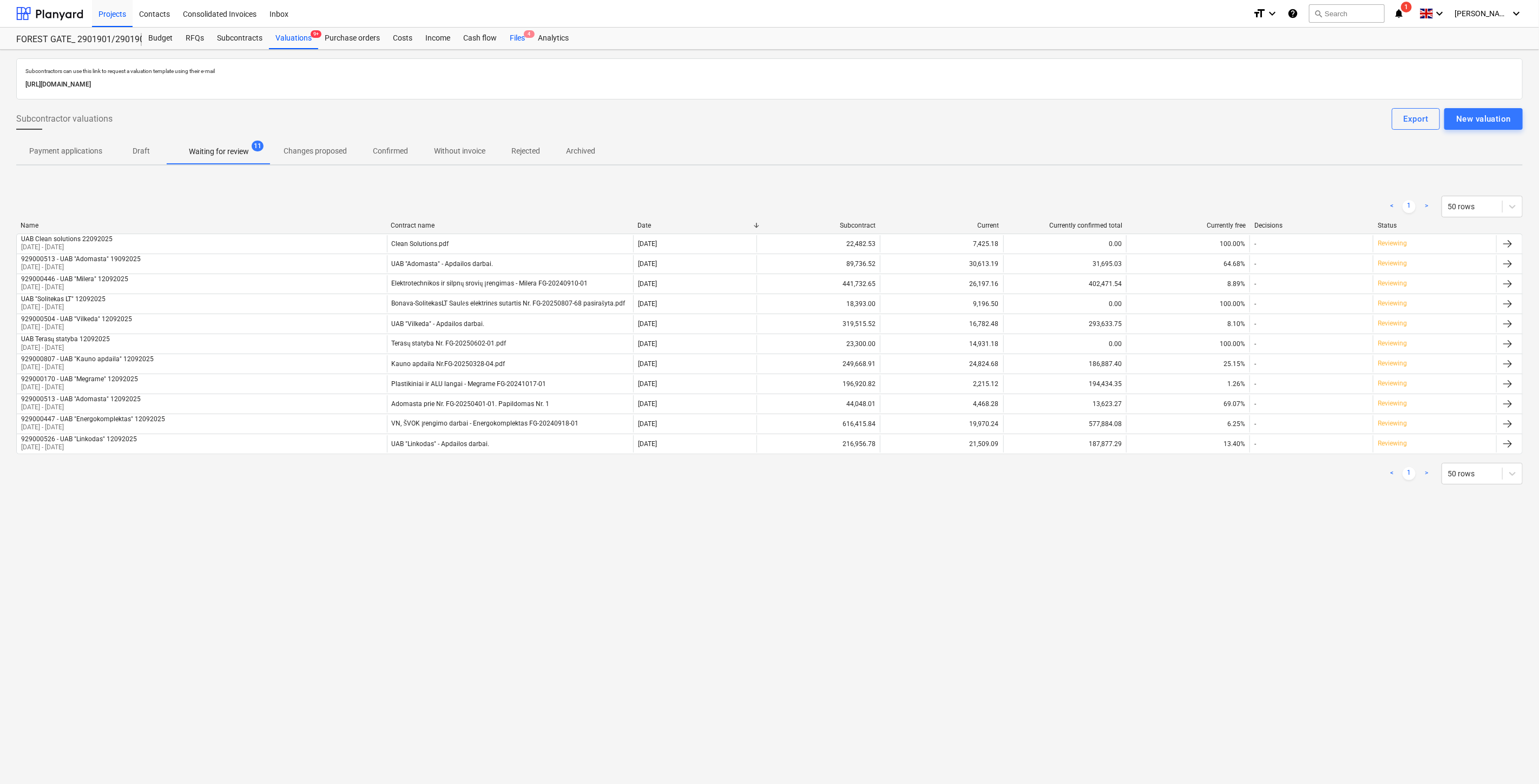
click at [517, 37] on div "Files 4" at bounding box center [517, 38] width 28 height 22
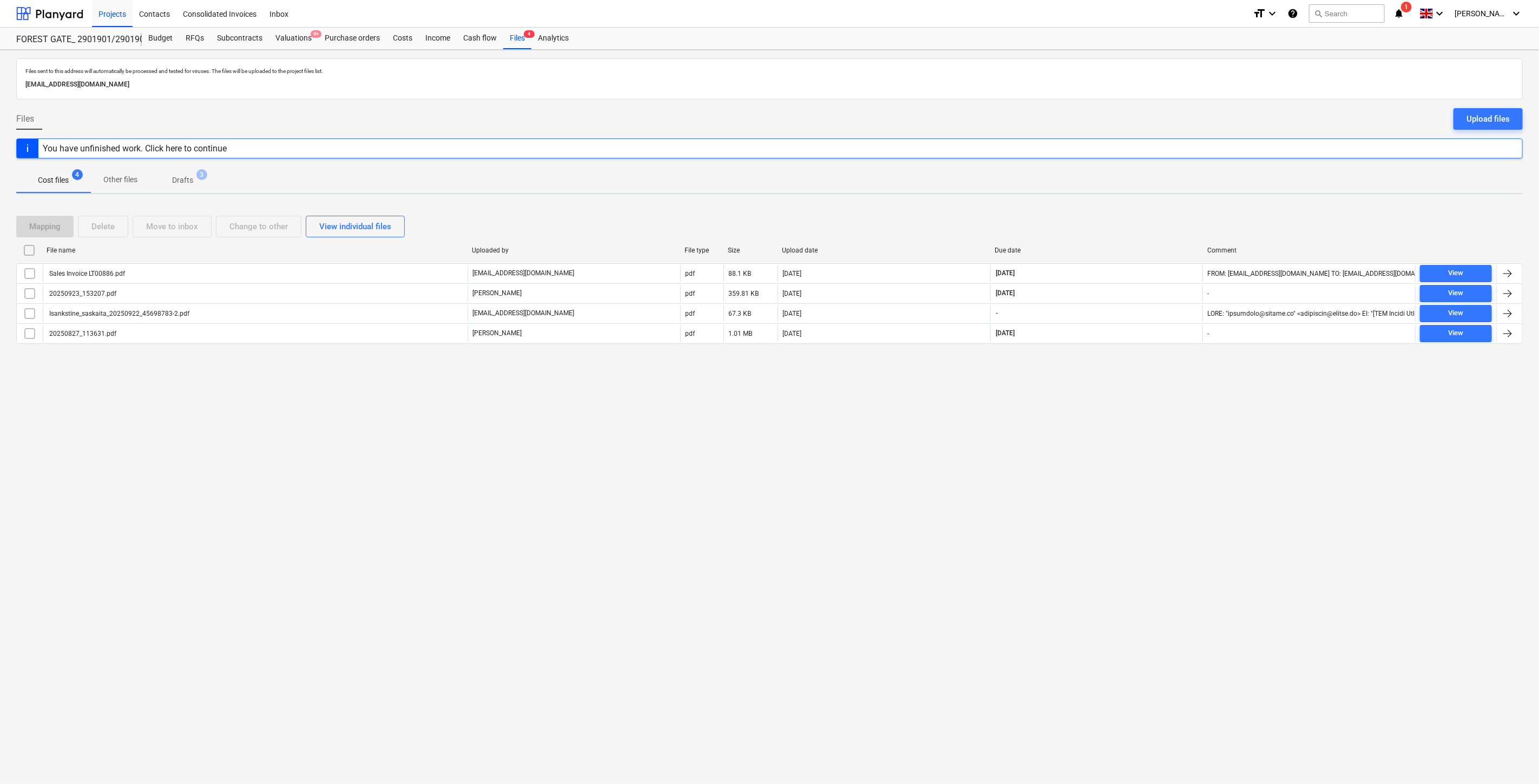
click at [1063, 417] on div "Files sent to this address will automatically be processed and tested for virus…" at bounding box center [770, 417] width 1539 height 735
click at [1069, 414] on div "Files sent to this address will automatically be processed and tested for virus…" at bounding box center [770, 417] width 1539 height 735
click at [1145, 222] on div "Mapping Delete Move to inbox Change to other View individual files" at bounding box center [769, 227] width 1506 height 22
click at [1150, 221] on div "Mapping Delete Move to inbox Change to other View individual files" at bounding box center [769, 227] width 1506 height 22
click at [1160, 216] on div "Mapping Delete Move to inbox Change to other View individual files" at bounding box center [769, 227] width 1506 height 22
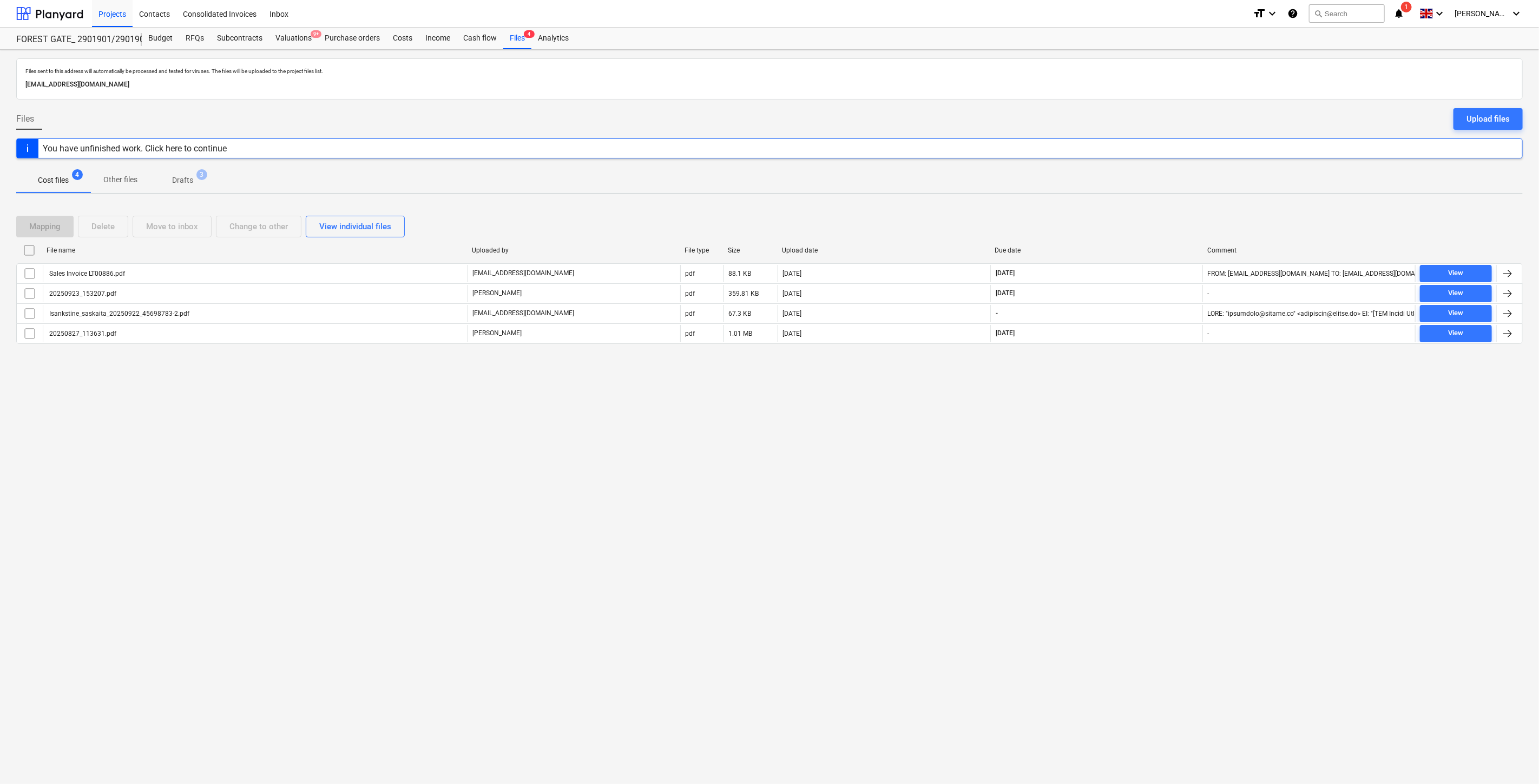
click at [1168, 210] on div "Mapping Delete Move to inbox Change to other View individual files File name Up…" at bounding box center [769, 284] width 1506 height 163
click at [1158, 221] on div "Mapping Delete Move to inbox Change to other View individual files" at bounding box center [769, 227] width 1506 height 22
click at [1164, 216] on div "Mapping Delete Move to inbox Change to other View individual files" at bounding box center [769, 227] width 1506 height 22
drag, startPoint x: 1139, startPoint y: 224, endPoint x: 1158, endPoint y: 215, distance: 21.0
click at [1144, 222] on div "Mapping Delete Move to inbox Change to other View individual files" at bounding box center [769, 227] width 1506 height 22
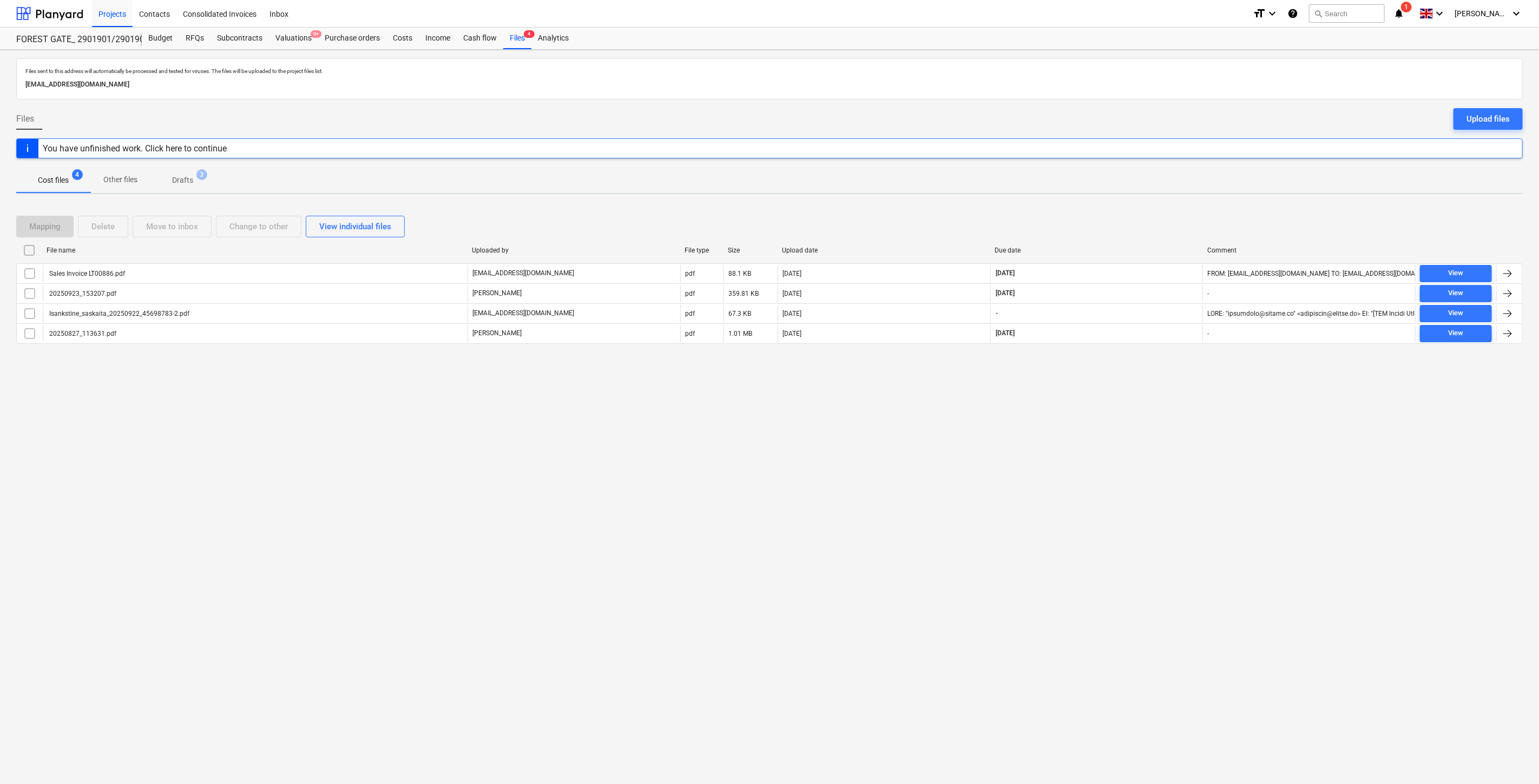
click at [1158, 216] on div "Mapping Delete Move to inbox Change to other View individual files" at bounding box center [769, 227] width 1506 height 22
